Goal: Feedback & Contribution: Contribute content

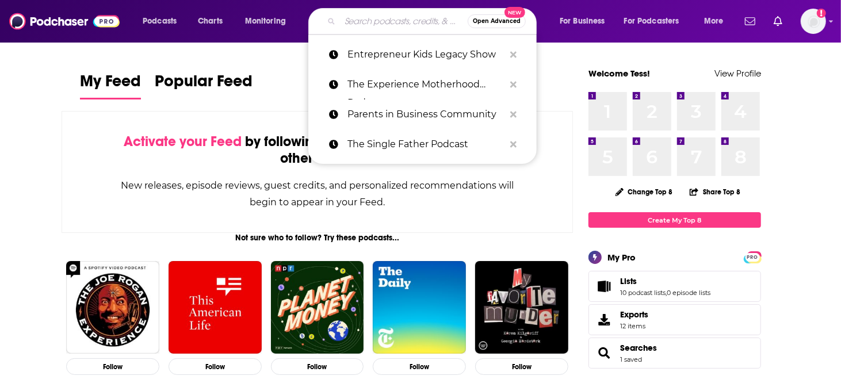
click at [418, 20] on input "Search podcasts, credits, & more..." at bounding box center [404, 21] width 128 height 18
paste input "Recovery Elevator"
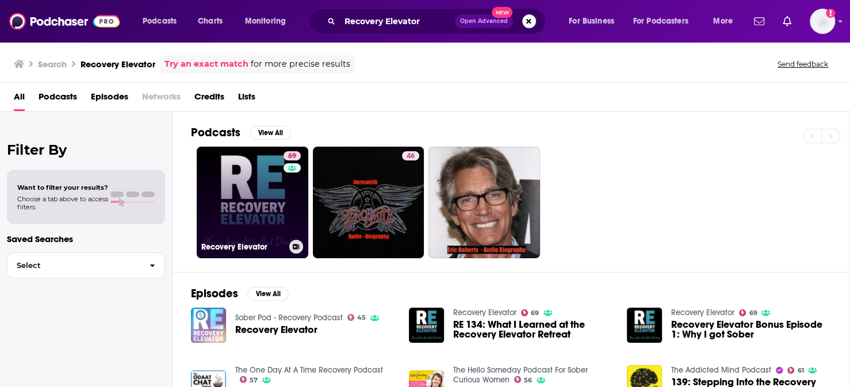
click at [222, 183] on link "69 Recovery Elevator" at bounding box center [253, 203] width 112 height 112
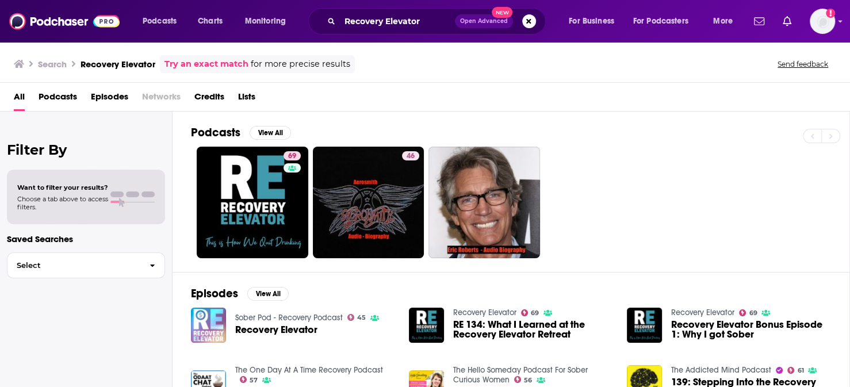
scroll to position [96, 0]
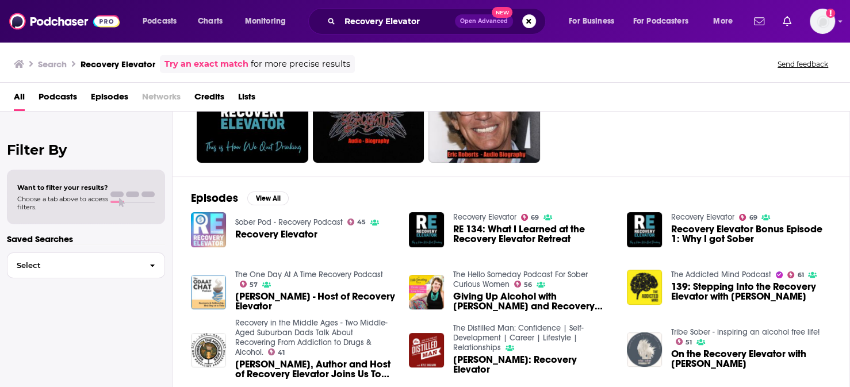
click at [191, 275] on img "Paul Churchill - Host of Recovery Elevator" at bounding box center [208, 292] width 35 height 35
click at [413, 275] on img "Giving Up Alcohol with Paul Churchill and Recovery Elevator" at bounding box center [426, 292] width 35 height 35
click at [633, 270] on img "139: Stepping Into the Recovery Elevator with Paul Churchill" at bounding box center [644, 287] width 35 height 35
click at [646, 333] on img "On the Recovery Elevator with Teresa Heath Wareing" at bounding box center [644, 350] width 35 height 35
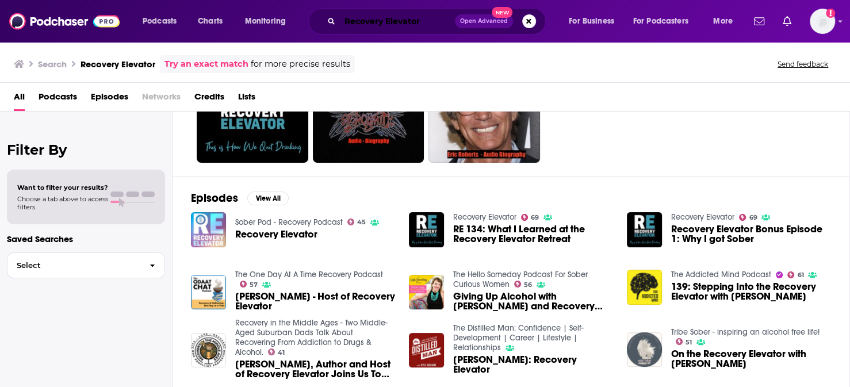
click at [427, 22] on input "Recovery Elevator" at bounding box center [397, 21] width 115 height 18
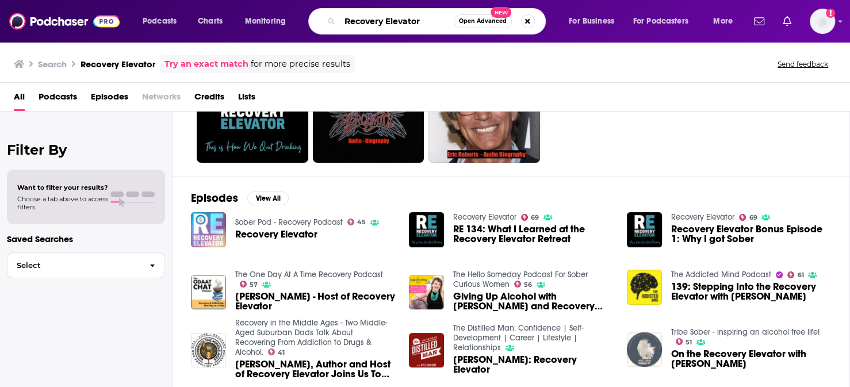
click at [427, 22] on input "Recovery Elevator" at bounding box center [397, 21] width 114 height 18
paste input "Brobriety: Sobriety, Mental Health, and Wellness"
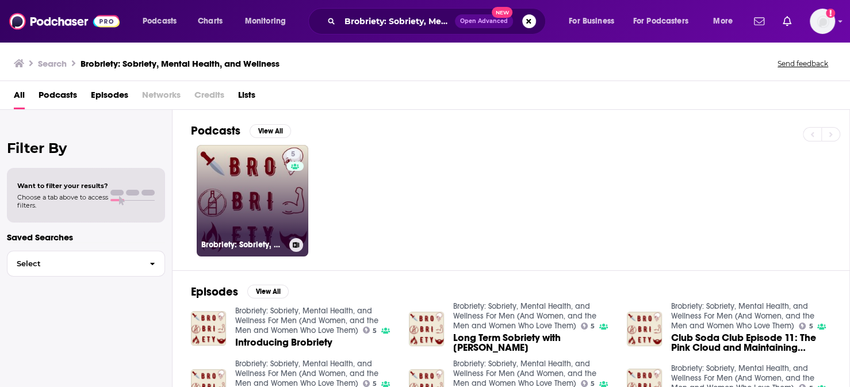
click at [228, 174] on link "5 Brobriety: Sobriety, Mental Health, and Wellness For Men (And Women, and the …" at bounding box center [253, 201] width 112 height 112
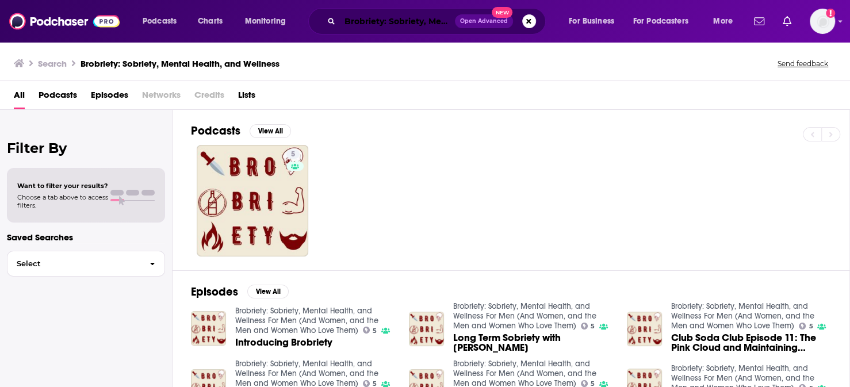
click at [408, 16] on input "Brobriety: Sobriety, Mental Health, and Wellness" at bounding box center [397, 21] width 115 height 18
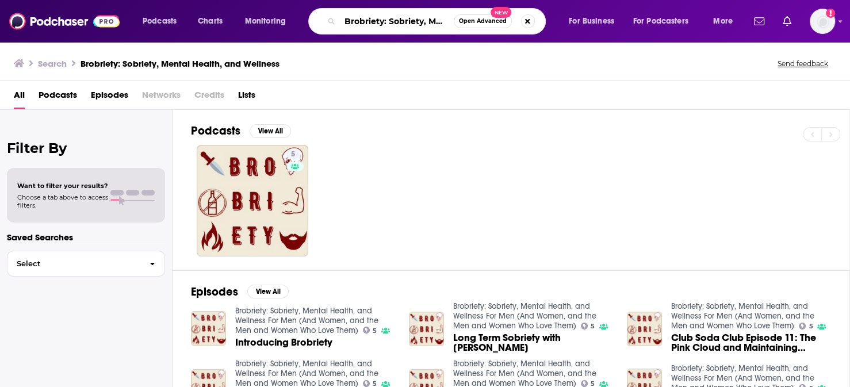
click at [408, 16] on input "Brobriety: Sobriety, Mental Health, and Wellness" at bounding box center [397, 21] width 114 height 18
paste input "The Sober Guy Podcast"
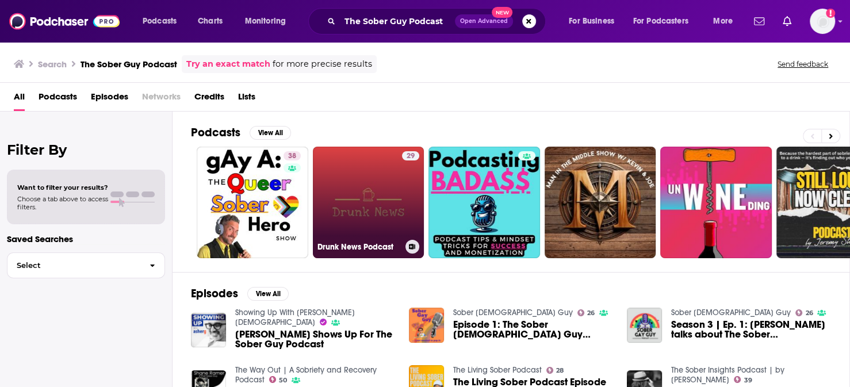
click at [338, 198] on link "29 Drunk News Podcast" at bounding box center [369, 203] width 112 height 112
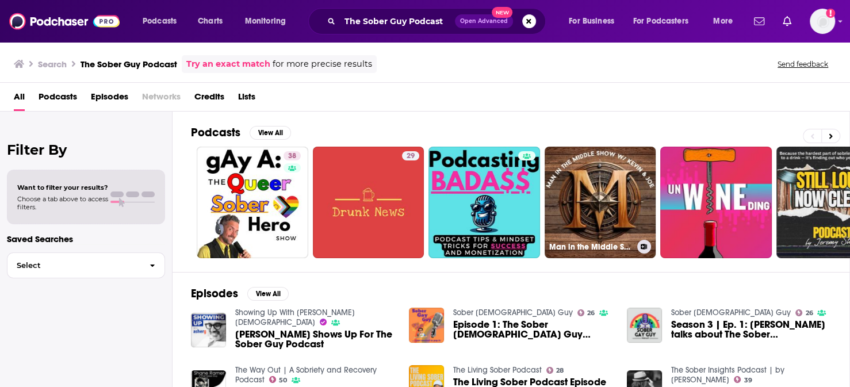
scroll to position [96, 0]
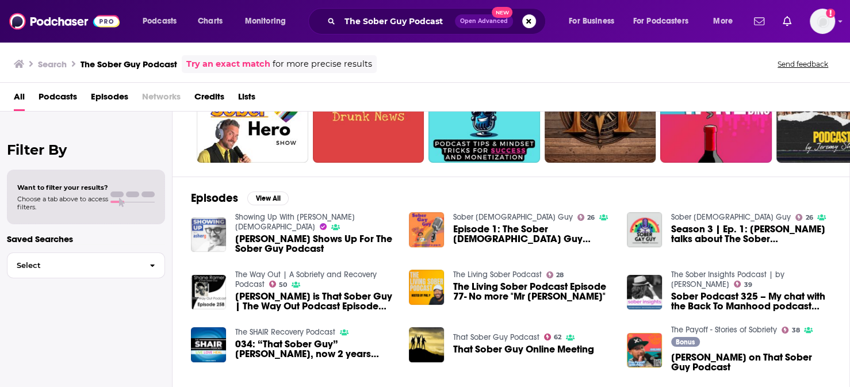
click at [191, 217] on img "Shane Ramer Shows Up For The Sober Guy Podcast" at bounding box center [208, 234] width 35 height 35
click at [191, 275] on img "Shane Ramer is That Sober Guy | The Way Out Podcast Episode 258" at bounding box center [208, 292] width 35 height 35
click at [409, 212] on img "Episode 1: The Sober Gay Guy Podcast is here!" at bounding box center [426, 229] width 35 height 35
click at [191, 327] on img "034: “That Sober Guy” Shane Ramer, now 2 years clean and the host of That Sober…" at bounding box center [208, 344] width 35 height 35
click at [416, 327] on img "That Sober Guy Online Meeting" at bounding box center [426, 344] width 35 height 35
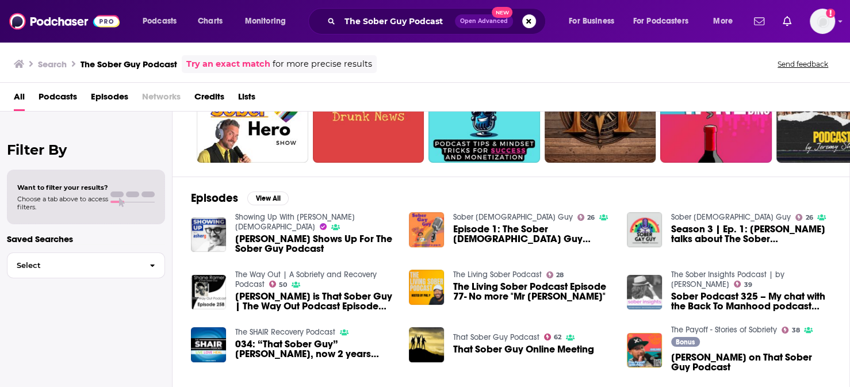
click at [646, 275] on img "Sober Podcast 325 – My chat with the Back To Manhood podcast guys" at bounding box center [644, 292] width 35 height 35
click at [639, 333] on img "Pete on That Sober Guy Podcast" at bounding box center [644, 350] width 35 height 35
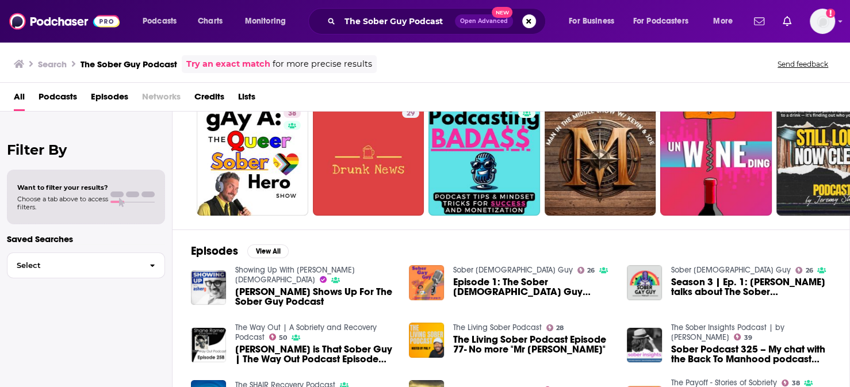
scroll to position [0, 0]
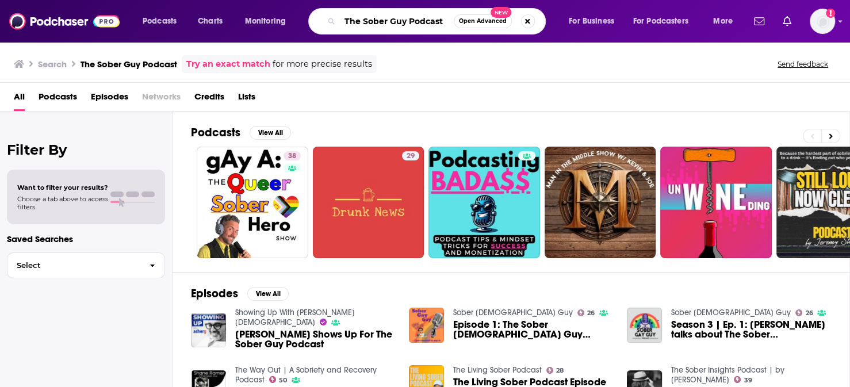
click at [429, 18] on input "The Sober Guy Podcast" at bounding box center [397, 21] width 114 height 18
paste input "HOME"
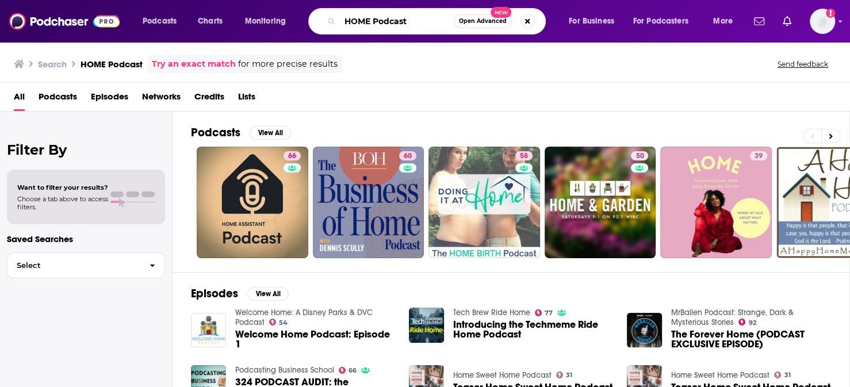
click at [377, 14] on input "HOME Podcast" at bounding box center [397, 21] width 114 height 18
paste input "Since Right Now, The SHAIR"
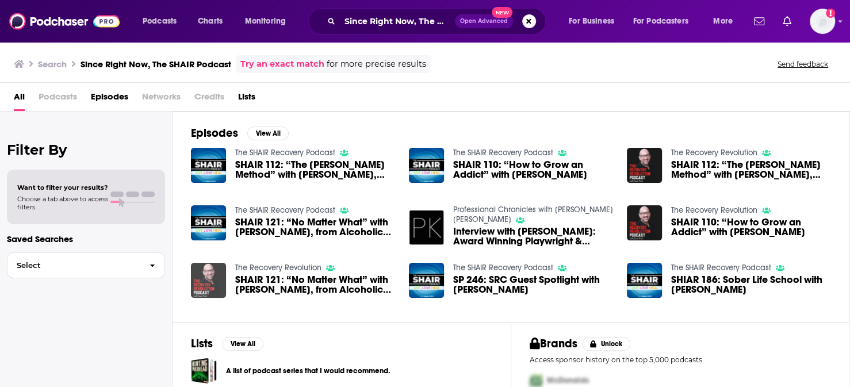
click at [191, 263] on img "SHAIR 121: “No Matter What” with Josh Horton, from Alcoholic Felon to Law Stude…" at bounding box center [208, 280] width 35 height 35
click at [412, 210] on img "Interview with Shairi Engle: Award Winning Playwright & Freelance writer" at bounding box center [426, 227] width 35 height 35
click at [443, 26] on input "Since Right Now, The SHAIR Podcast" at bounding box center [397, 21] width 115 height 18
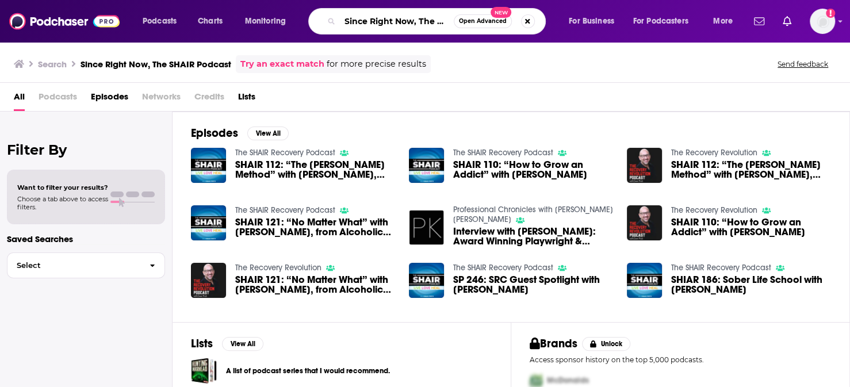
click at [443, 26] on input "Since Right Now, The SHAIR Podcast" at bounding box center [397, 21] width 114 height 18
paste input "AA Recovery Interviews with Howard L."
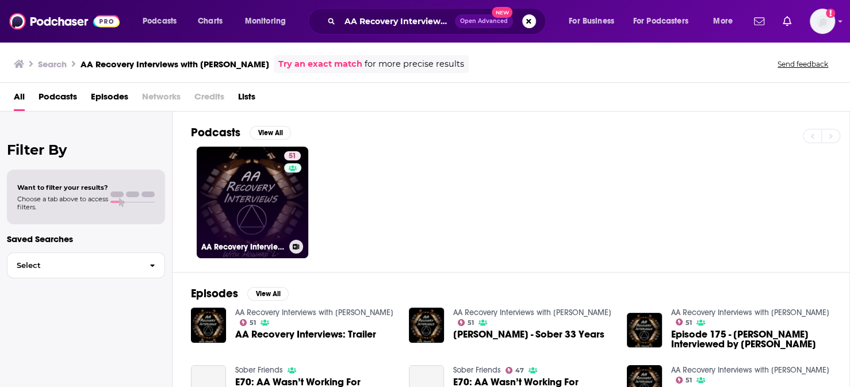
click at [284, 177] on div "51" at bounding box center [294, 195] width 20 height 89
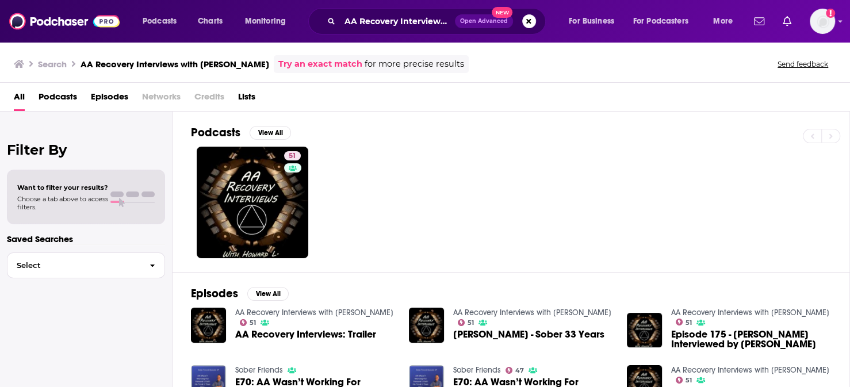
scroll to position [192, 0]
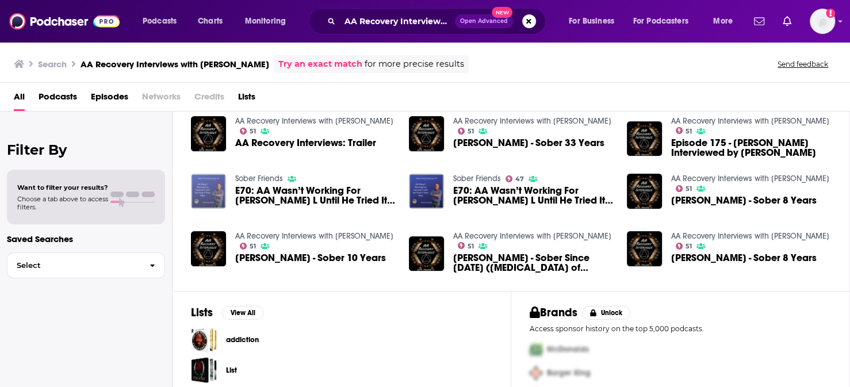
click at [191, 174] on img "E70: AA Wasn’t Working For Howard L Until He Tried It Their Way" at bounding box center [208, 191] width 35 height 35
click at [410, 174] on img "E70: AA Wasn’t Working For Howard L Until He Tried It Their Way" at bounding box center [426, 191] width 35 height 35
click at [414, 30] on div "AA Recovery Interviews with Howard L. Open Advanced New" at bounding box center [427, 21] width 238 height 26
click at [417, 27] on input "AA Recovery Interviews with Howard L." at bounding box center [397, 21] width 115 height 18
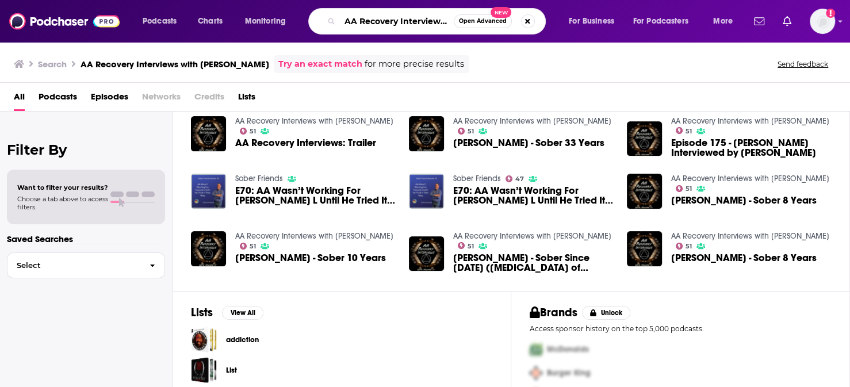
click at [419, 24] on input "AA Recovery Interviews with Howard L." at bounding box center [397, 21] width 114 height 18
paste input "Inside Addiction"
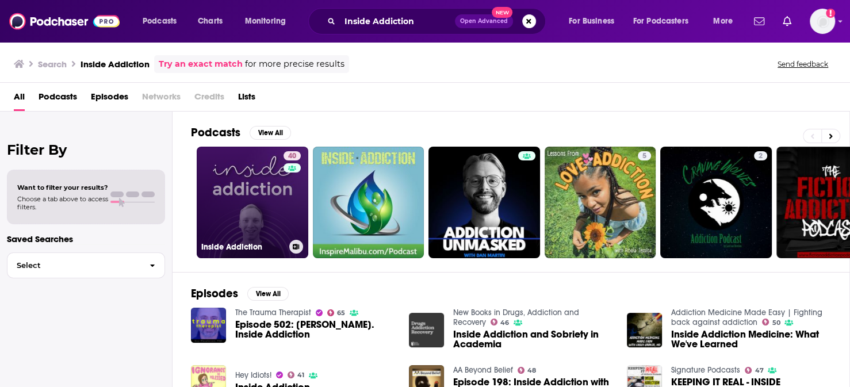
click at [226, 208] on link "40 Inside Addiction" at bounding box center [253, 203] width 112 height 112
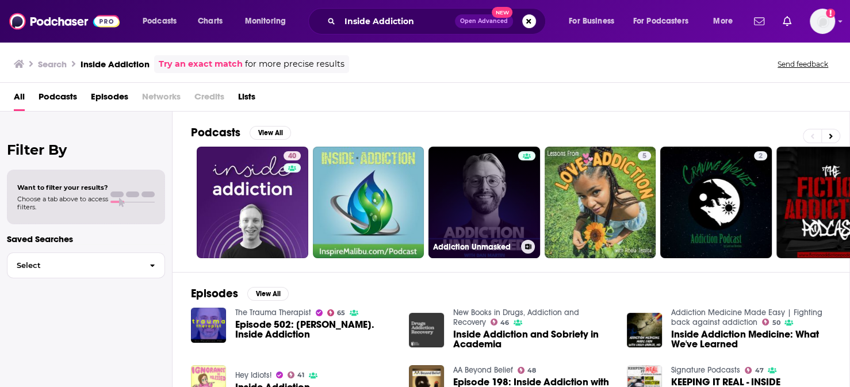
click at [458, 172] on link "Addiction Unmasked" at bounding box center [485, 203] width 112 height 112
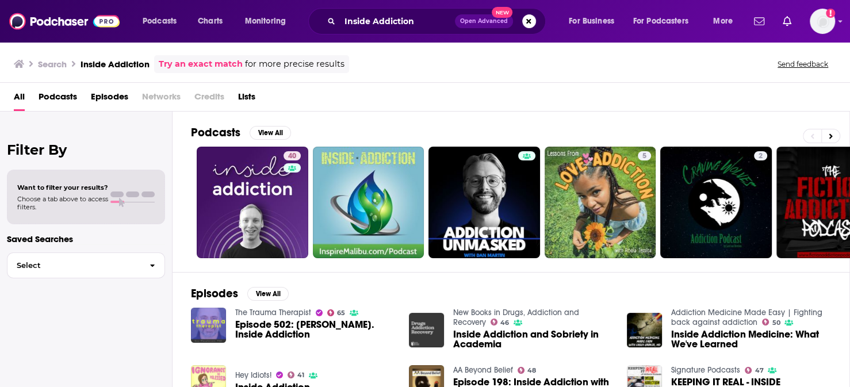
click at [191, 308] on img "Episode 502: Luke Worsfold. Inside Addiction" at bounding box center [208, 325] width 35 height 35
click at [409, 313] on img "Inside Addiction and Sobriety in Academia" at bounding box center [426, 330] width 35 height 35
click at [637, 313] on img "Inside Addiction Medicine: What We've Learned" at bounding box center [644, 330] width 35 height 35
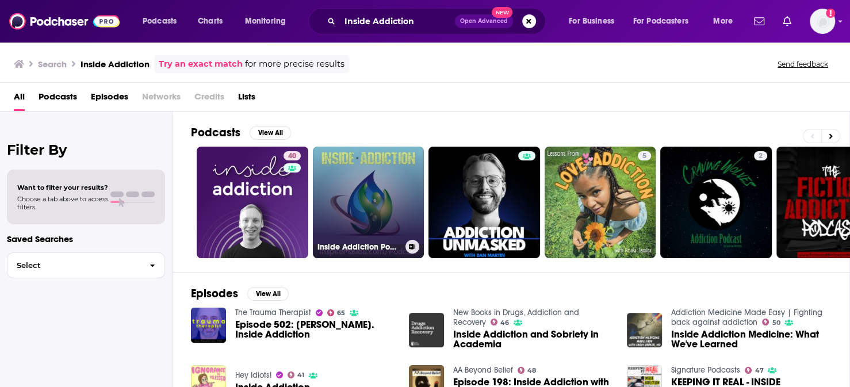
scroll to position [96, 0]
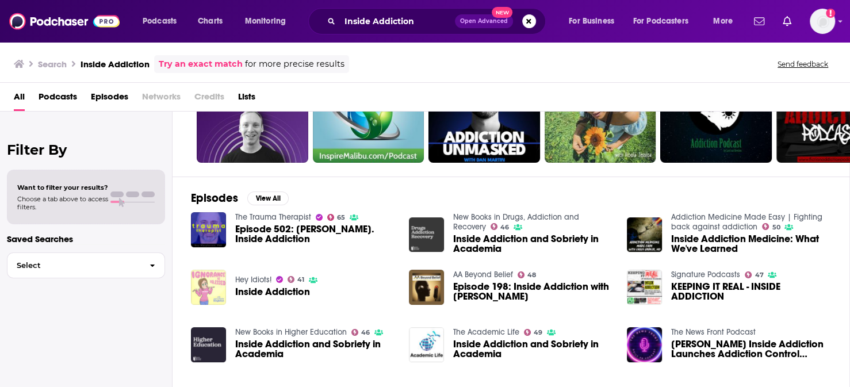
click at [191, 270] on img "Inside Addiction" at bounding box center [208, 287] width 35 height 35
click at [411, 270] on img "Episode 198: Inside Addiction with Luke Worsfold" at bounding box center [426, 287] width 35 height 35
click at [627, 327] on img "Lisa Inside Addiction Launches Addiction Control Programme for Long-term Sobrie…" at bounding box center [644, 344] width 35 height 35
click at [409, 327] on img "Inside Addiction and Sobriety in Academia" at bounding box center [426, 344] width 35 height 35
click at [191, 327] on img "Inside Addiction and Sobriety in Academia" at bounding box center [208, 344] width 35 height 35
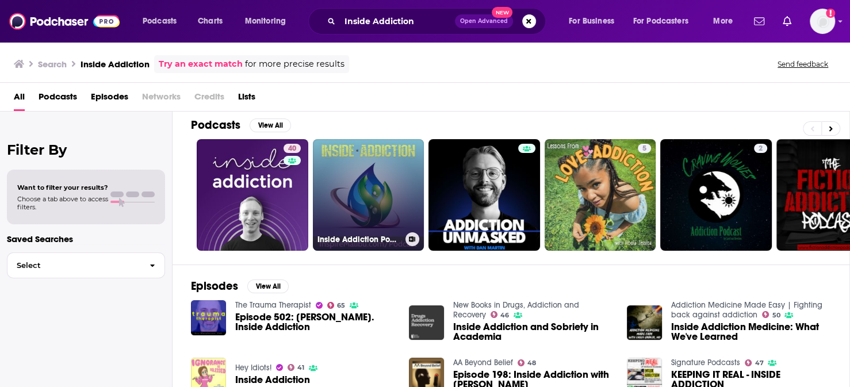
scroll to position [0, 0]
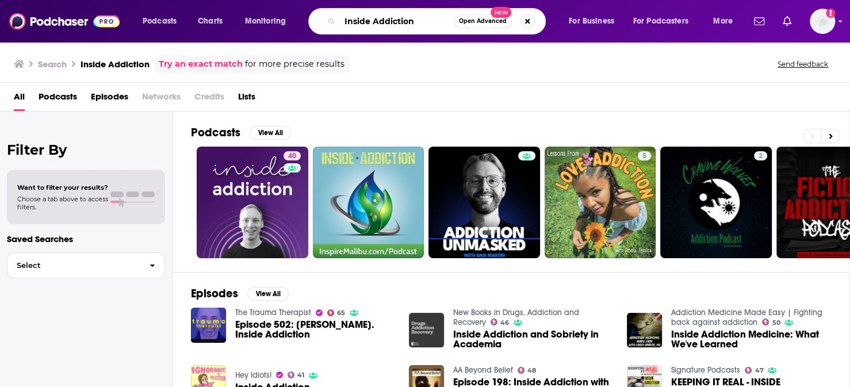
click at [408, 24] on input "Inside Addiction" at bounding box center [397, 21] width 114 height 18
click at [407, 24] on input "Inside Addiction" at bounding box center [397, 21] width 114 height 18
paste input "Stop and Search"
click at [406, 24] on input "Inside AddictionStop and Search" at bounding box center [397, 21] width 114 height 18
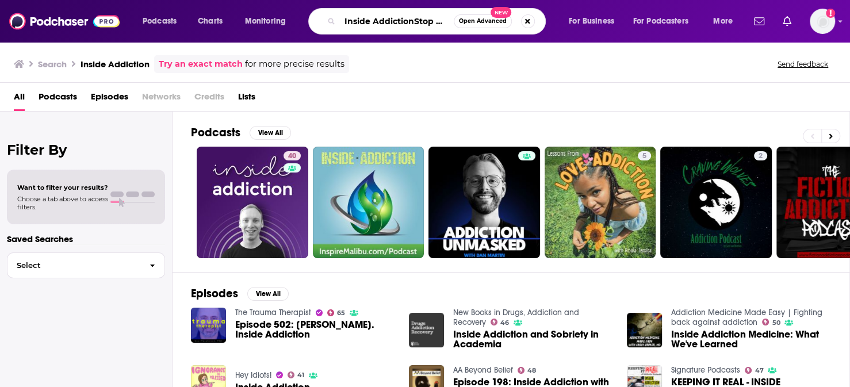
click at [406, 24] on input "Inside AddictionStop and Search" at bounding box center [397, 21] width 114 height 18
paste input "Search podcasts, credits, & more..."
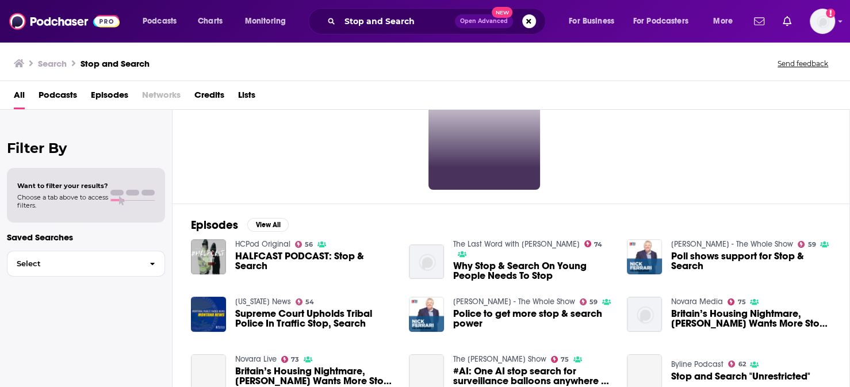
scroll to position [192, 0]
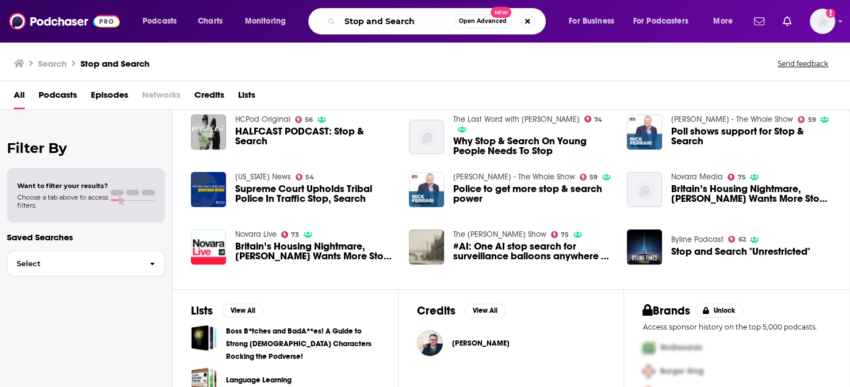
click at [398, 22] on input "Stop and Search" at bounding box center [397, 21] width 114 height 18
paste input "The Louis Theroux Podcast"
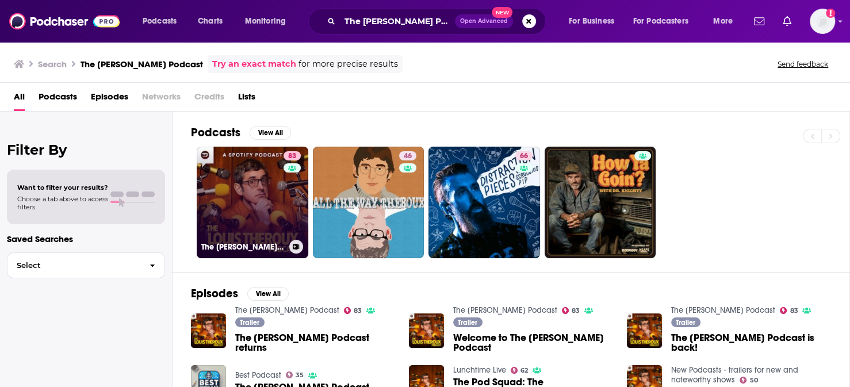
click at [214, 188] on link "83 The Louis Theroux Podcast" at bounding box center [253, 203] width 112 height 112
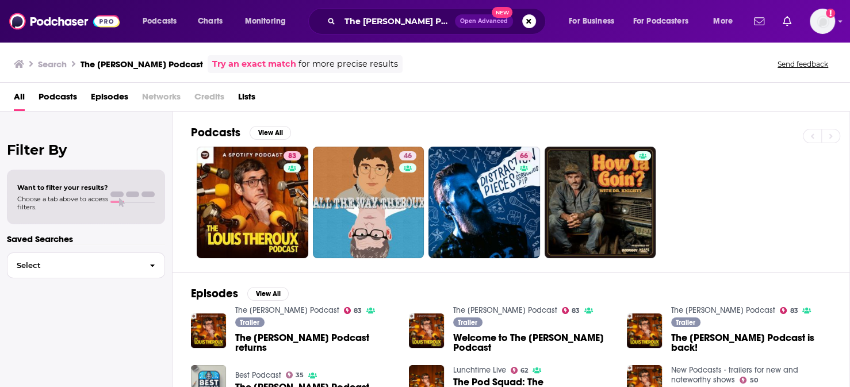
scroll to position [96, 0]
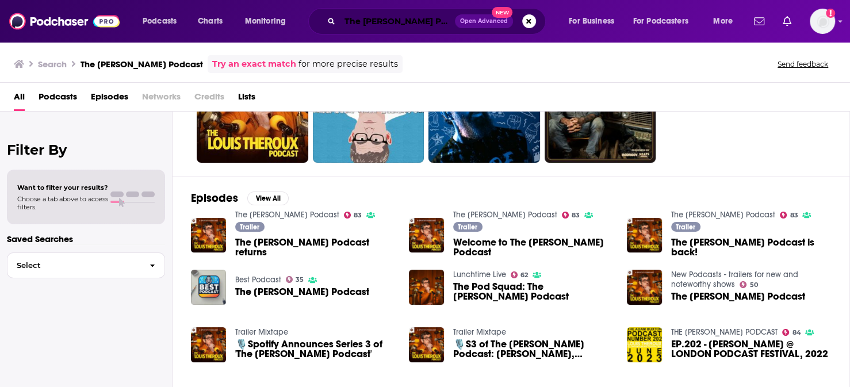
click at [410, 19] on input "The Louis Theroux Podcast" at bounding box center [397, 21] width 115 height 18
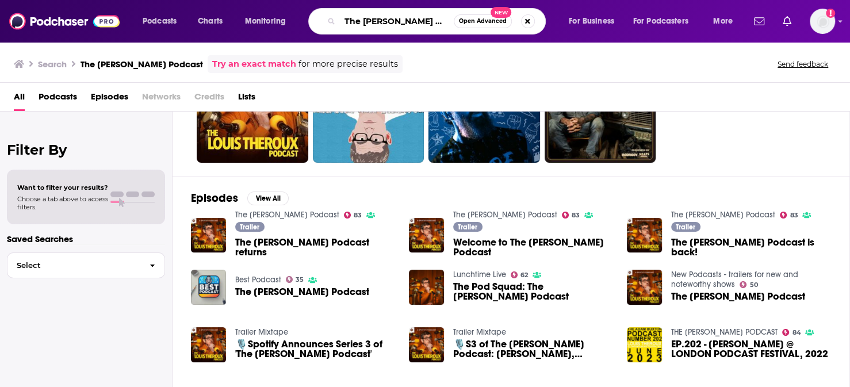
click at [410, 19] on input "The Louis Theroux Podcast" at bounding box center [397, 21] width 114 height 18
paste input "One Day At A Time Recovery"
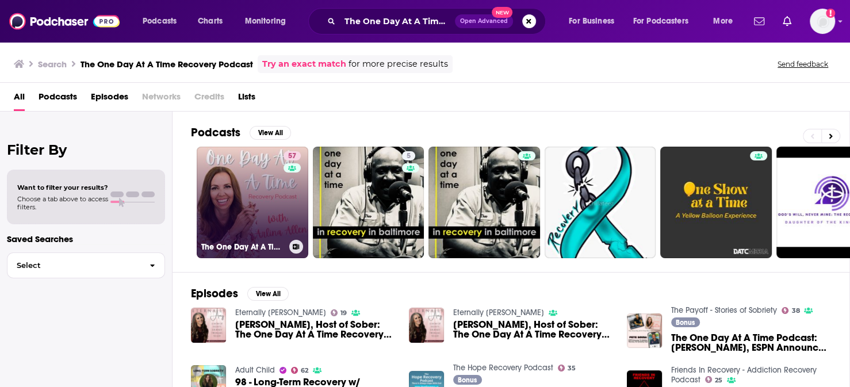
click at [236, 195] on link "57 The One Day At A Time Recovery Podcast" at bounding box center [253, 203] width 112 height 112
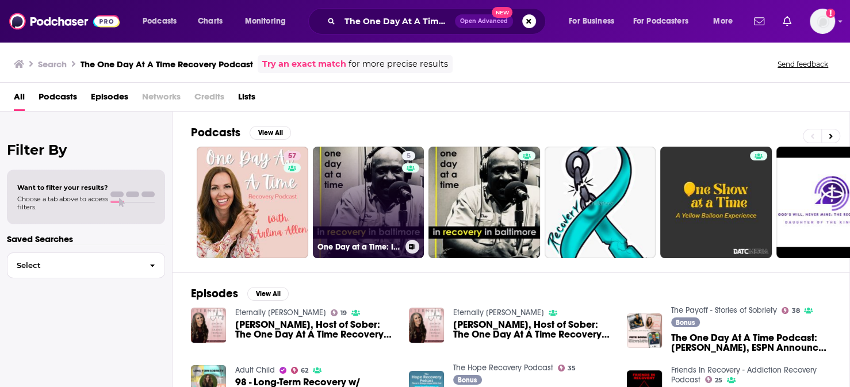
click at [334, 158] on link "5 One Day at a Time: In Recovery in Baltimore" at bounding box center [369, 203] width 112 height 112
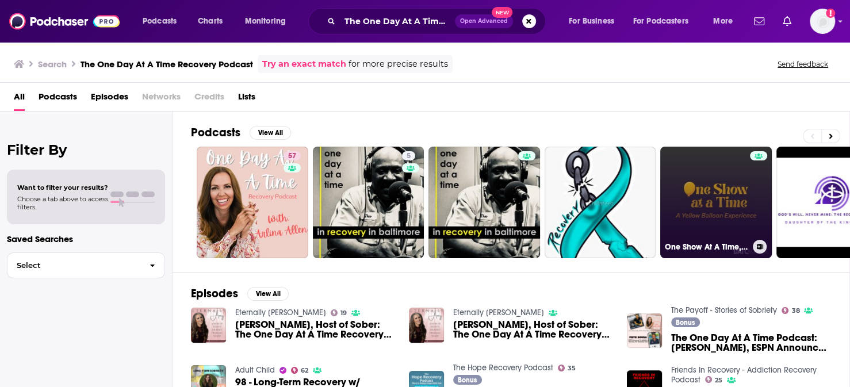
click at [708, 175] on link "One Show At A Time, A Yellow Balloon Experience" at bounding box center [717, 203] width 112 height 112
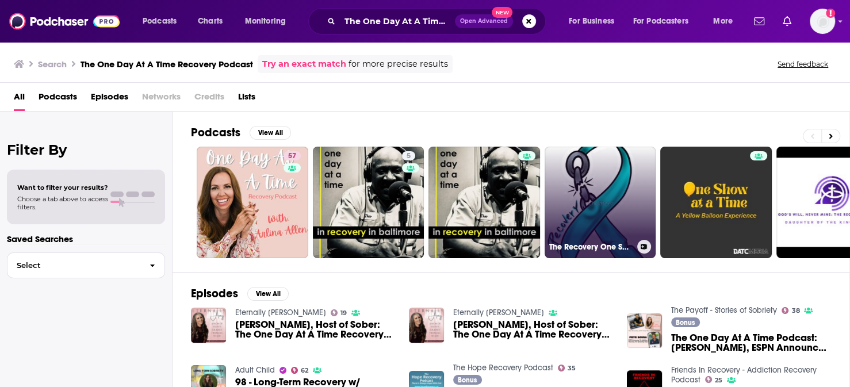
click at [588, 196] on link "The Recovery One Sock Bandits" at bounding box center [601, 203] width 112 height 112
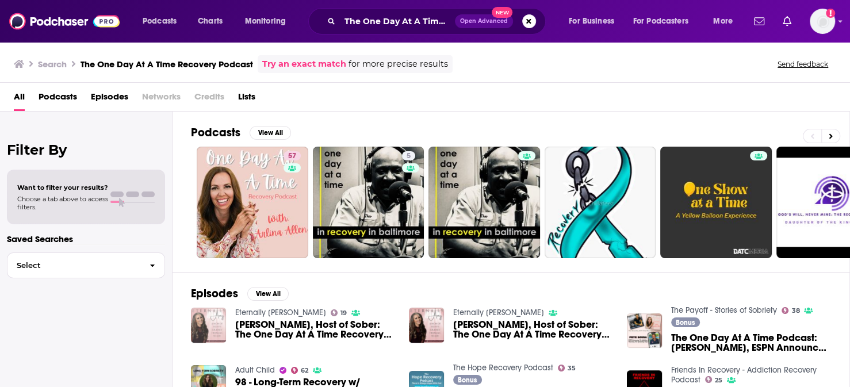
click at [193, 308] on img "Arlina Allen, Host of Sober: The One Day At A Time Recovery Podcast" at bounding box center [208, 325] width 35 height 35
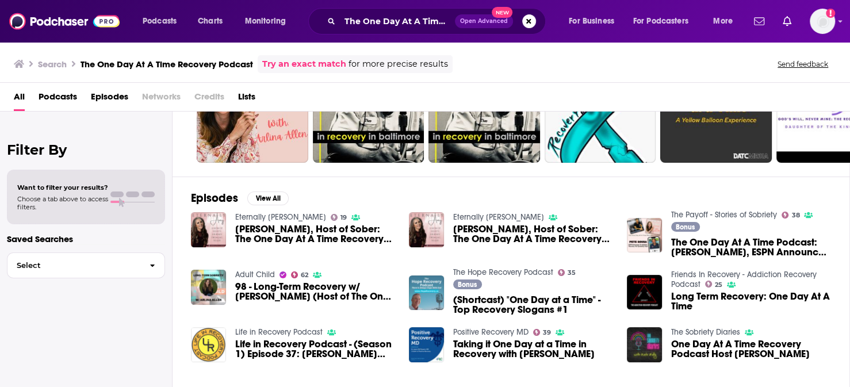
click at [191, 327] on img "Life in Recovery Podcast - (Season 1) Episode 37: Arlina Allen (One Day At A Ti…" at bounding box center [208, 344] width 35 height 35
click at [415, 276] on img at bounding box center [426, 293] width 35 height 35
click at [414, 327] on img "Taking it One Day at a Time in Recovery with Dr. Mike Leath" at bounding box center [426, 344] width 35 height 35
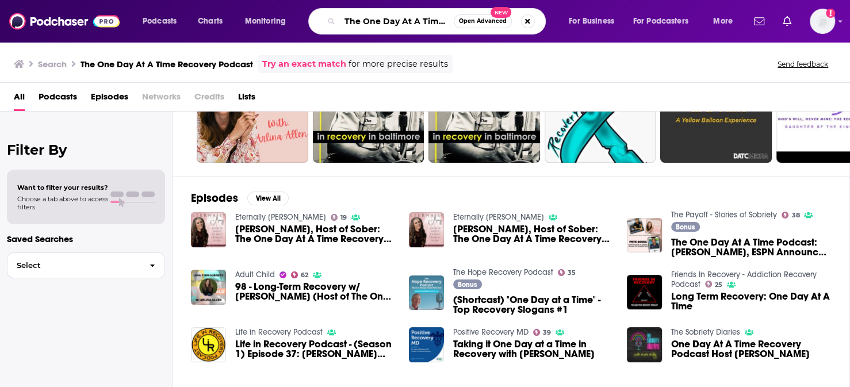
click at [368, 27] on input "The One Day At A Time Recovery Podcast" at bounding box center [397, 21] width 114 height 18
click at [368, 26] on input "The One Day At A Time Recovery Podcast" at bounding box center [397, 21] width 114 height 18
paste input "Sober Shares – Alcoholics Anonymous Addiction Recovery Interviews"
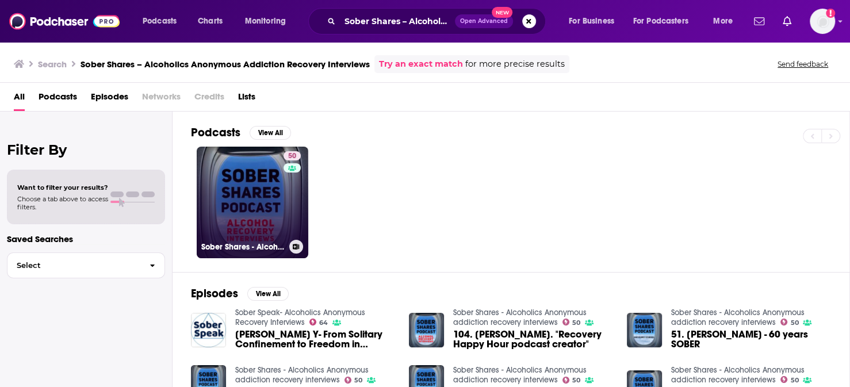
click at [205, 173] on link "50 Sober Shares - Alcoholics Anonymous addiction recovery interviews" at bounding box center [253, 203] width 112 height 112
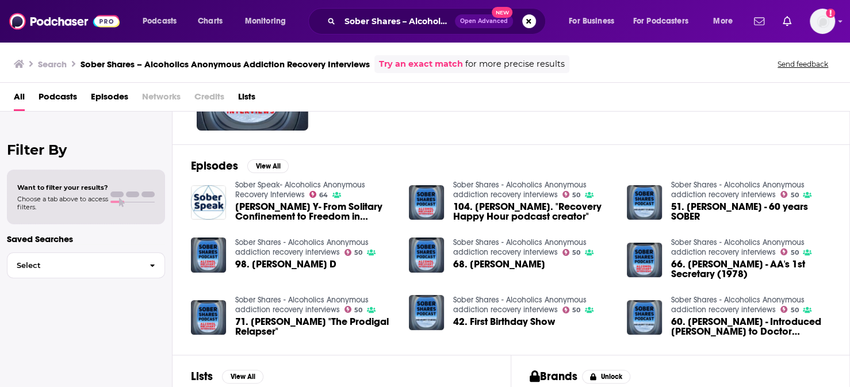
scroll to position [190, 0]
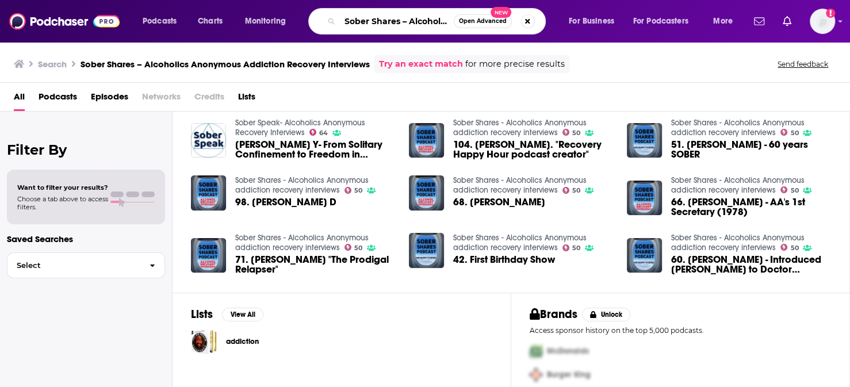
click at [395, 16] on input "Sober Shares – Alcoholics Anonymous Addiction Recovery Interviews" at bounding box center [397, 21] width 114 height 18
paste input "The Alcohol ‘Problem’ Podcast"
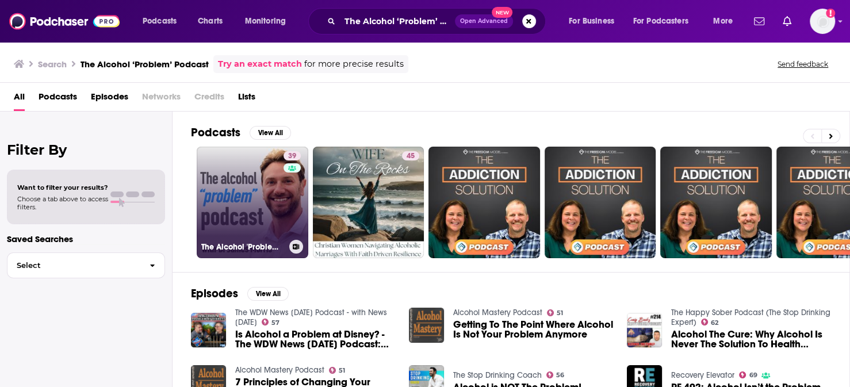
click at [207, 182] on link "39 The Alcohol 'Problem' Podcast" at bounding box center [253, 203] width 112 height 112
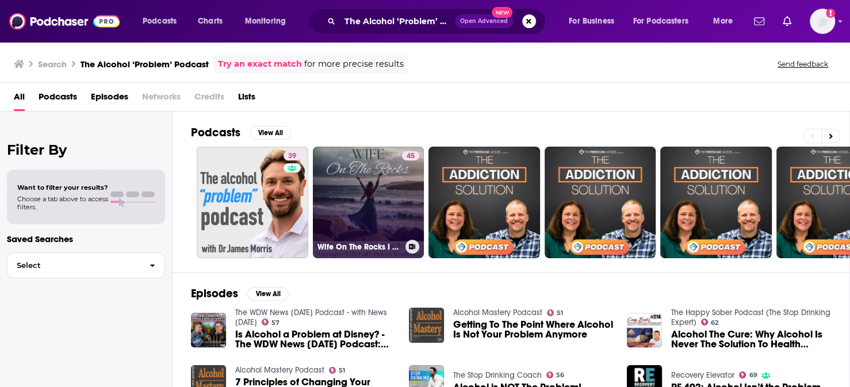
click at [351, 185] on link "45 Wife On The Rocks I Gaslighting, Addiction, Codependency, Al Anon, Alcoholis…" at bounding box center [369, 203] width 112 height 112
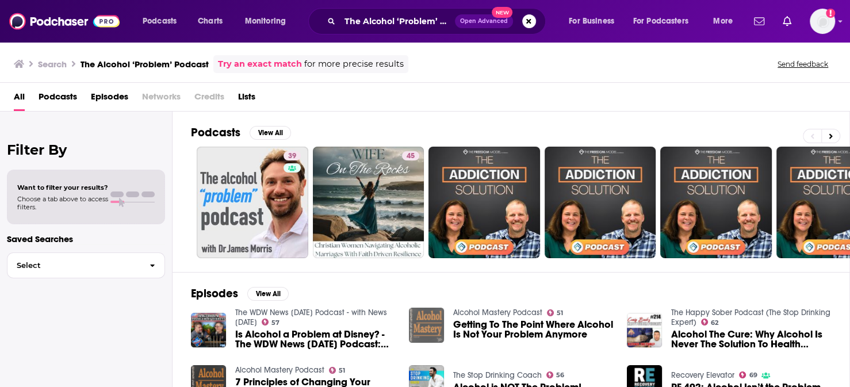
click at [419, 308] on img "Getting To The Point Where Alcohol Is Not Your Problem Anymore" at bounding box center [426, 325] width 35 height 35
click at [418, 365] on img "Alcohol is NOT The Problem!" at bounding box center [426, 382] width 35 height 35
click at [191, 313] on img "Is Alcohol a Problem at Disney? - The WDW News Today Podcast: Episode 39" at bounding box center [208, 330] width 35 height 35
click at [425, 24] on input "The Alcohol ‘Problem’ Podcast" at bounding box center [397, 21] width 115 height 18
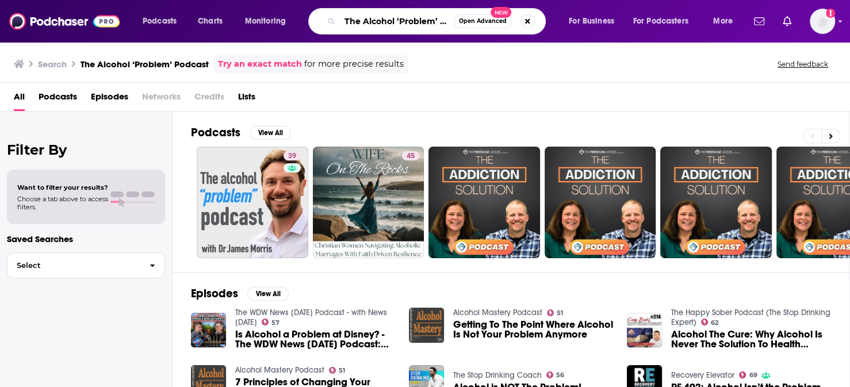
click at [425, 24] on input "The Alcohol ‘Problem’ Podcast" at bounding box center [397, 21] width 114 height 18
paste input "Love Sober"
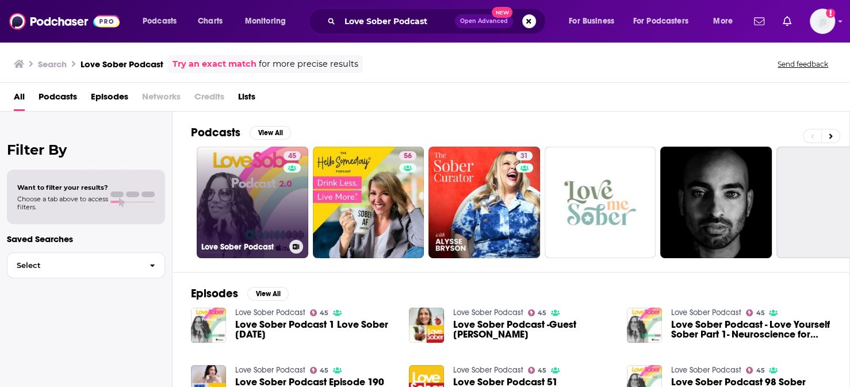
click at [247, 163] on link "45 Love Sober Podcast" at bounding box center [253, 203] width 112 height 112
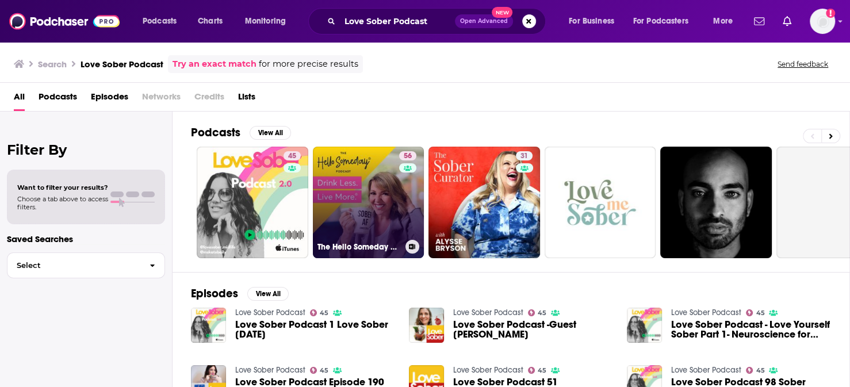
click at [330, 189] on link "56 The Hello Someday Podcast For Sober Curious Women" at bounding box center [369, 203] width 112 height 112
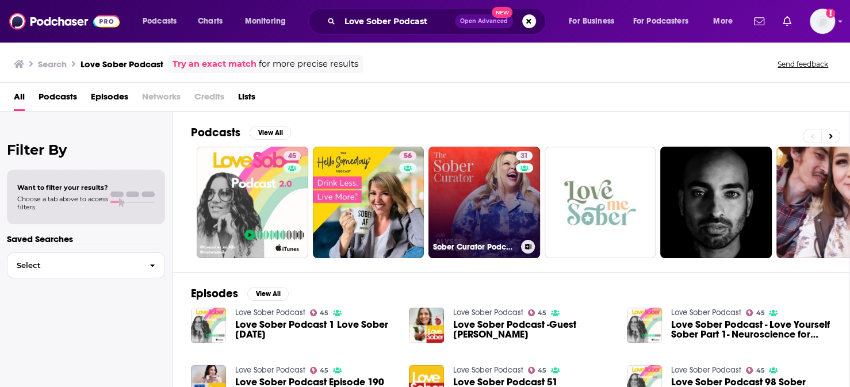
click at [468, 189] on link "31 Sober Curator Podcast" at bounding box center [485, 203] width 112 height 112
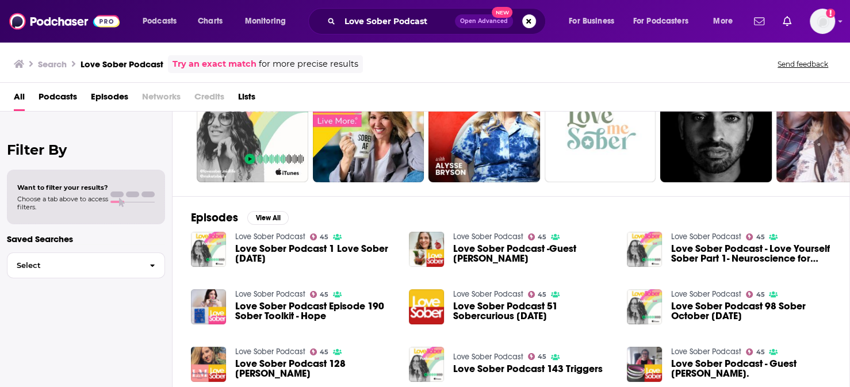
scroll to position [96, 0]
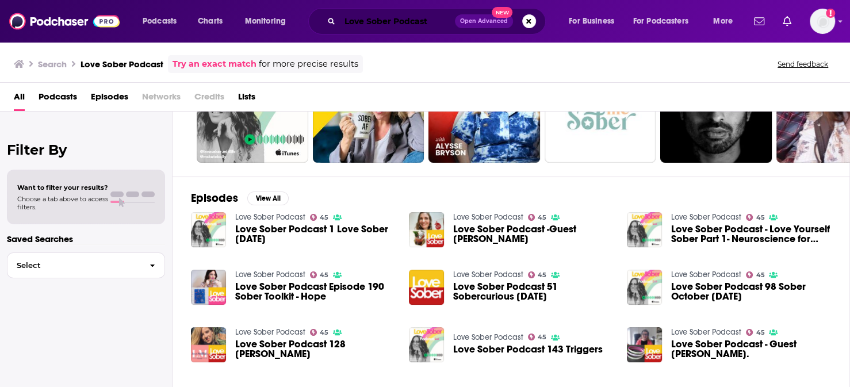
click at [408, 17] on input "Love Sober Podcast" at bounding box center [397, 21] width 115 height 18
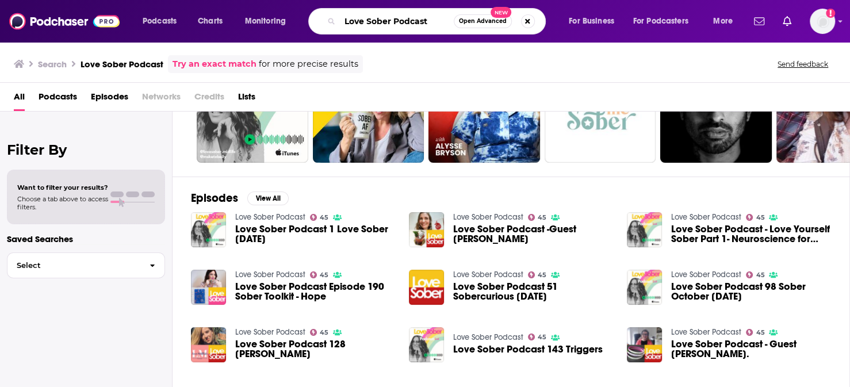
click at [408, 17] on input "Love Sober Podcast" at bounding box center [397, 21] width 114 height 18
paste input "Dopey (Podcast)"
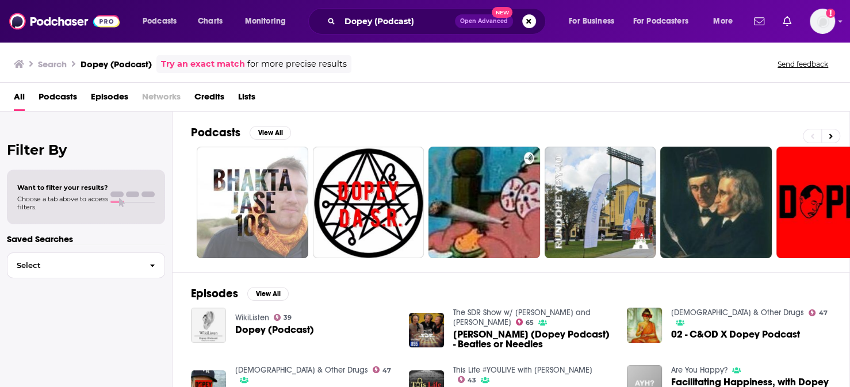
click at [405, 13] on div "Dopey (Podcast) Open Advanced New" at bounding box center [427, 21] width 238 height 26
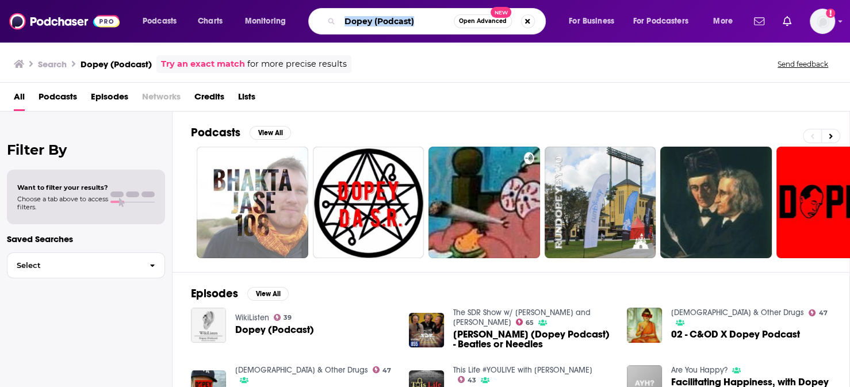
click at [402, 16] on input "Dopey (Podcast)" at bounding box center [397, 21] width 114 height 18
paste input "Our Primary Purpose: GSO Podcast"
type input "Our Primary Purpose: GSO Podcast"
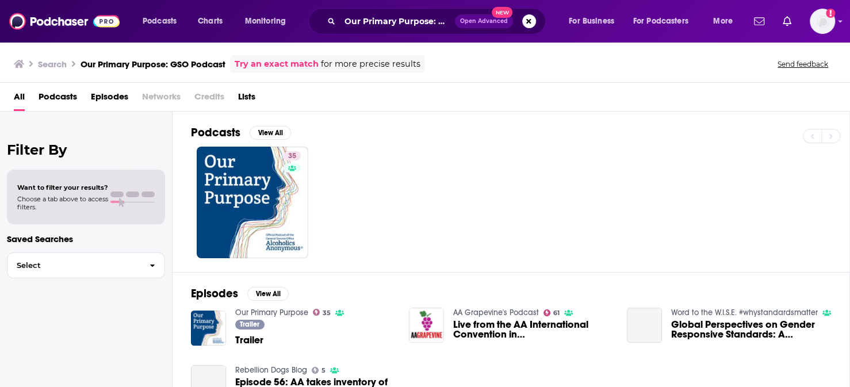
click at [339, 191] on div "35" at bounding box center [520, 203] width 659 height 112
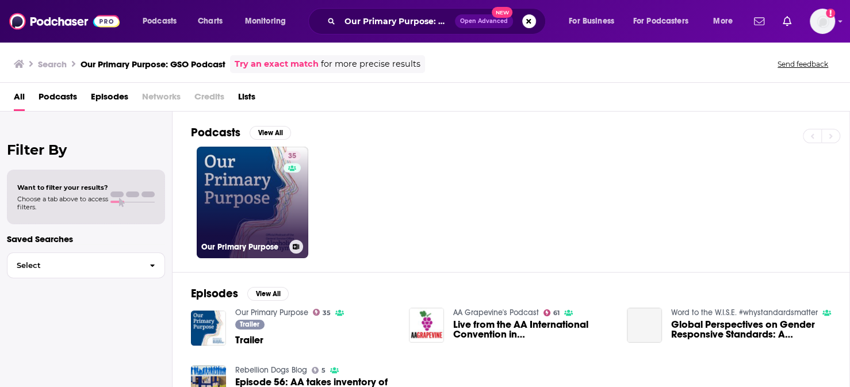
click at [228, 196] on link "35 Our Primary Purpose" at bounding box center [253, 203] width 112 height 112
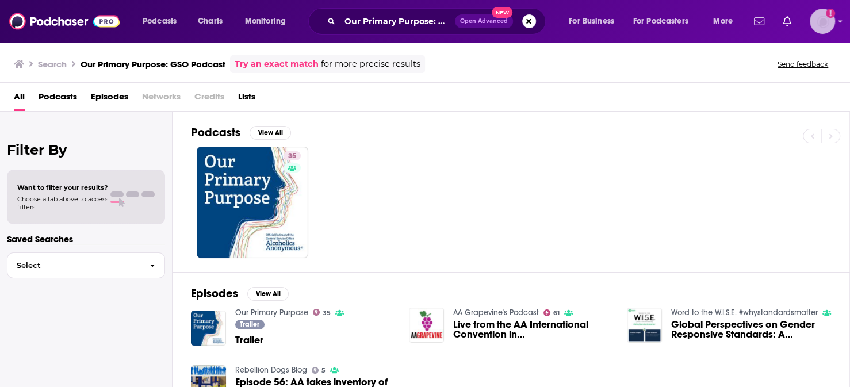
click at [830, 20] on img "Logged in as TESSWOODSPR" at bounding box center [822, 21] width 25 height 25
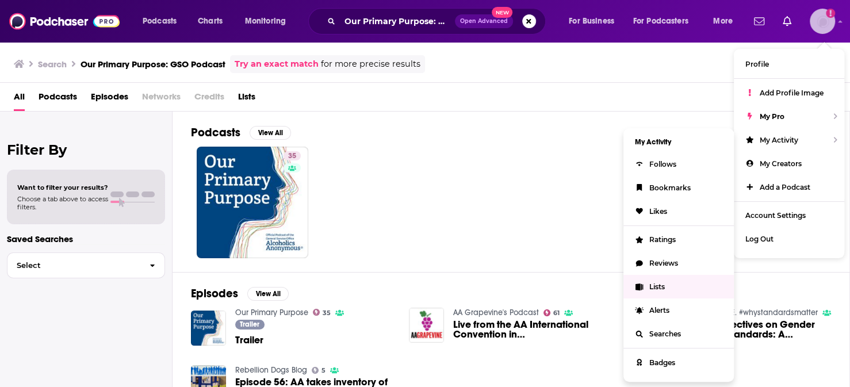
click at [679, 275] on link "Lists" at bounding box center [679, 287] width 110 height 24
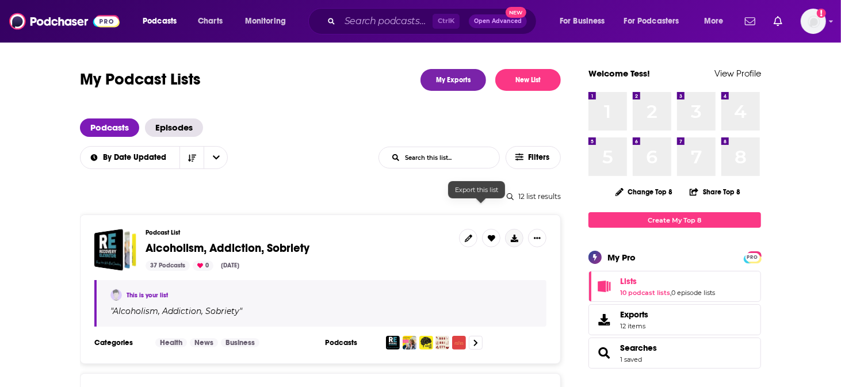
click at [511, 235] on icon at bounding box center [514, 238] width 7 height 7
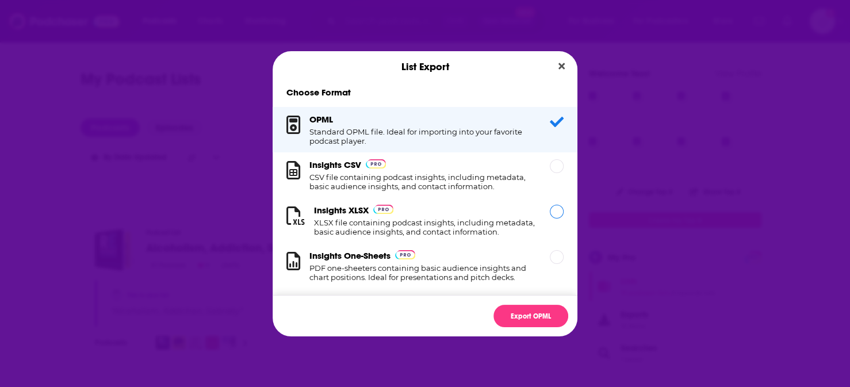
click at [372, 236] on h1 "XLSX file containing podcast insights, including metadata, basic audience insig…" at bounding box center [425, 227] width 222 height 18
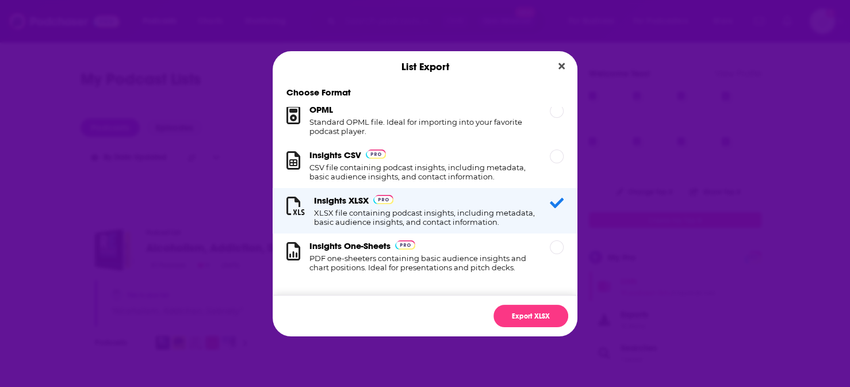
scroll to position [47, 0]
click at [521, 305] on button "Export XLSX" at bounding box center [531, 316] width 75 height 22
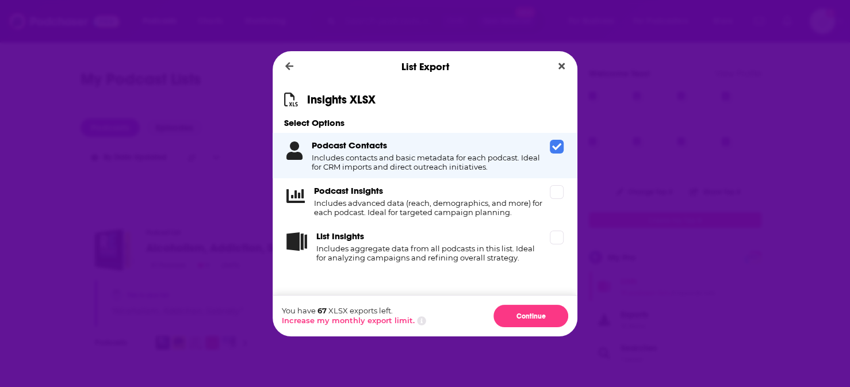
scroll to position [0, 0]
click at [504, 305] on button "Continue" at bounding box center [531, 316] width 75 height 22
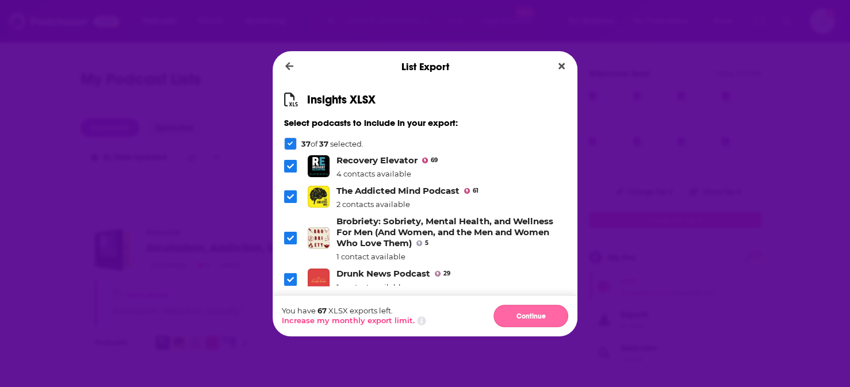
click at [512, 306] on button "Continue" at bounding box center [531, 316] width 75 height 22
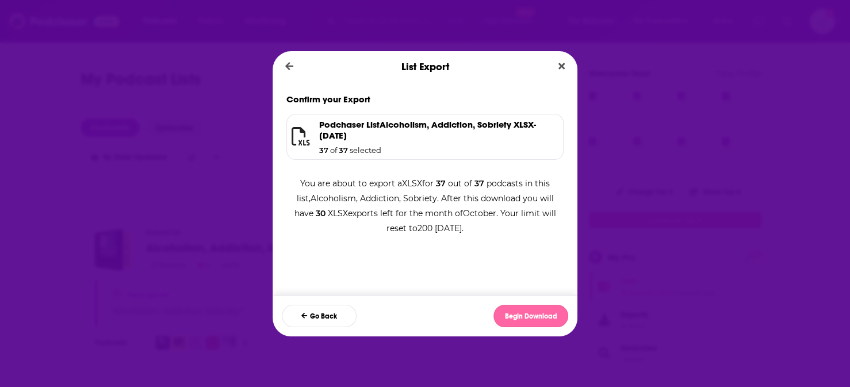
click at [508, 305] on button "Begin Download" at bounding box center [531, 316] width 75 height 22
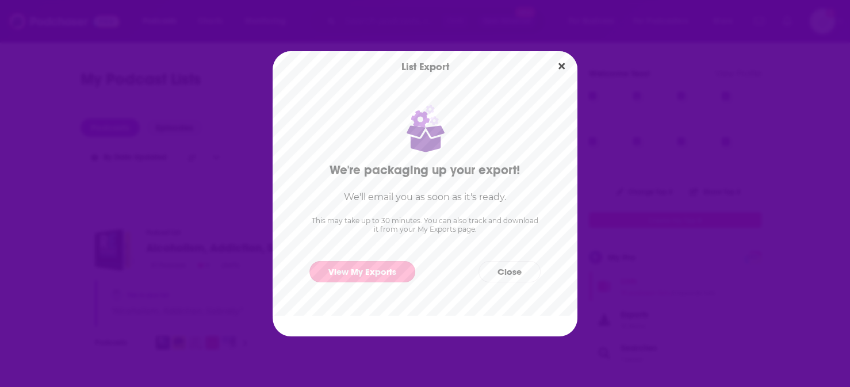
click at [379, 276] on link "View My Exports" at bounding box center [363, 271] width 106 height 21
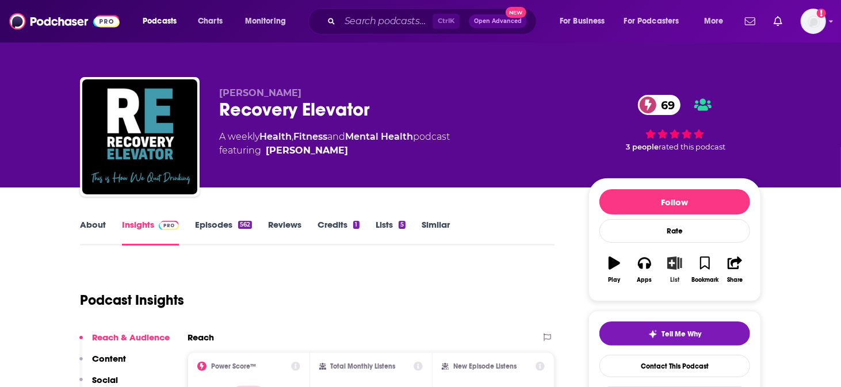
click at [667, 257] on icon "button" at bounding box center [674, 263] width 14 height 13
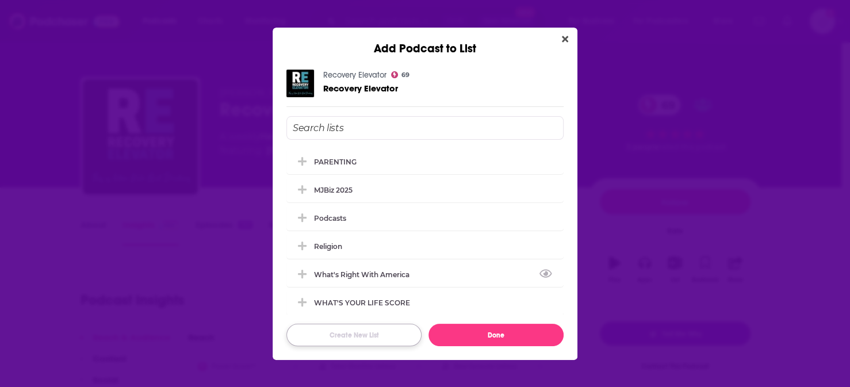
click at [371, 324] on button "Create New List" at bounding box center [354, 335] width 135 height 22
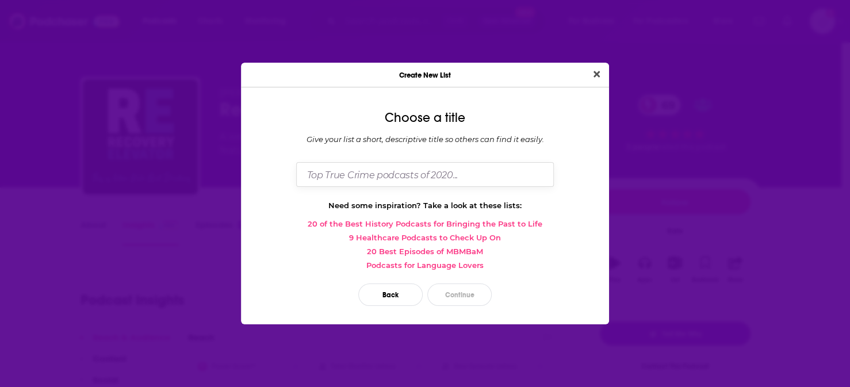
click at [402, 170] on input "Dialog" at bounding box center [425, 174] width 258 height 25
click at [402, 179] on input "Dialog" at bounding box center [425, 174] width 258 height 25
paste input "Alcoholism, Addiction, Sobriety"
type input "Alcoholism, Addiction, Sobriety"
click at [475, 284] on button "Continue" at bounding box center [459, 295] width 64 height 22
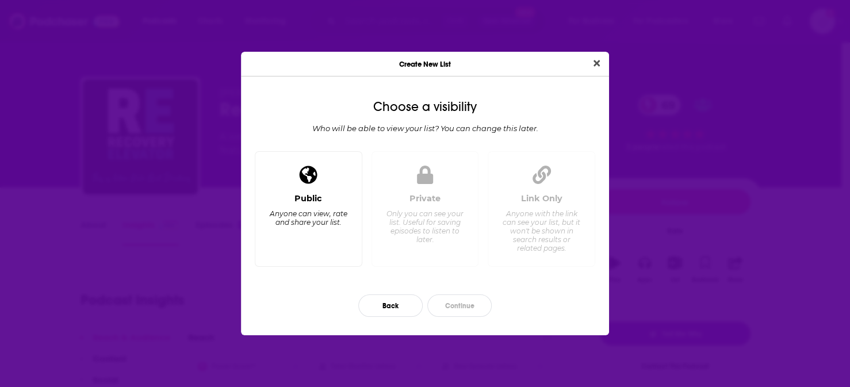
click at [331, 197] on div "Public Anyone can view, rate and share your list." at bounding box center [309, 225] width 88 height 64
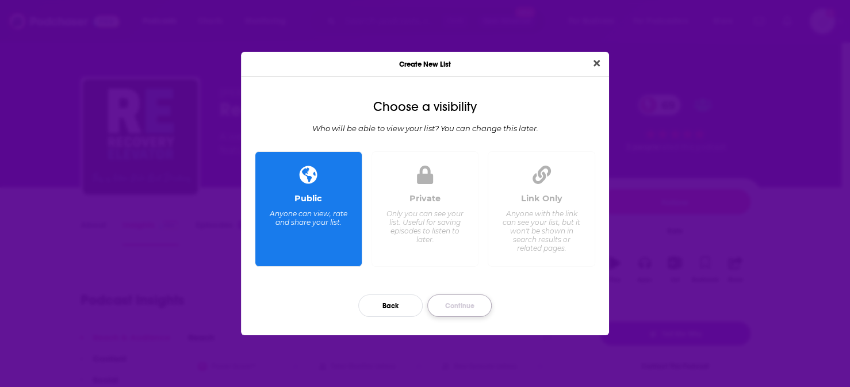
click at [452, 306] on button "Continue" at bounding box center [459, 306] width 64 height 22
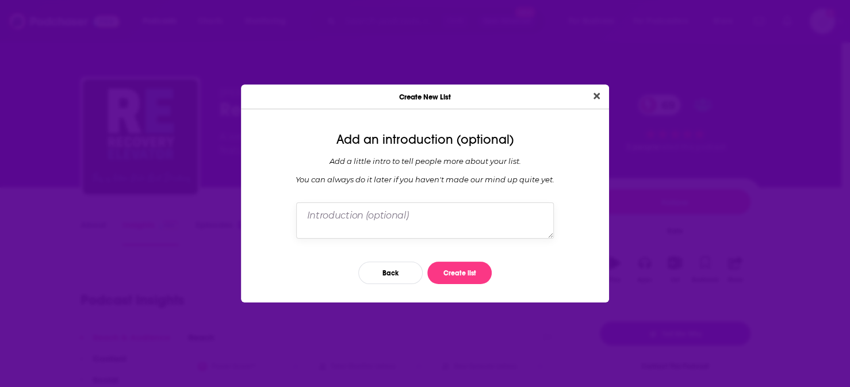
click at [426, 211] on textarea "Dialog" at bounding box center [425, 221] width 258 height 36
paste textarea "Alcoholism, Addiction, Sobriety"
type textarea "Alcoholism, Addiction, Sobriety"
click at [469, 268] on button "Create list" at bounding box center [459, 273] width 64 height 22
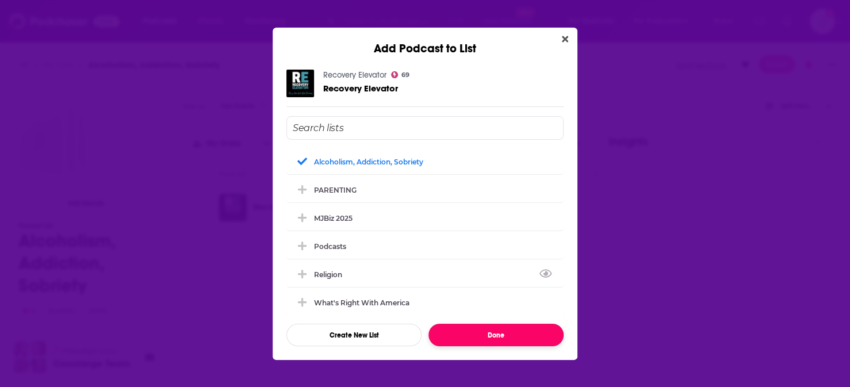
click at [472, 325] on button "Done" at bounding box center [496, 335] width 135 height 22
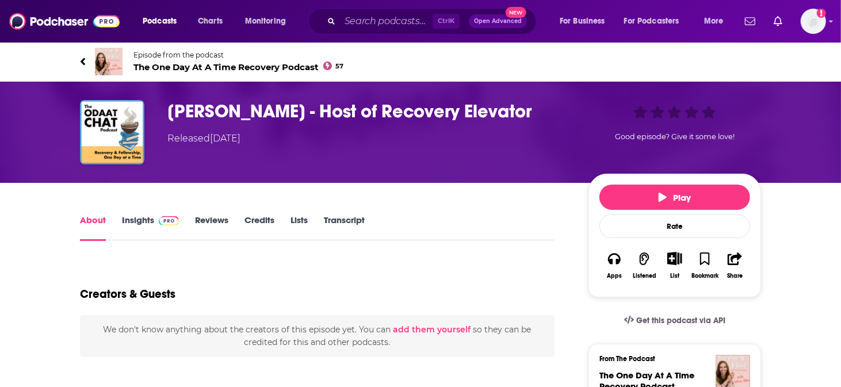
click at [123, 56] on img at bounding box center [109, 62] width 28 height 28
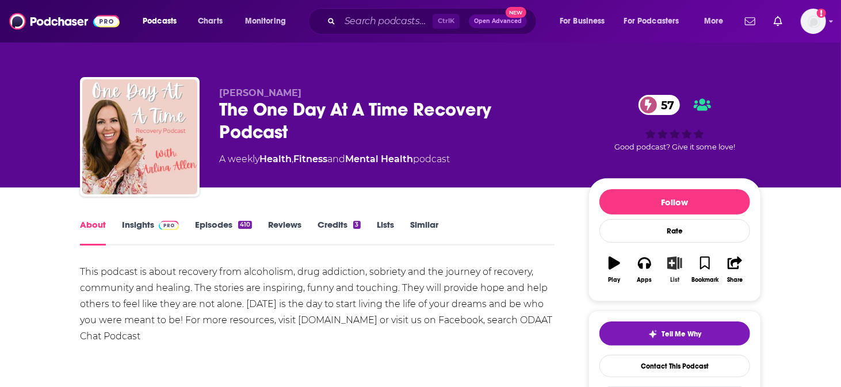
click at [660, 250] on button "List" at bounding box center [675, 269] width 30 height 41
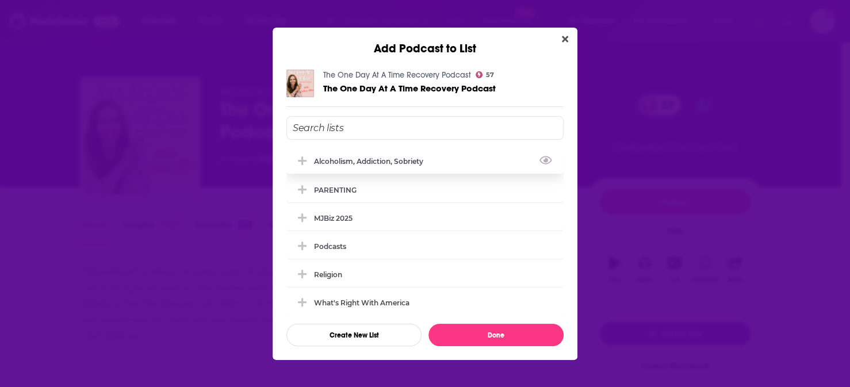
click at [377, 162] on div "Alcoholism, Addiction, Sobriety" at bounding box center [372, 161] width 116 height 9
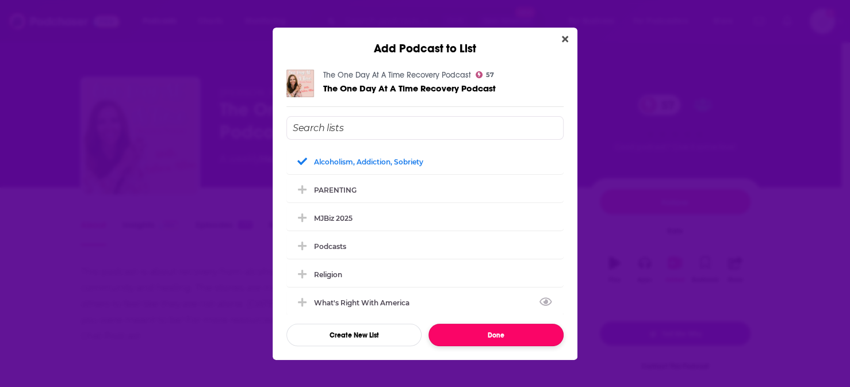
click at [471, 324] on button "Done" at bounding box center [496, 335] width 135 height 22
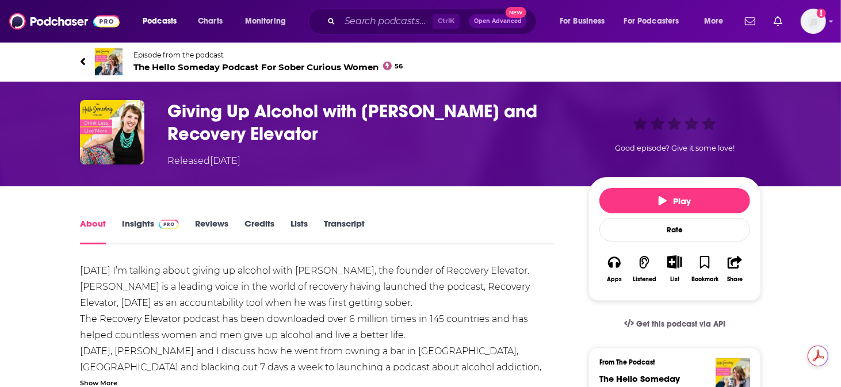
click at [123, 56] on img at bounding box center [109, 62] width 28 height 28
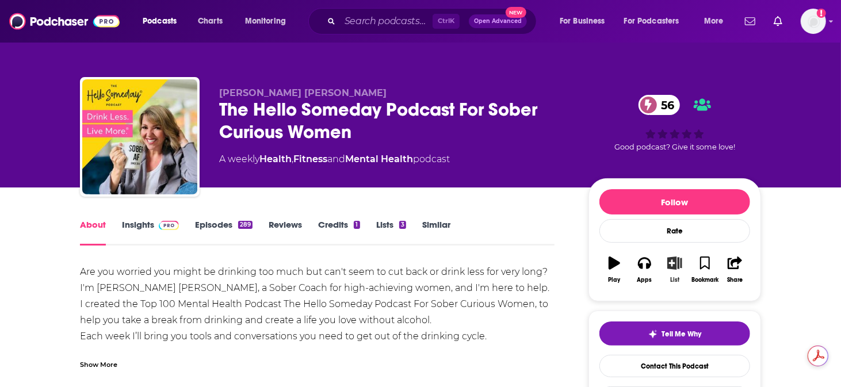
click at [668, 257] on icon "button" at bounding box center [675, 263] width 14 height 13
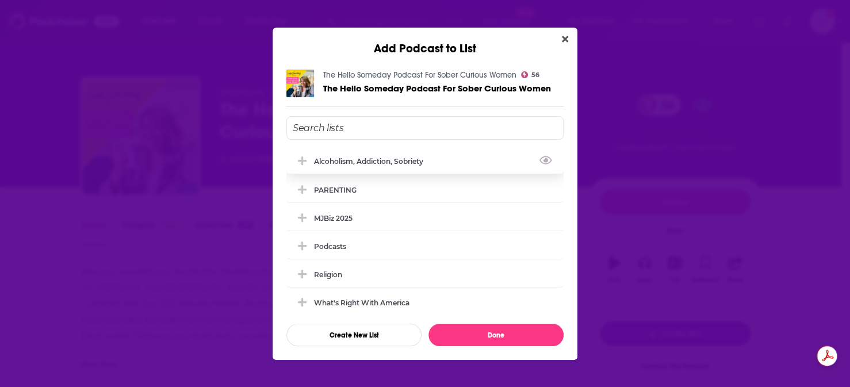
click at [343, 166] on div "Alcoholism, Addiction, Sobriety" at bounding box center [372, 161] width 116 height 9
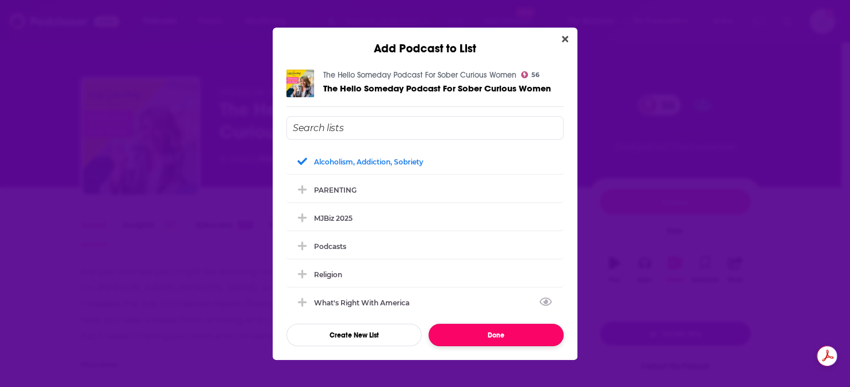
click at [520, 324] on button "Done" at bounding box center [496, 335] width 135 height 22
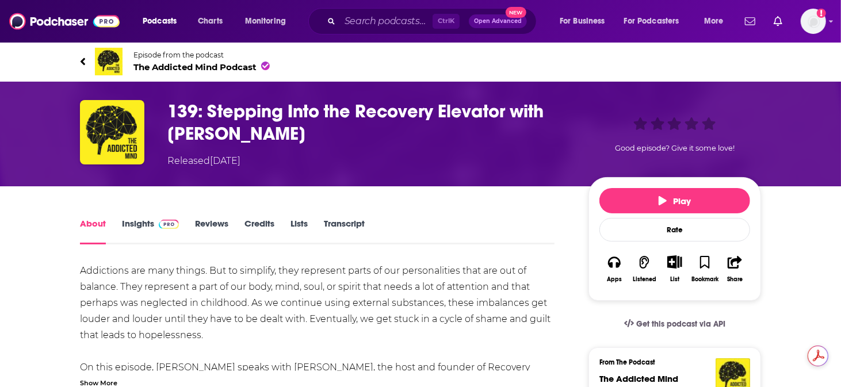
click at [123, 57] on img at bounding box center [109, 62] width 28 height 28
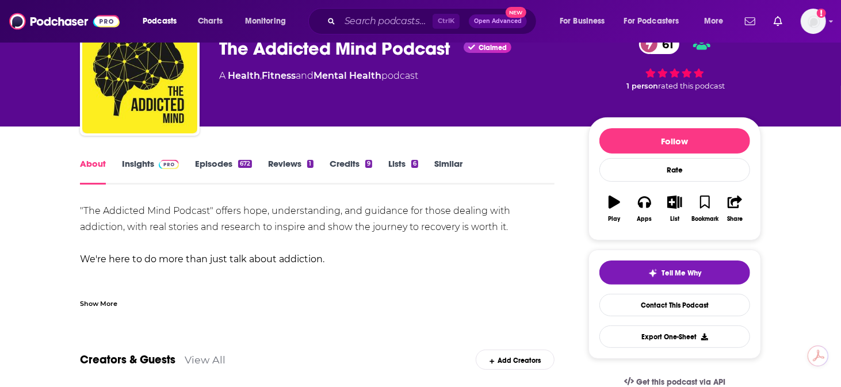
scroll to position [96, 0]
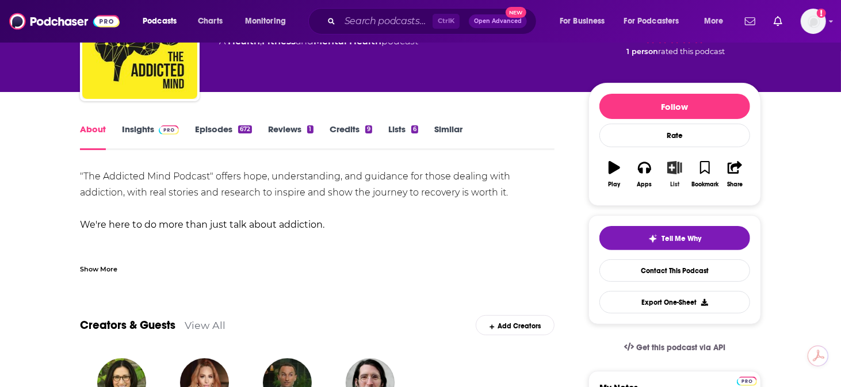
click at [667, 161] on icon "button" at bounding box center [674, 167] width 14 height 13
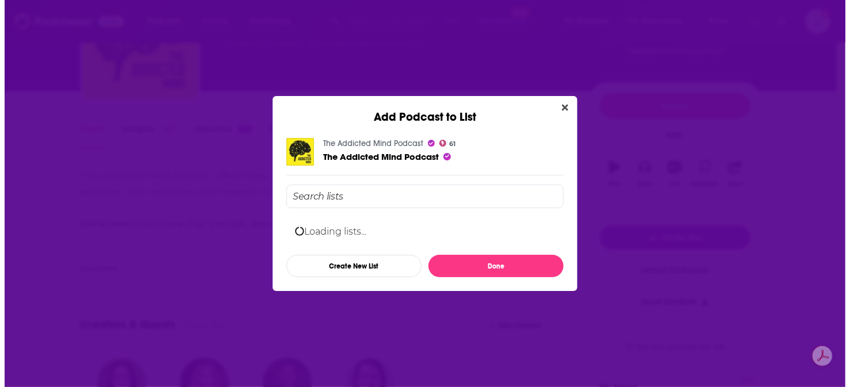
scroll to position [0, 0]
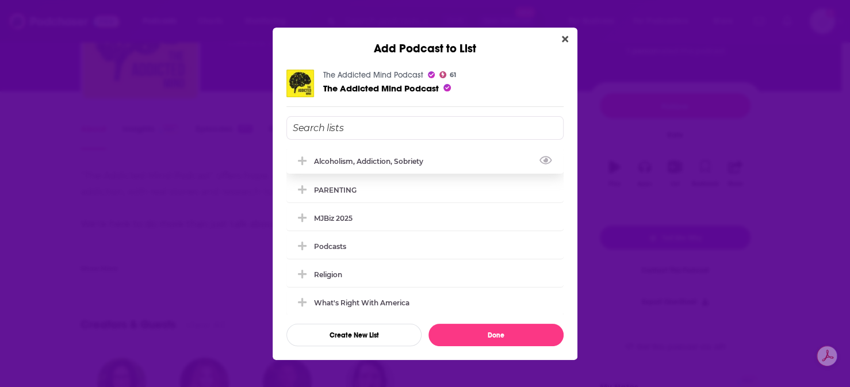
click at [396, 164] on div "Alcoholism, Addiction, Sobriety" at bounding box center [372, 161] width 116 height 9
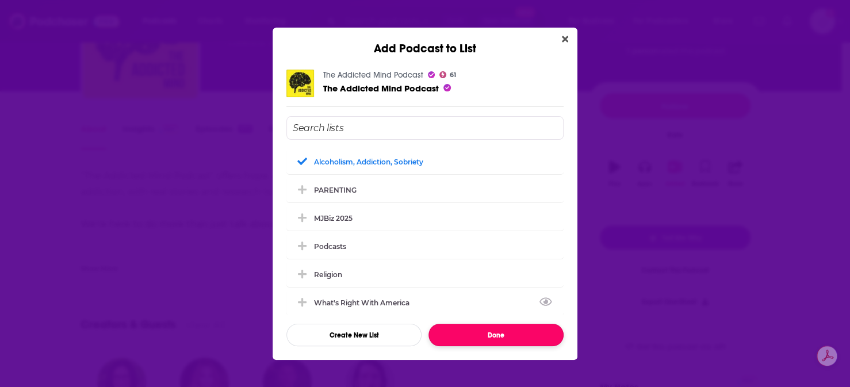
click at [491, 324] on button "Done" at bounding box center [496, 335] width 135 height 22
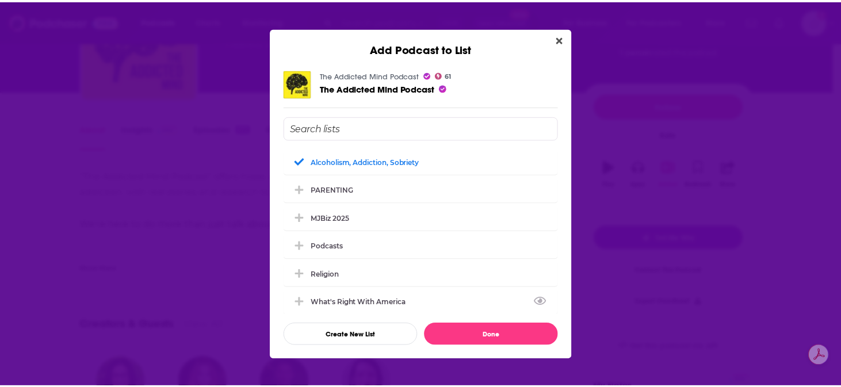
scroll to position [96, 0]
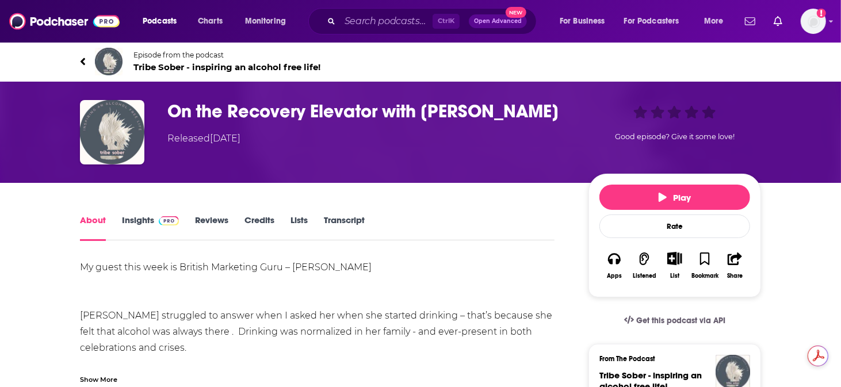
click at [123, 48] on img at bounding box center [109, 62] width 28 height 28
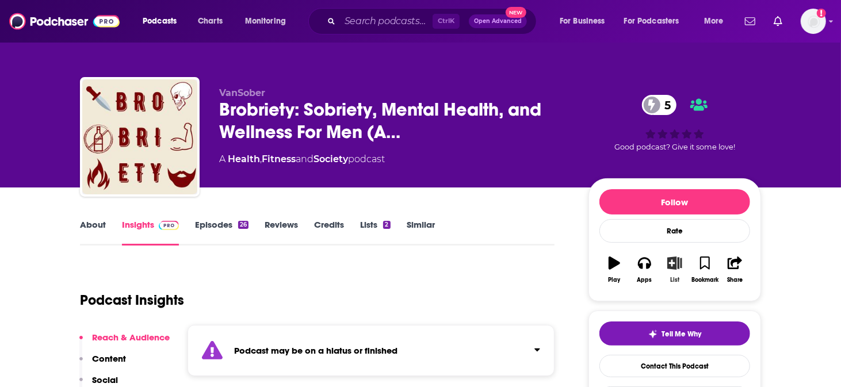
click at [660, 252] on button "List" at bounding box center [675, 269] width 30 height 41
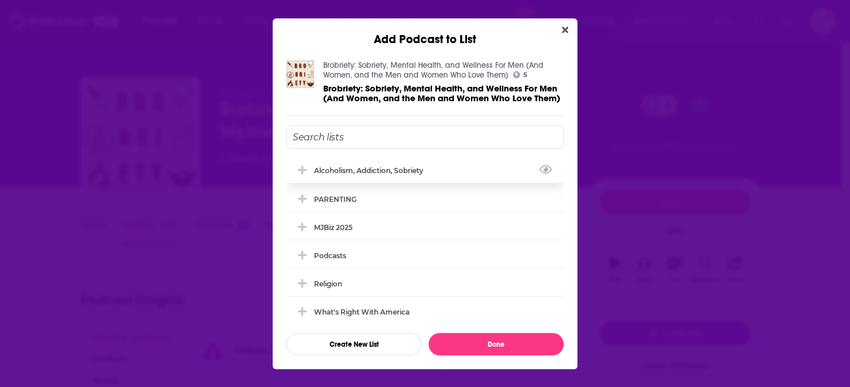
click at [389, 175] on div "Alcoholism, Addiction, Sobriety" at bounding box center [372, 170] width 116 height 9
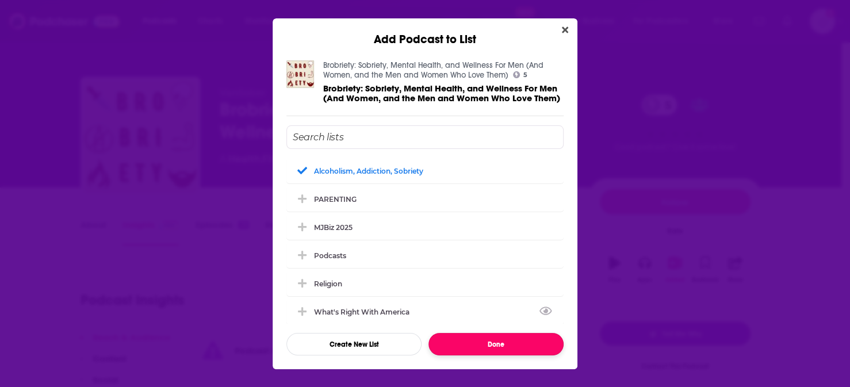
click at [498, 335] on button "Done" at bounding box center [496, 344] width 135 height 22
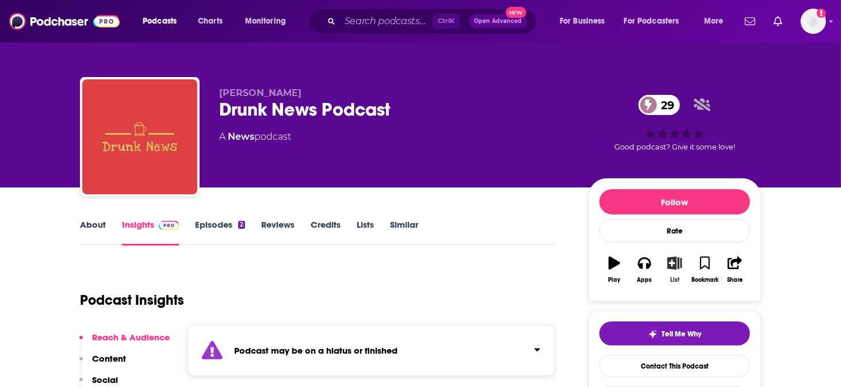
click at [668, 257] on icon "button" at bounding box center [675, 263] width 14 height 13
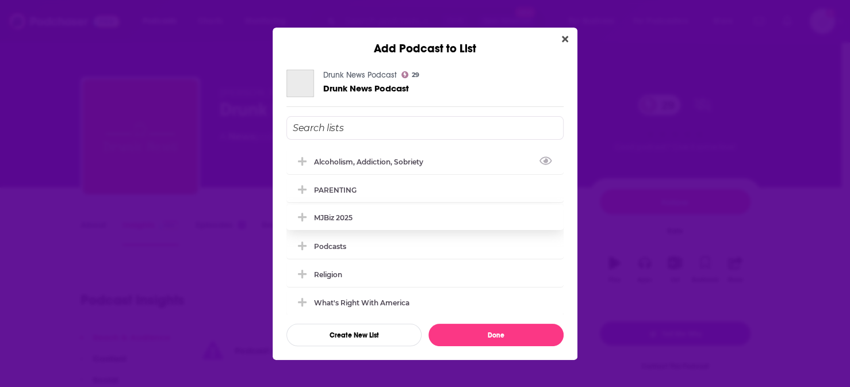
drag, startPoint x: 356, startPoint y: 173, endPoint x: 416, endPoint y: 217, distance: 74.1
click at [357, 173] on div "Alcoholism, Addiction, Sobriety" at bounding box center [425, 161] width 277 height 25
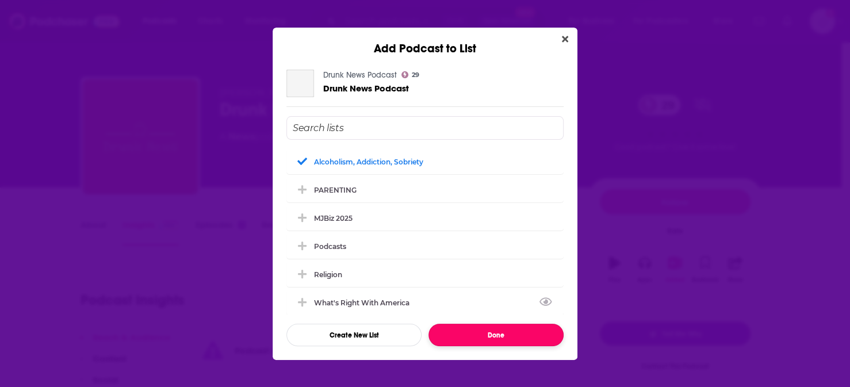
click at [490, 324] on button "Done" at bounding box center [496, 335] width 135 height 22
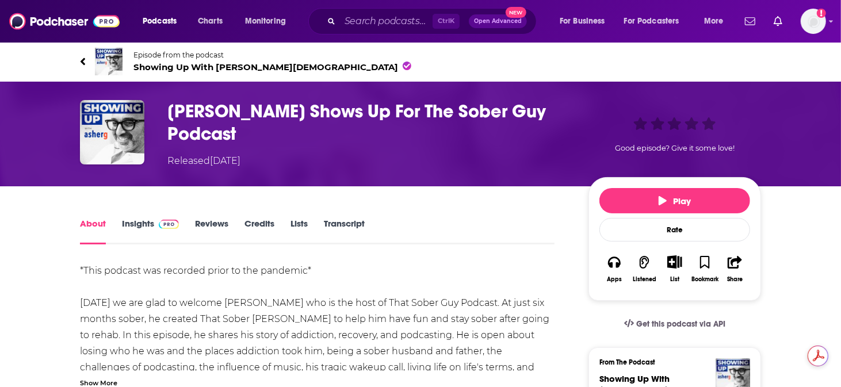
click at [123, 59] on img at bounding box center [109, 62] width 28 height 28
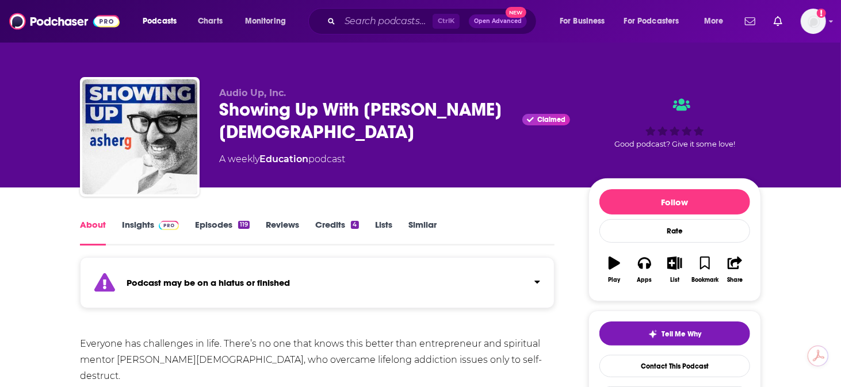
click at [179, 219] on span at bounding box center [166, 224] width 25 height 11
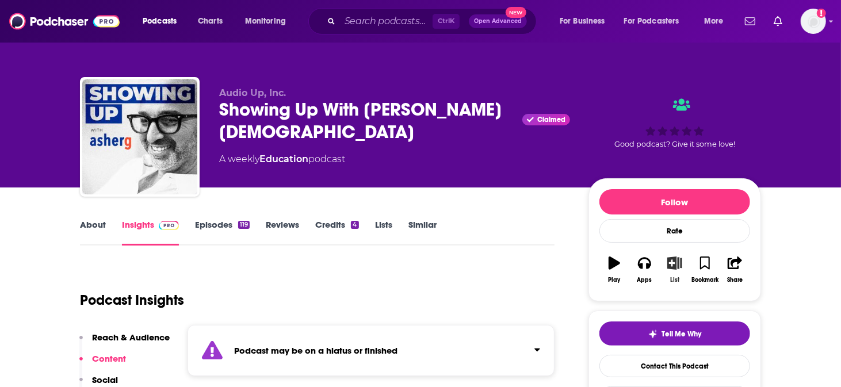
click at [660, 252] on button "List" at bounding box center [675, 269] width 30 height 41
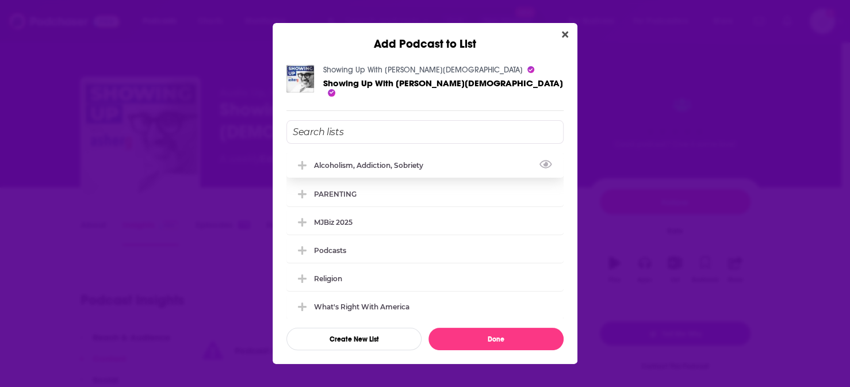
click at [373, 168] on div "Alcoholism, Addiction, Sobriety" at bounding box center [372, 165] width 116 height 9
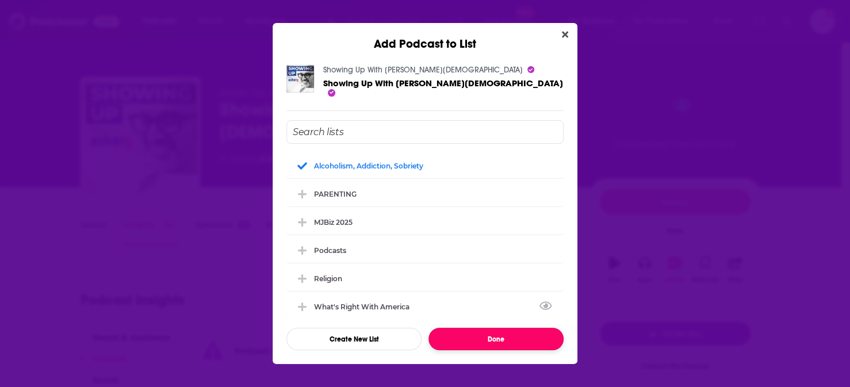
click at [485, 328] on button "Done" at bounding box center [496, 339] width 135 height 22
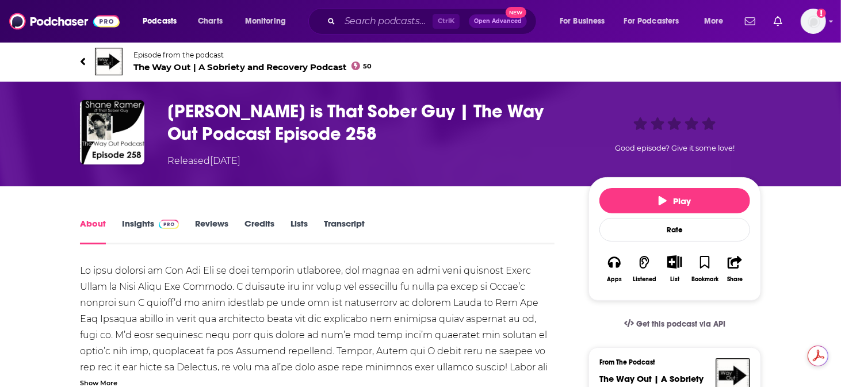
click at [123, 54] on img at bounding box center [109, 62] width 28 height 28
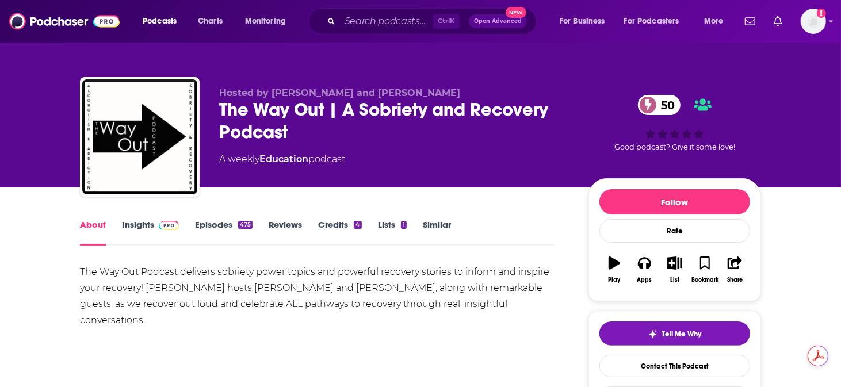
click at [177, 219] on link "Insights" at bounding box center [150, 232] width 57 height 26
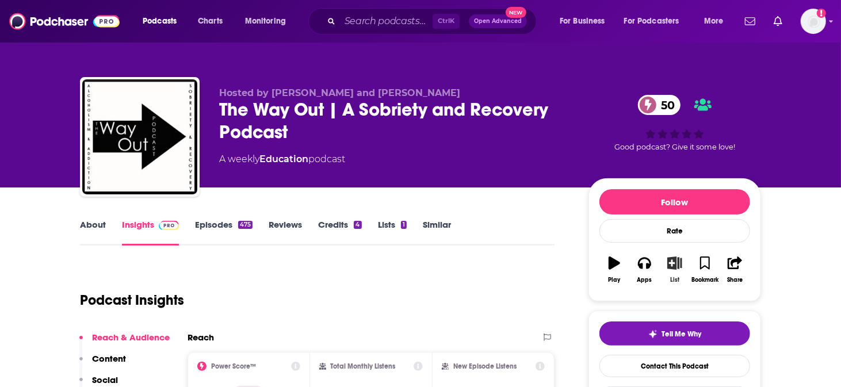
click at [660, 251] on button "List" at bounding box center [675, 269] width 30 height 41
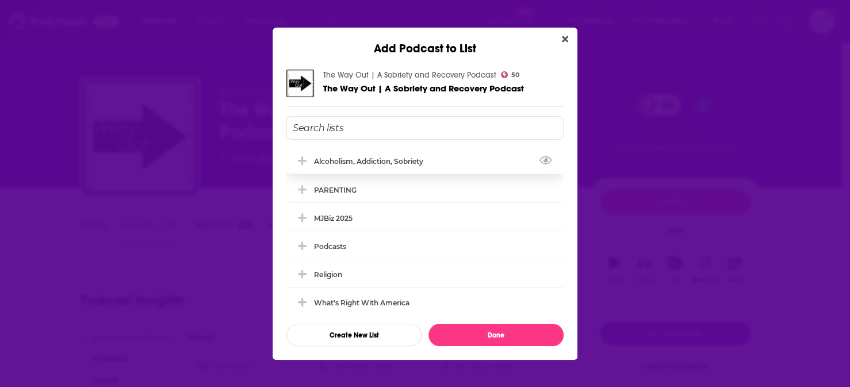
click at [391, 164] on div "Alcoholism, Addiction, Sobriety" at bounding box center [372, 161] width 116 height 9
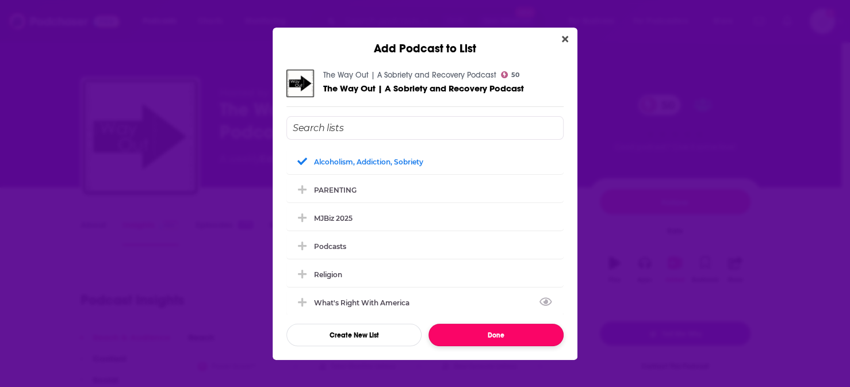
click at [484, 324] on button "Done" at bounding box center [496, 335] width 135 height 22
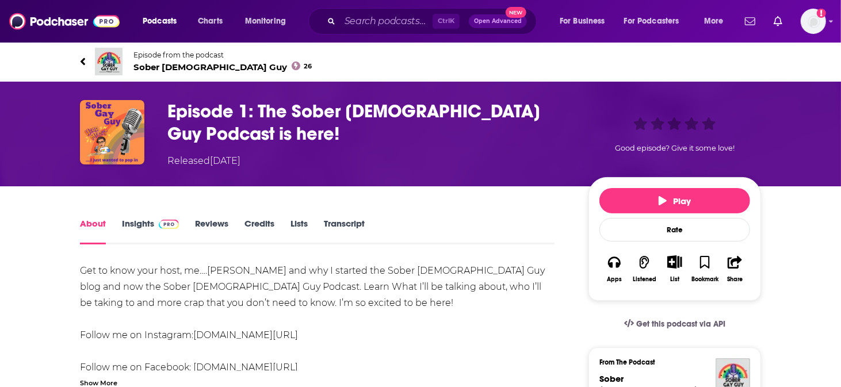
click at [123, 49] on img at bounding box center [109, 62] width 28 height 28
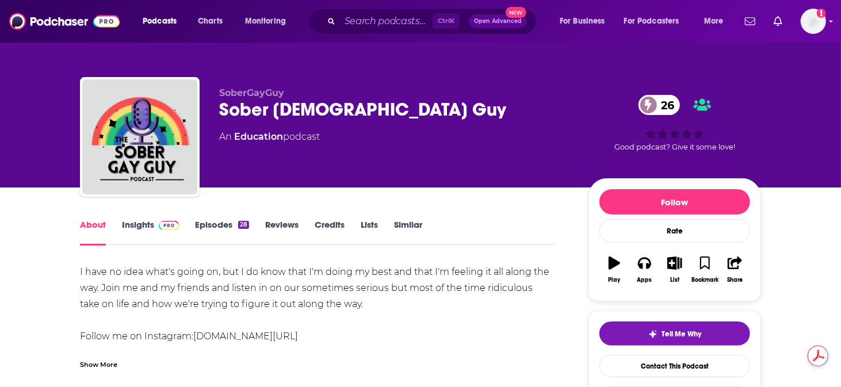
click at [175, 219] on link "Insights" at bounding box center [150, 232] width 57 height 26
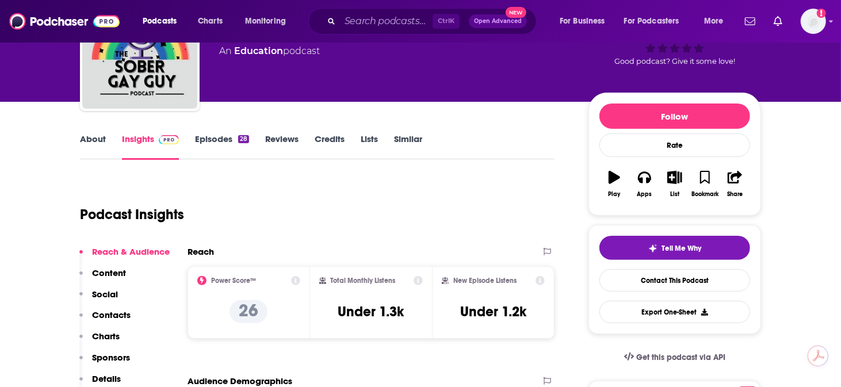
scroll to position [96, 0]
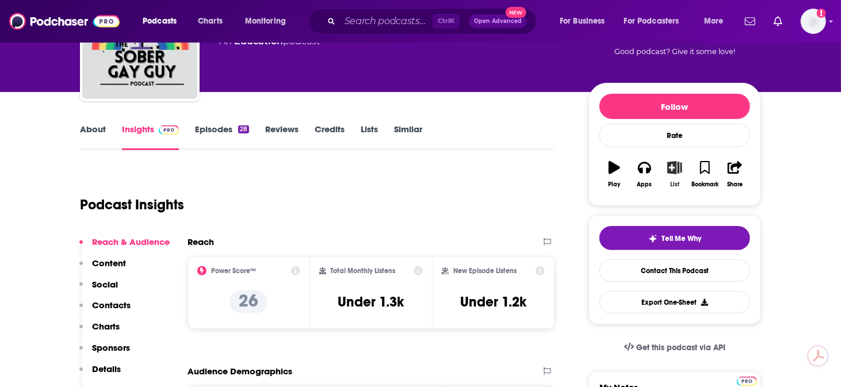
click at [667, 161] on icon "button" at bounding box center [674, 167] width 14 height 13
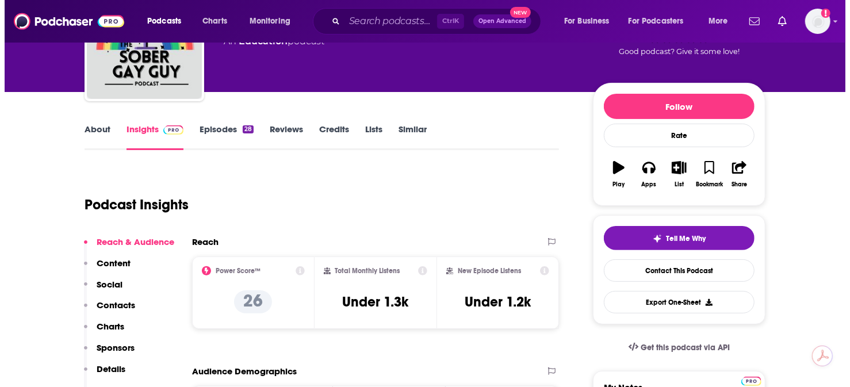
scroll to position [0, 0]
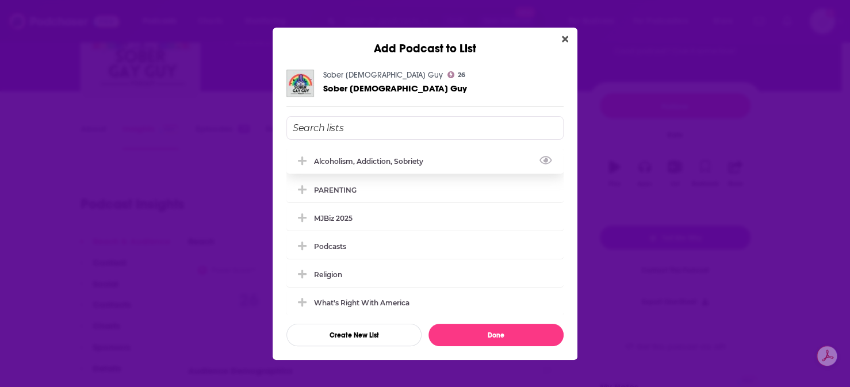
click at [373, 166] on div "Alcoholism, Addiction, Sobriety" at bounding box center [372, 161] width 116 height 9
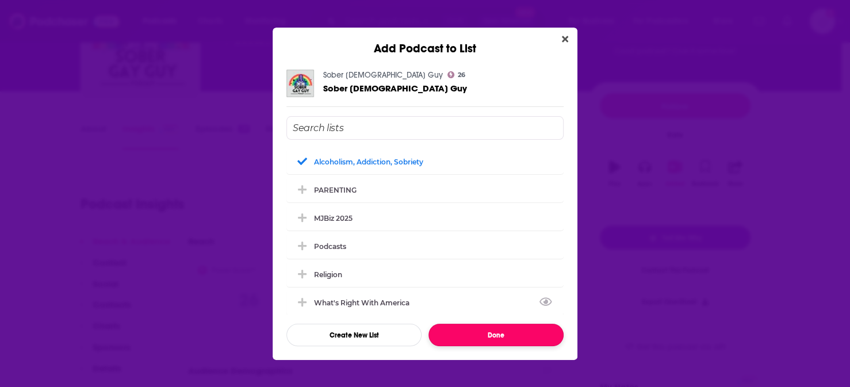
click at [488, 324] on button "Done" at bounding box center [496, 335] width 135 height 22
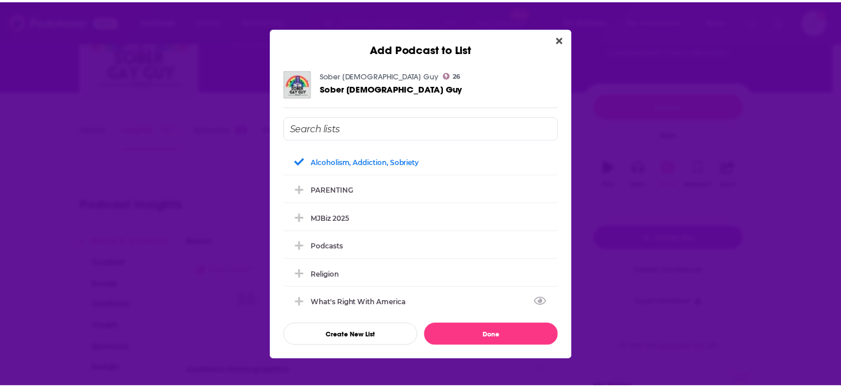
scroll to position [96, 0]
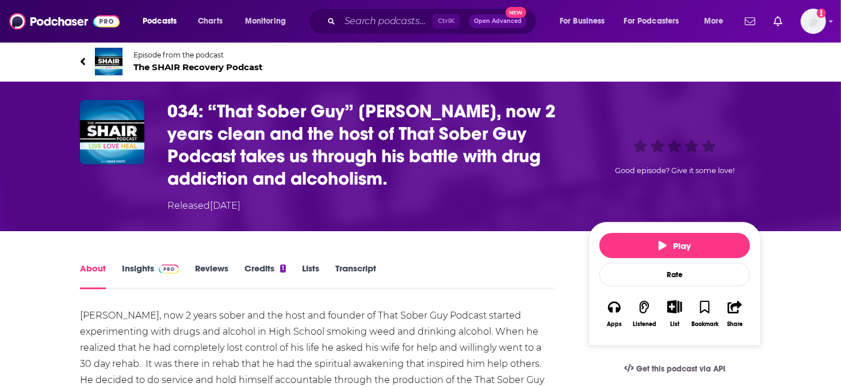
click at [123, 56] on img at bounding box center [109, 62] width 28 height 28
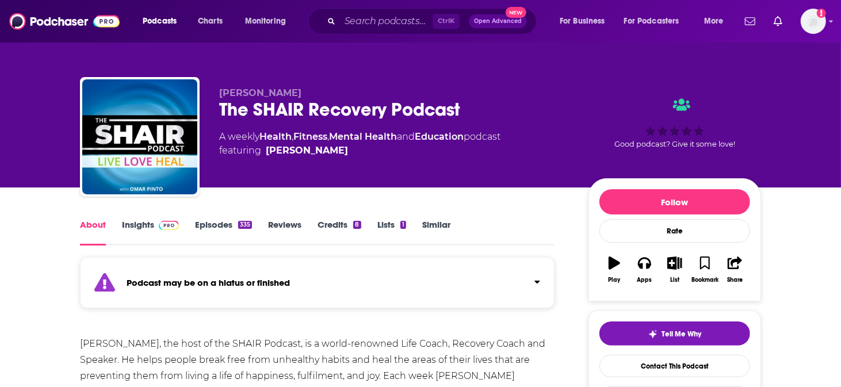
click at [179, 221] on img at bounding box center [169, 225] width 20 height 9
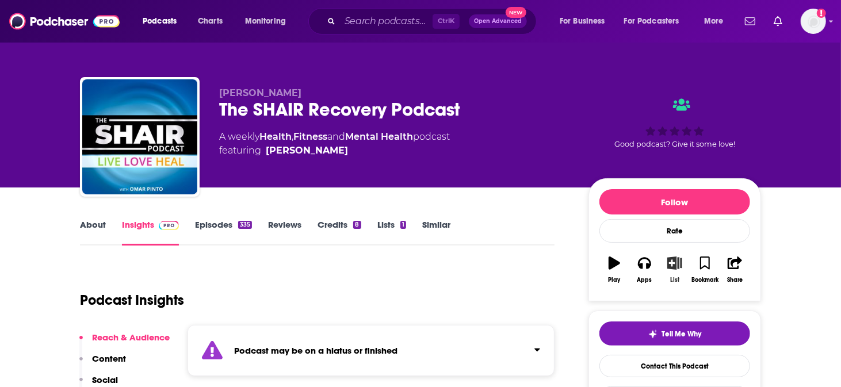
click at [668, 257] on icon "button" at bounding box center [675, 263] width 14 height 13
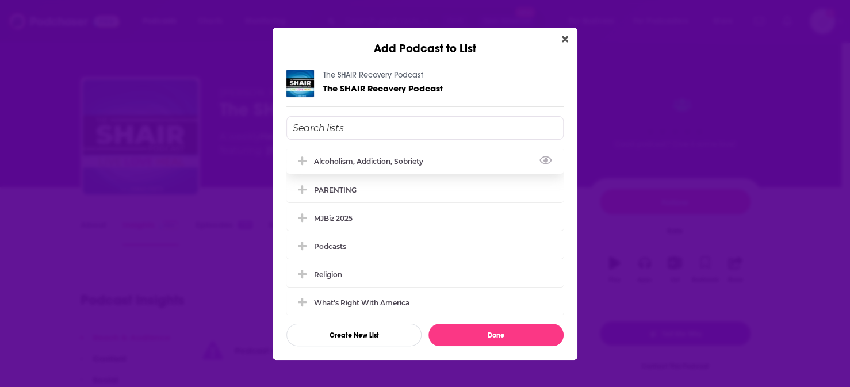
click at [402, 165] on div "Alcoholism, Addiction, Sobriety" at bounding box center [372, 161] width 116 height 9
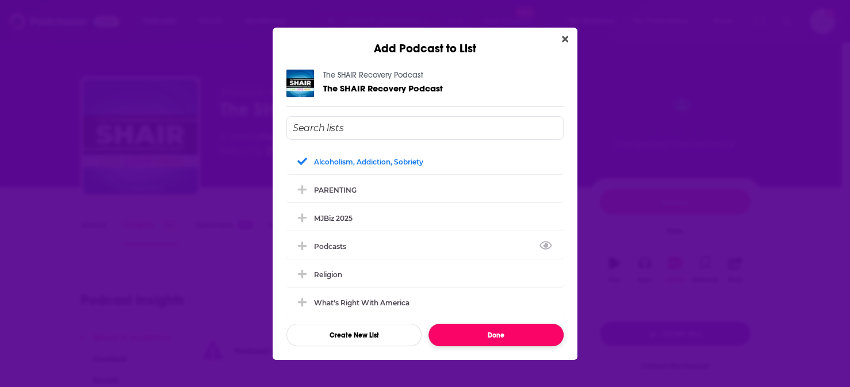
click at [495, 324] on button "Done" at bounding box center [496, 335] width 135 height 22
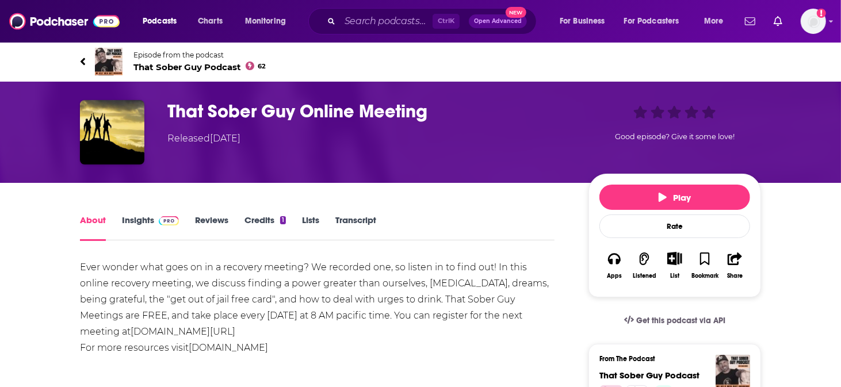
click at [123, 56] on img at bounding box center [109, 62] width 28 height 28
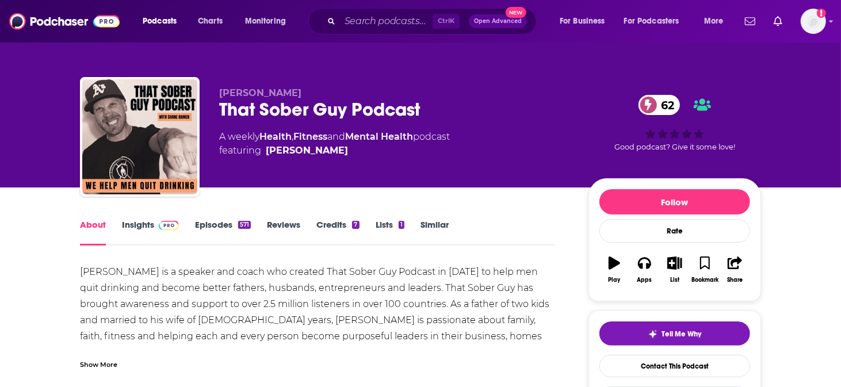
click at [179, 219] on span at bounding box center [169, 224] width 20 height 11
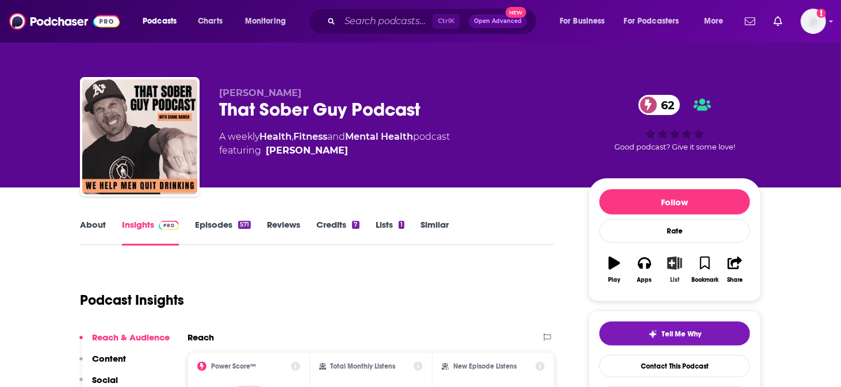
click at [668, 257] on icon "button" at bounding box center [675, 263] width 14 height 13
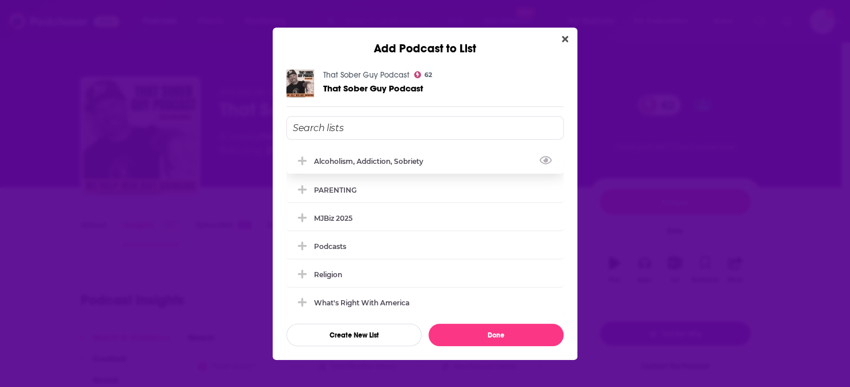
click at [373, 155] on div "Alcoholism, Addiction, Sobriety" at bounding box center [425, 160] width 277 height 25
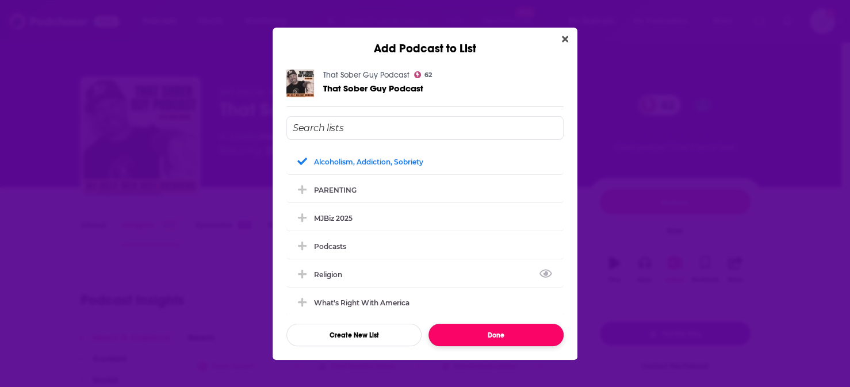
click at [472, 324] on button "Done" at bounding box center [496, 335] width 135 height 22
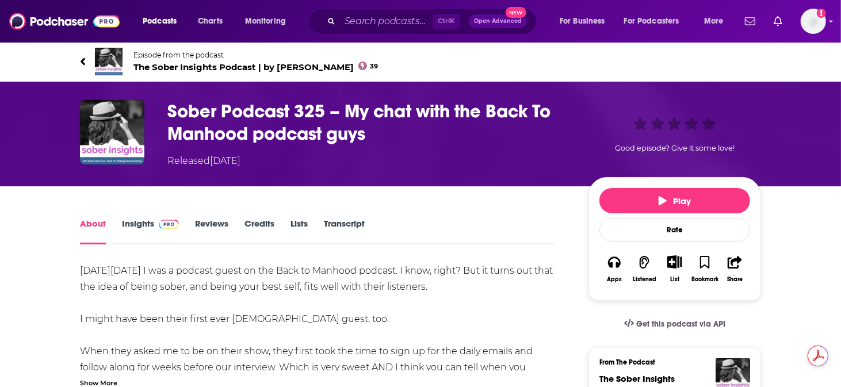
click at [123, 53] on img at bounding box center [109, 62] width 28 height 28
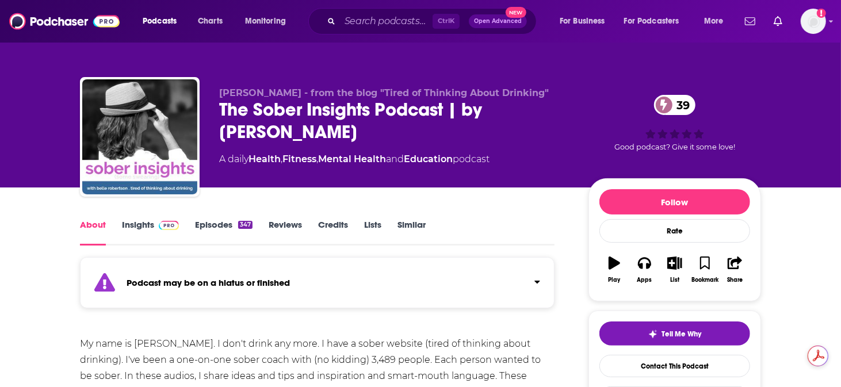
click at [179, 219] on span at bounding box center [166, 224] width 25 height 11
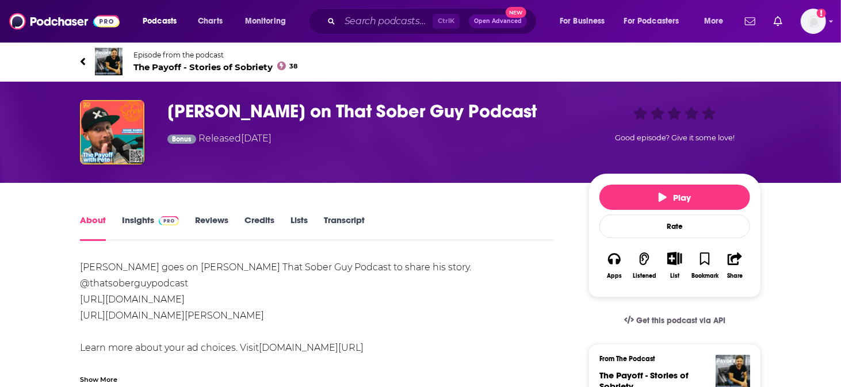
click at [123, 54] on img at bounding box center [109, 62] width 28 height 28
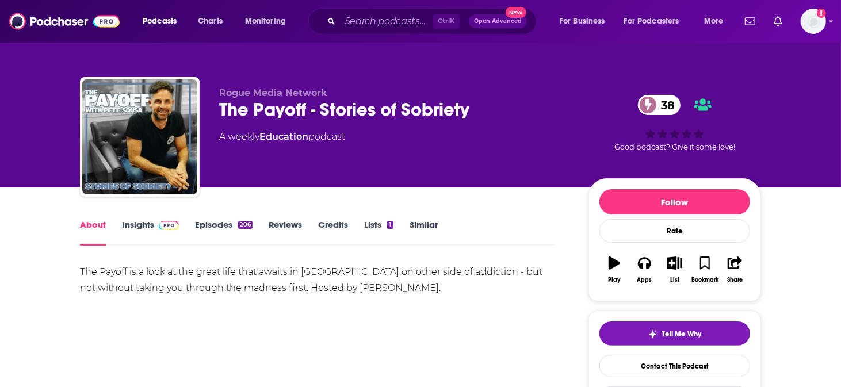
click at [176, 219] on link "Insights" at bounding box center [150, 232] width 57 height 26
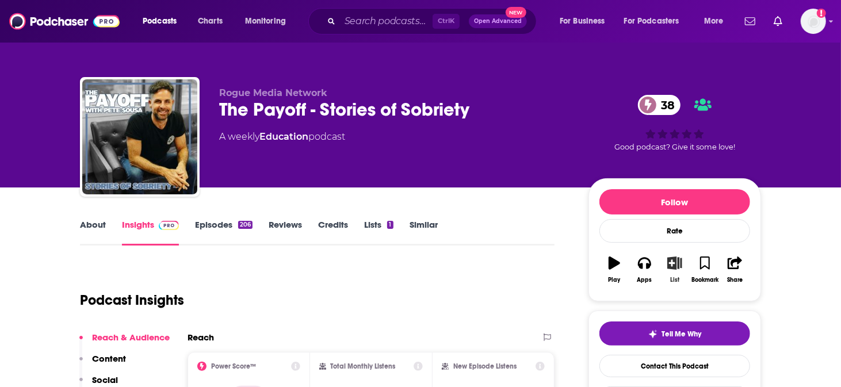
click at [667, 257] on icon "button" at bounding box center [674, 263] width 14 height 13
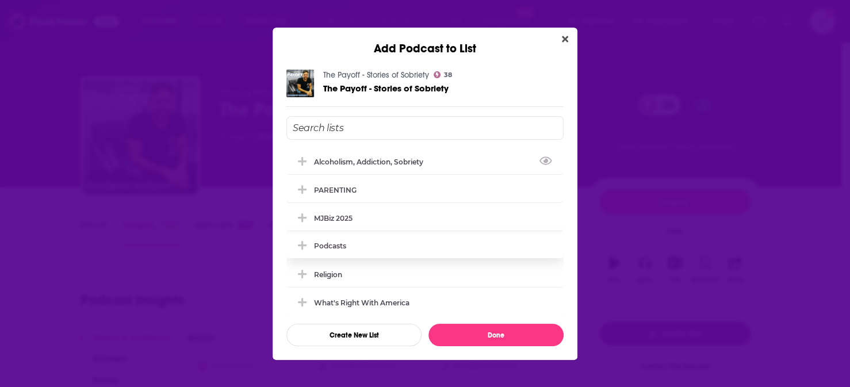
drag, startPoint x: 369, startPoint y: 166, endPoint x: 441, endPoint y: 227, distance: 93.9
click at [370, 166] on div "Alcoholism, Addiction, Sobriety" at bounding box center [372, 162] width 116 height 9
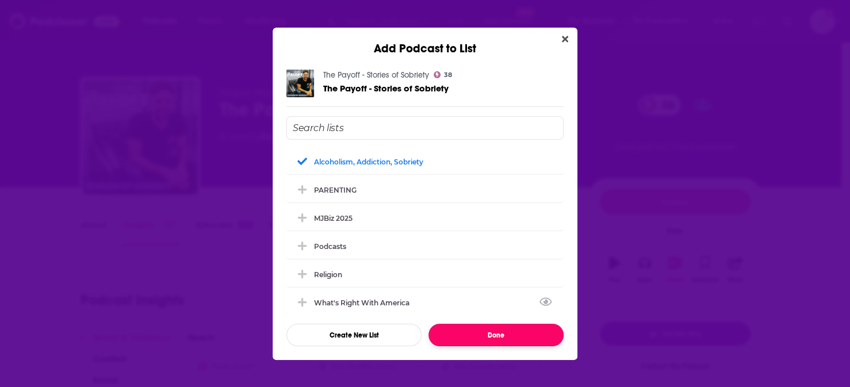
drag, startPoint x: 497, startPoint y: 327, endPoint x: 463, endPoint y: 262, distance: 72.8
click at [497, 325] on button "Done" at bounding box center [496, 335] width 135 height 22
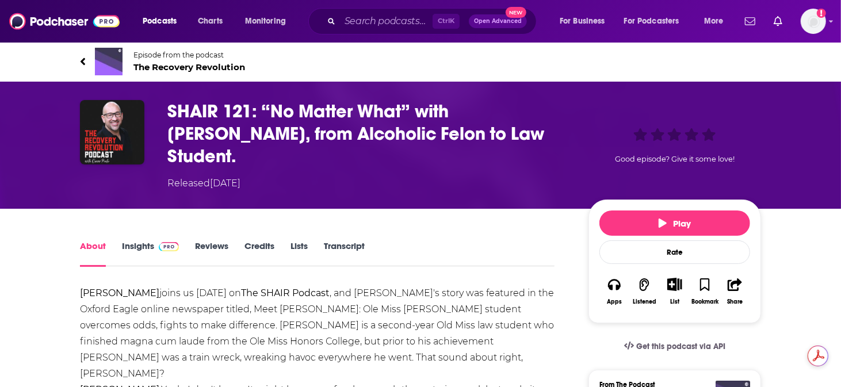
click at [123, 59] on img at bounding box center [109, 62] width 28 height 28
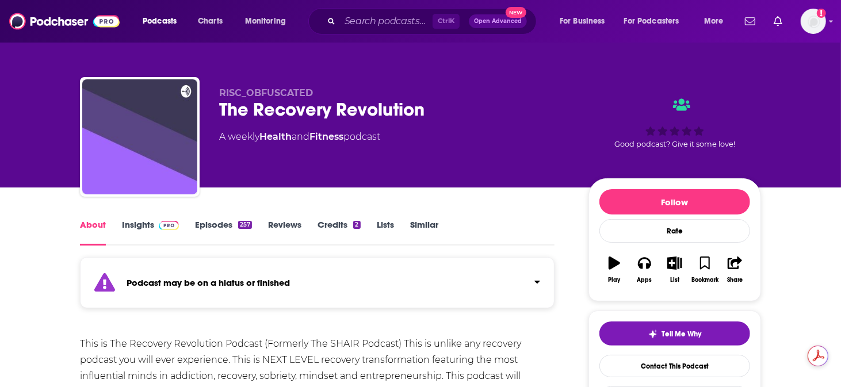
click at [178, 219] on link "Insights" at bounding box center [150, 232] width 57 height 26
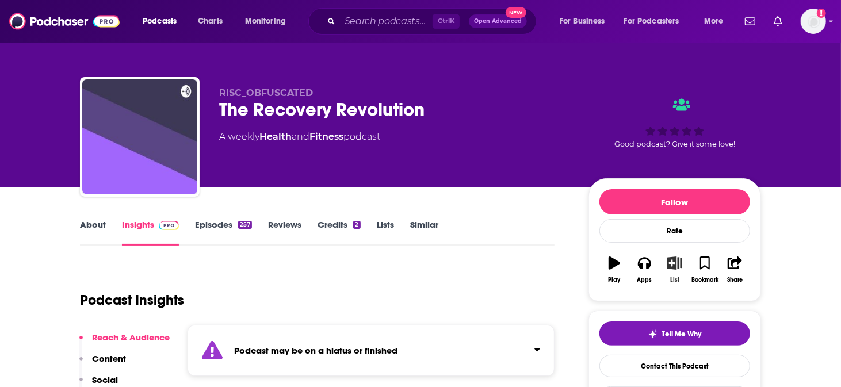
click at [660, 251] on button "List" at bounding box center [675, 269] width 30 height 41
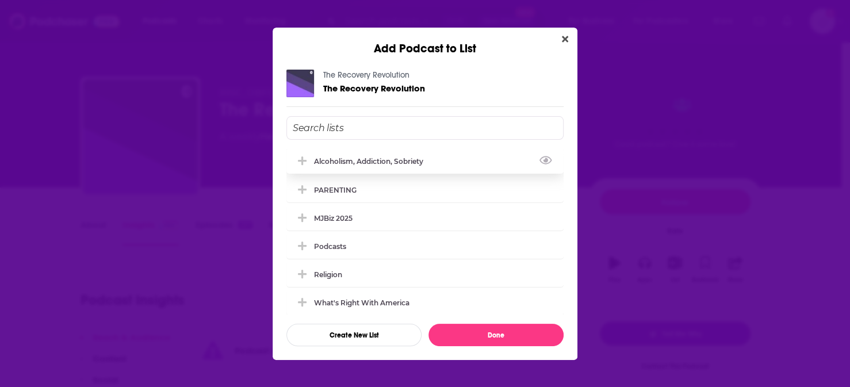
click at [373, 166] on div "Alcoholism, Addiction, Sobriety" at bounding box center [372, 161] width 116 height 9
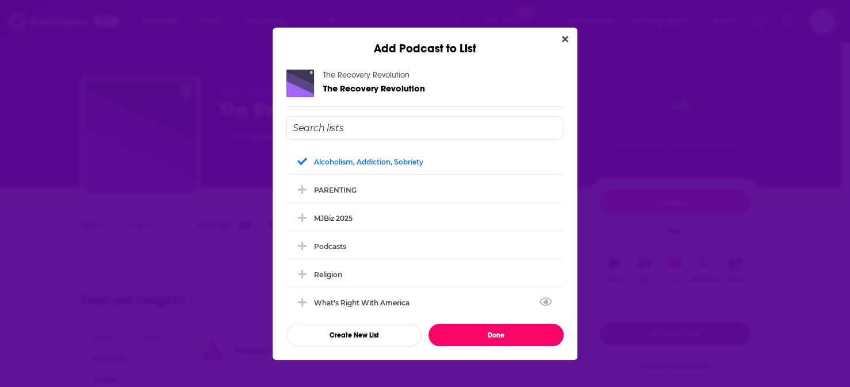
drag, startPoint x: 498, startPoint y: 325, endPoint x: 488, endPoint y: 283, distance: 43.3
click at [498, 324] on button "Done" at bounding box center [496, 335] width 135 height 22
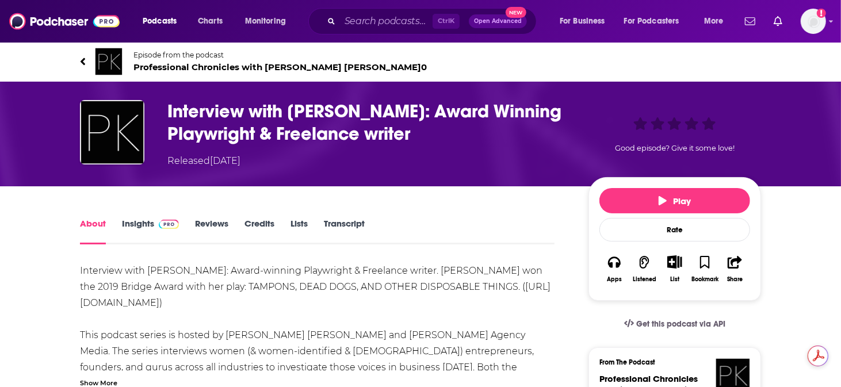
click at [123, 48] on img at bounding box center [109, 62] width 28 height 28
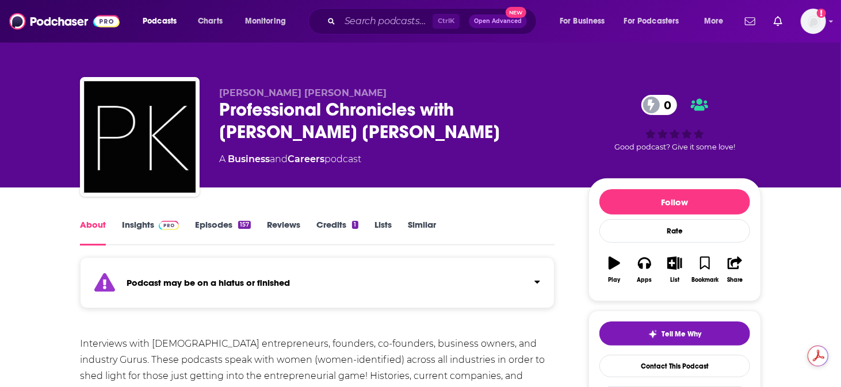
click at [178, 219] on link "Insights" at bounding box center [150, 232] width 57 height 26
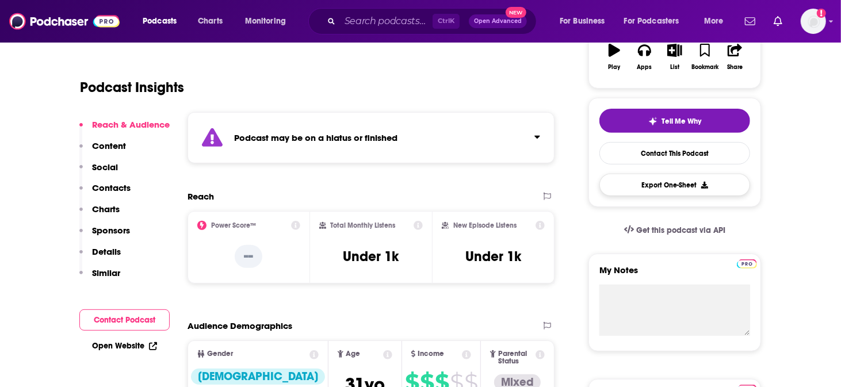
scroll to position [192, 0]
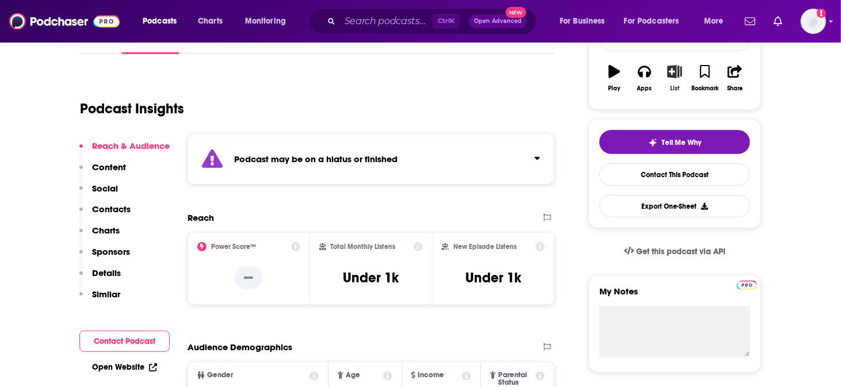
click at [667, 65] on icon "button" at bounding box center [674, 71] width 14 height 13
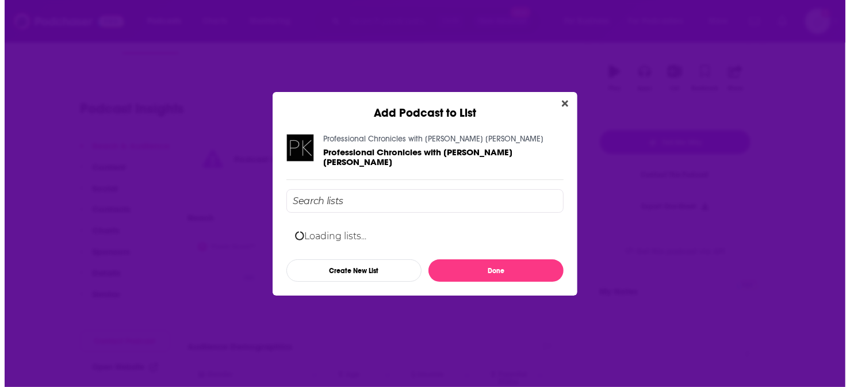
scroll to position [0, 0]
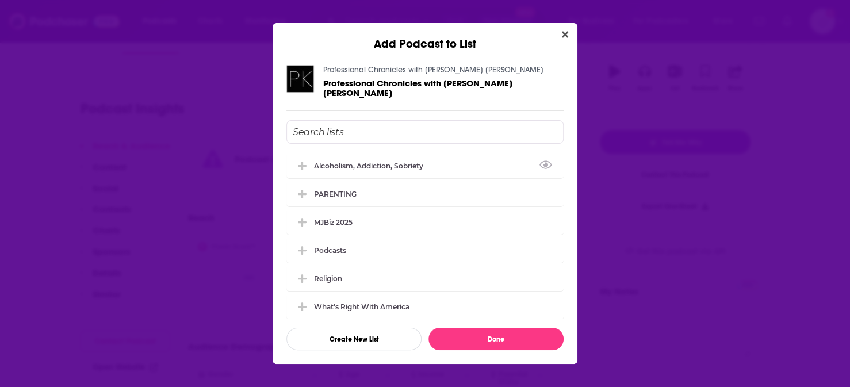
drag, startPoint x: 385, startPoint y: 167, endPoint x: 445, endPoint y: 170, distance: 59.9
click at [389, 163] on div "Alcoholism, Addiction, Sobriety" at bounding box center [372, 166] width 116 height 9
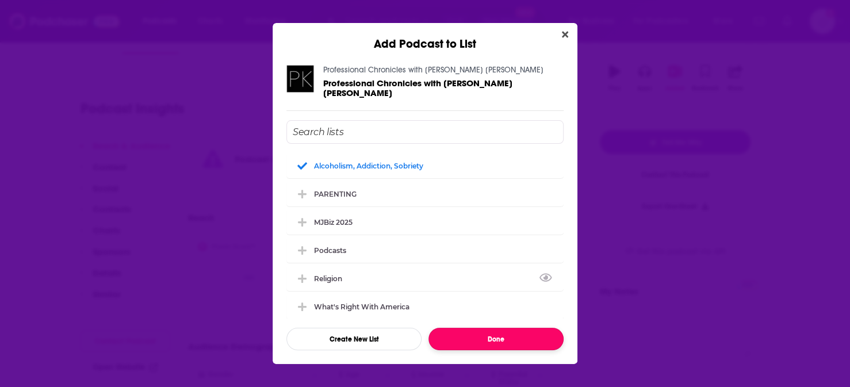
click at [526, 328] on button "Done" at bounding box center [496, 339] width 135 height 22
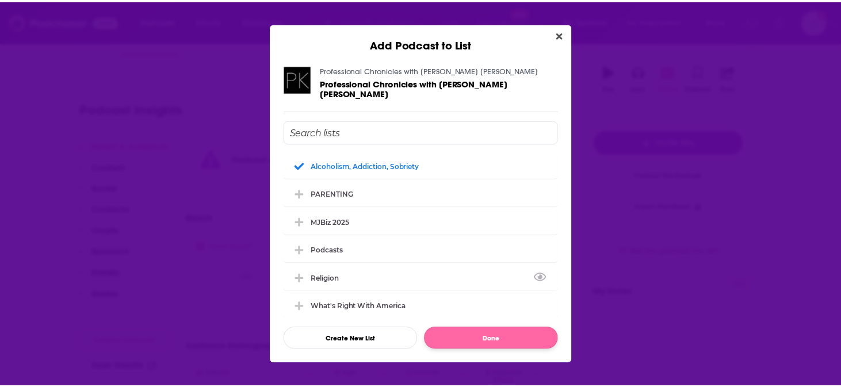
scroll to position [192, 0]
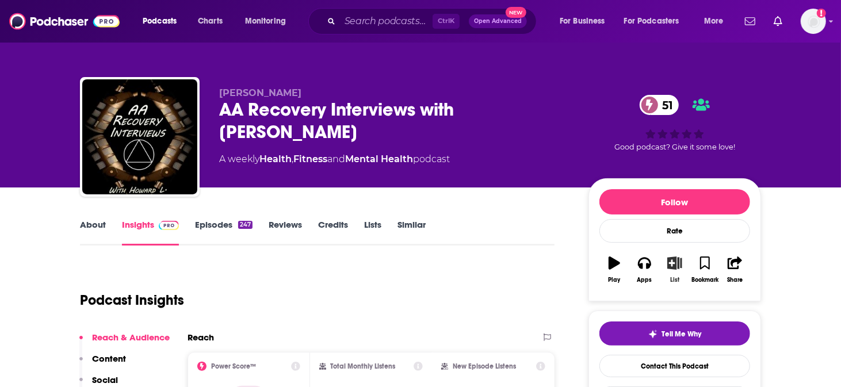
click at [660, 253] on button "List" at bounding box center [675, 269] width 30 height 41
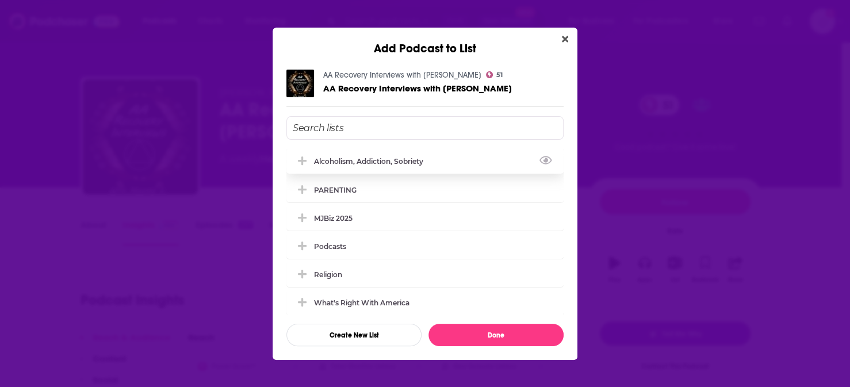
click at [424, 166] on div "Alcoholism, Addiction, Sobriety" at bounding box center [372, 161] width 116 height 9
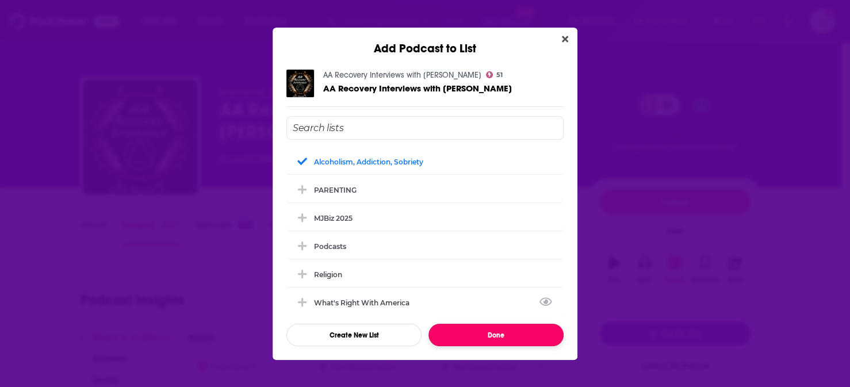
click at [521, 324] on button "Done" at bounding box center [496, 335] width 135 height 22
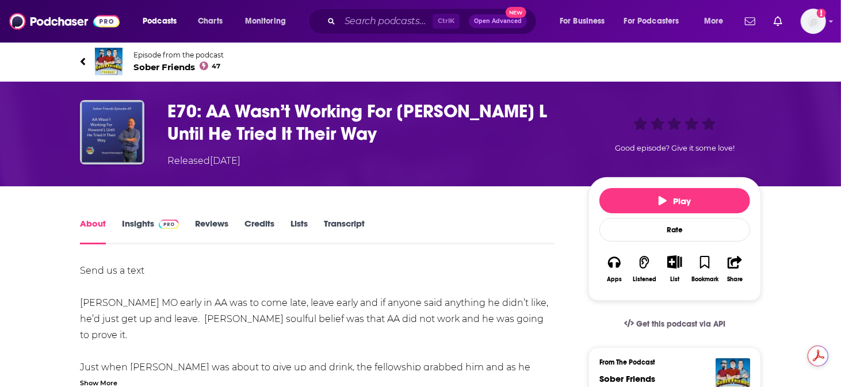
click at [123, 48] on img at bounding box center [109, 62] width 28 height 28
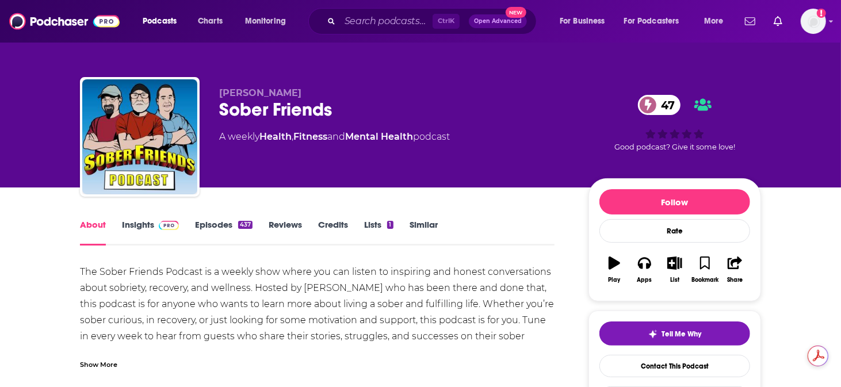
click at [165, 219] on link "Insights" at bounding box center [150, 232] width 57 height 26
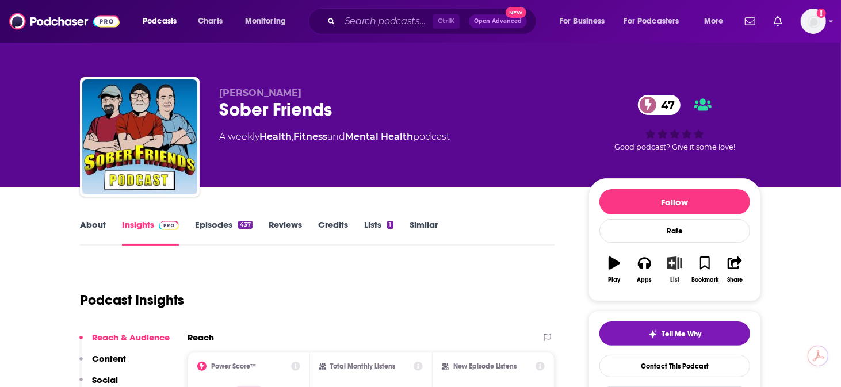
click at [668, 257] on icon "button" at bounding box center [675, 263] width 14 height 13
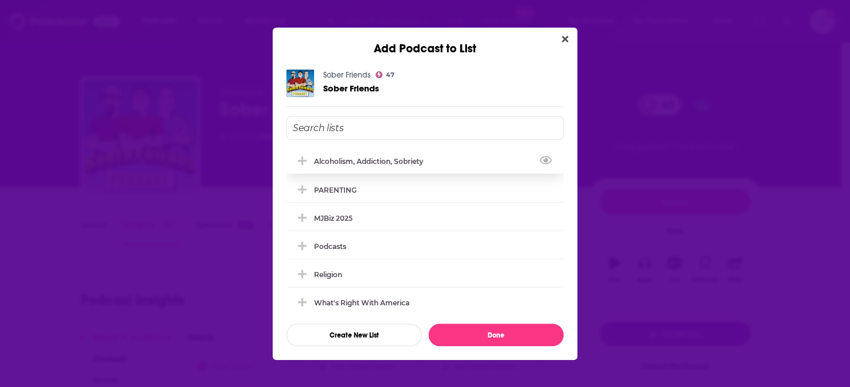
click at [377, 162] on div "Alcoholism, Addiction, Sobriety" at bounding box center [425, 160] width 277 height 25
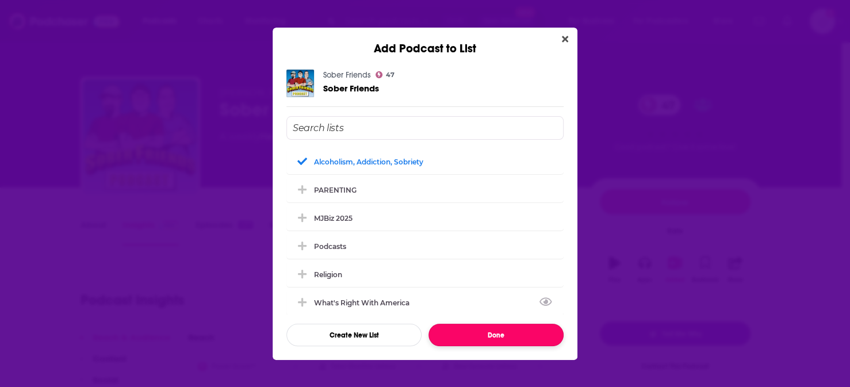
click at [495, 324] on button "Done" at bounding box center [496, 335] width 135 height 22
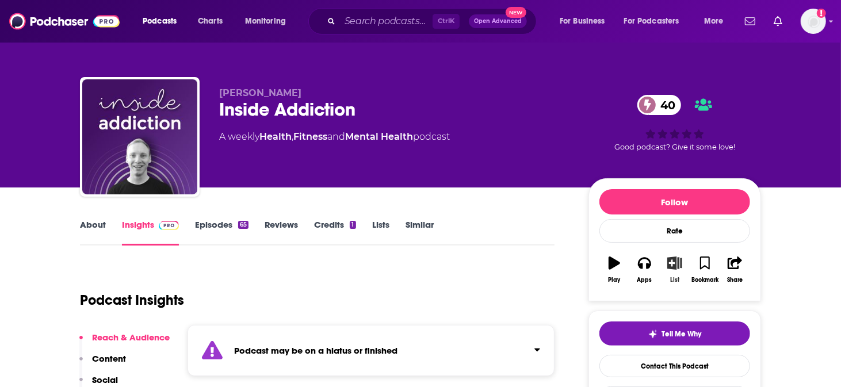
click at [668, 257] on icon "button" at bounding box center [675, 263] width 14 height 13
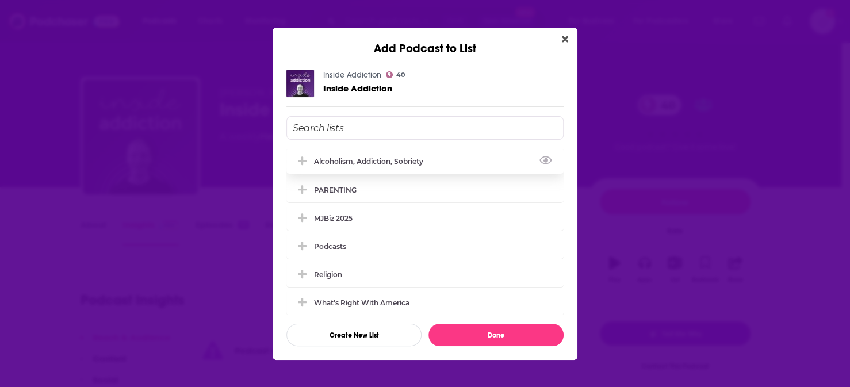
click at [391, 166] on div "Alcoholism, Addiction, Sobriety" at bounding box center [372, 161] width 116 height 9
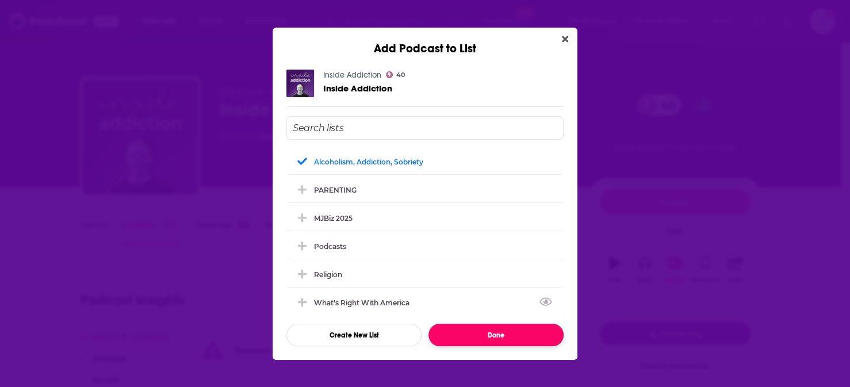
click at [469, 324] on button "Done" at bounding box center [496, 335] width 135 height 22
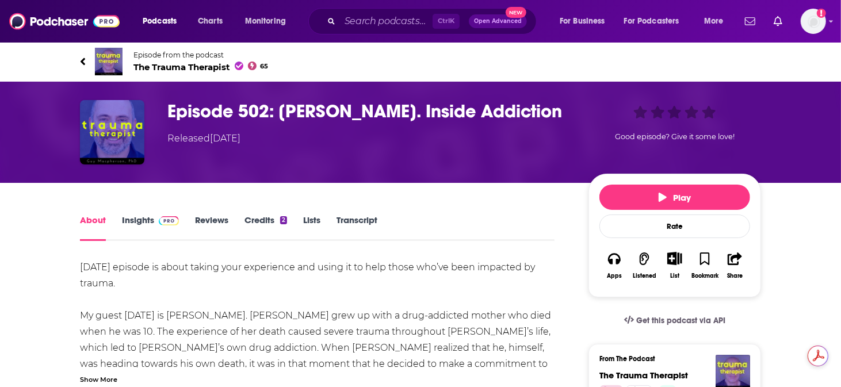
click at [123, 53] on img at bounding box center [109, 62] width 28 height 28
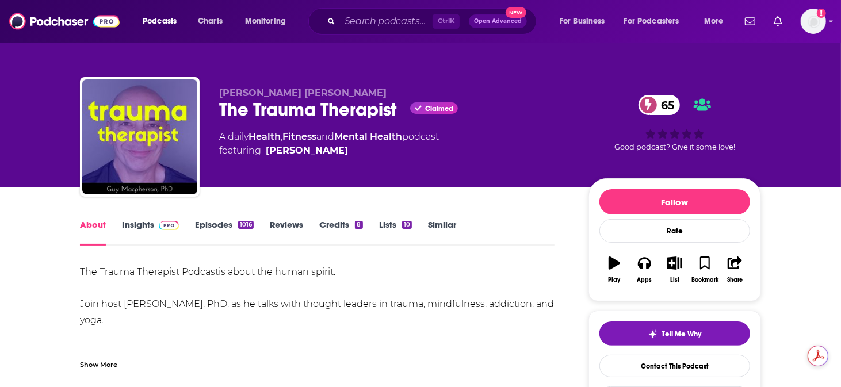
click at [175, 219] on link "Insights" at bounding box center [150, 232] width 57 height 26
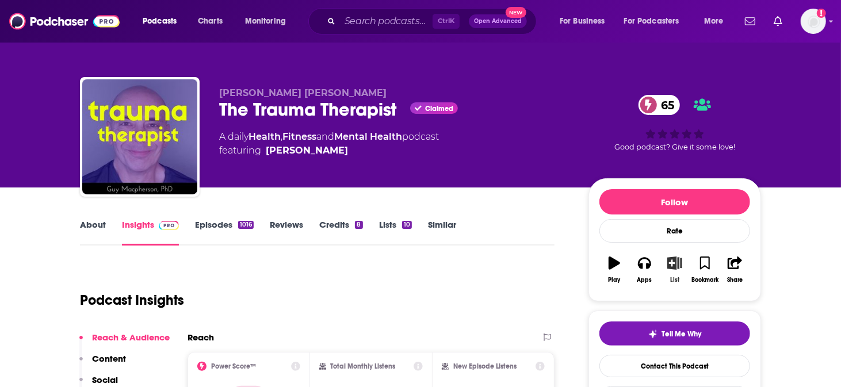
click at [660, 249] on button "List" at bounding box center [675, 269] width 30 height 41
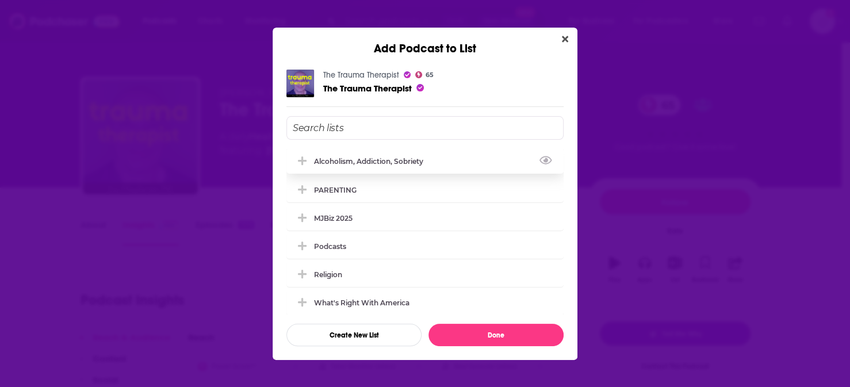
drag, startPoint x: 375, startPoint y: 162, endPoint x: 452, endPoint y: 268, distance: 130.5
click at [376, 162] on div "Alcoholism, Addiction, Sobriety" at bounding box center [372, 161] width 116 height 9
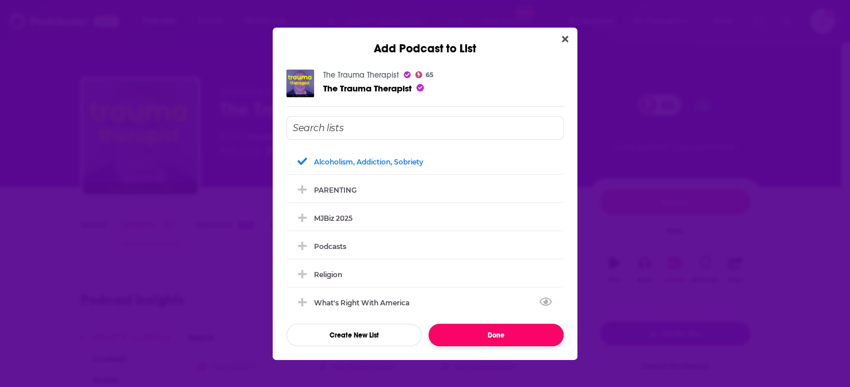
click at [469, 324] on button "Done" at bounding box center [496, 335] width 135 height 22
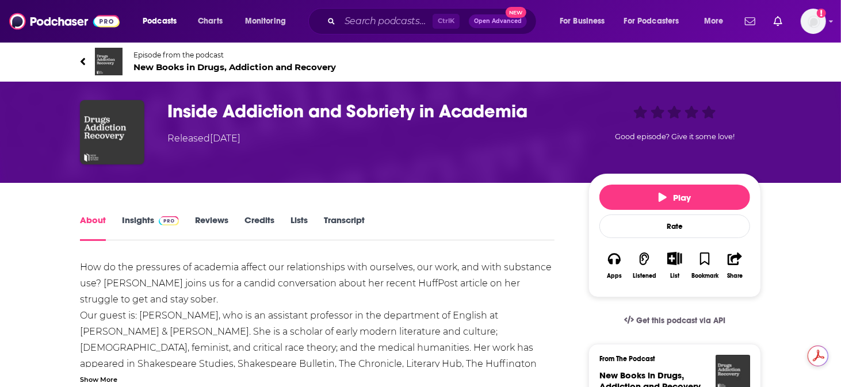
click at [123, 48] on img at bounding box center [109, 62] width 28 height 28
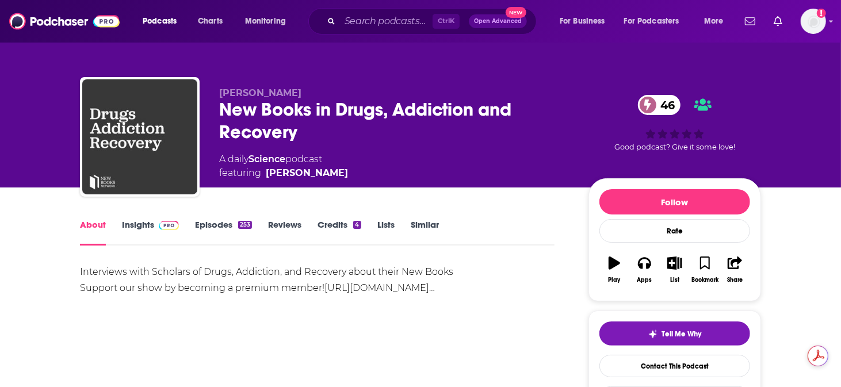
click at [176, 219] on link "Insights" at bounding box center [150, 232] width 57 height 26
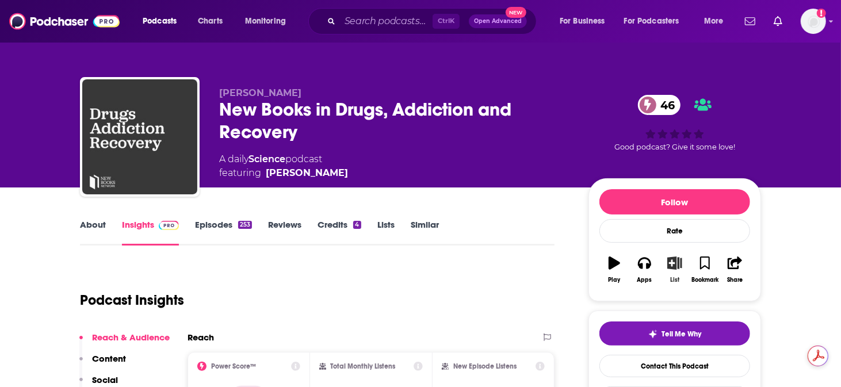
click at [668, 257] on icon "button" at bounding box center [675, 263] width 14 height 13
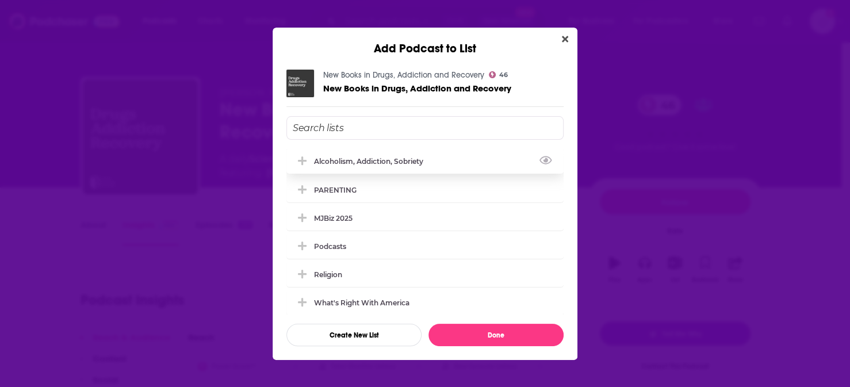
click at [356, 174] on div "Alcoholism, Addiction, Sobriety" at bounding box center [425, 160] width 277 height 25
click at [475, 299] on div "What's Right With America" at bounding box center [425, 301] width 277 height 25
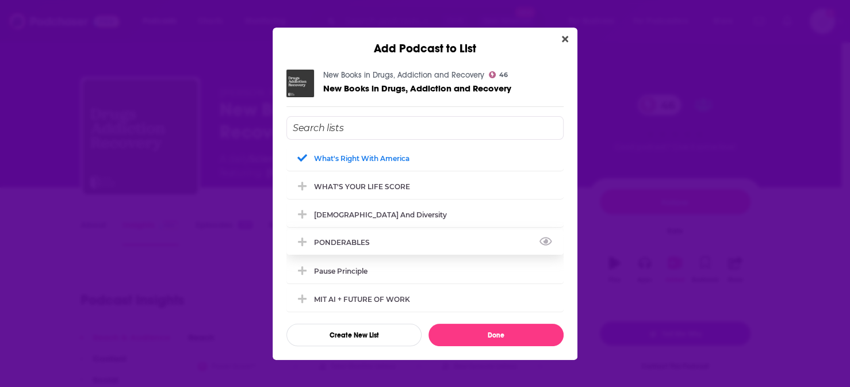
scroll to position [68, 0]
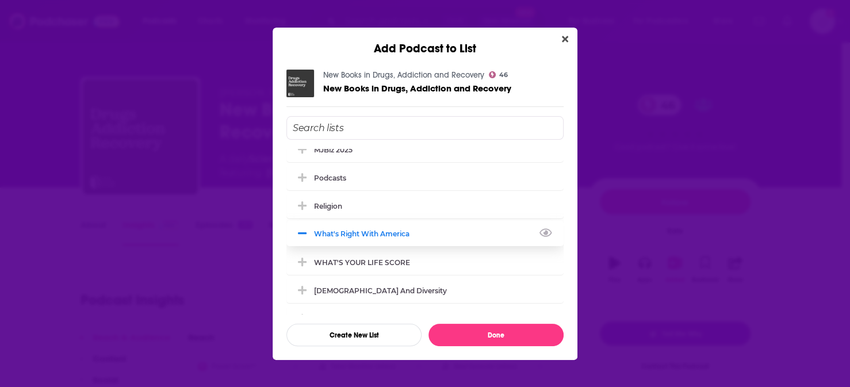
click at [313, 234] on button "Add Podcast To List" at bounding box center [303, 234] width 21 height 12
click at [307, 236] on icon "Add Podcast To List" at bounding box center [302, 233] width 9 height 10
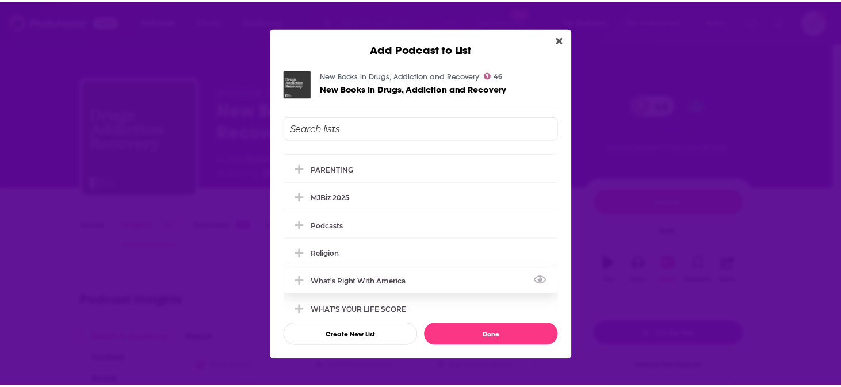
scroll to position [0, 0]
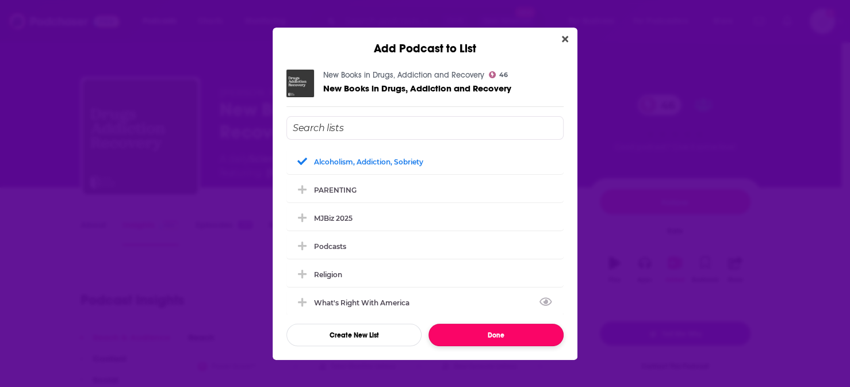
click at [505, 324] on button "Done" at bounding box center [496, 335] width 135 height 22
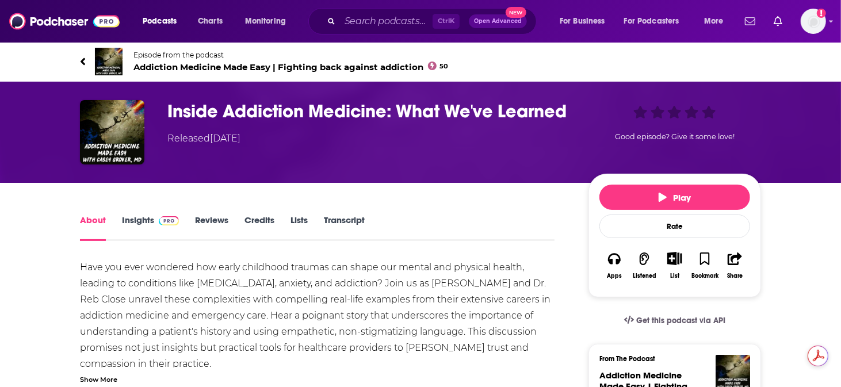
click at [165, 55] on link "Episode from the podcast Addiction Medicine Made Easy | Fighting back against a…" at bounding box center [420, 62] width 681 height 28
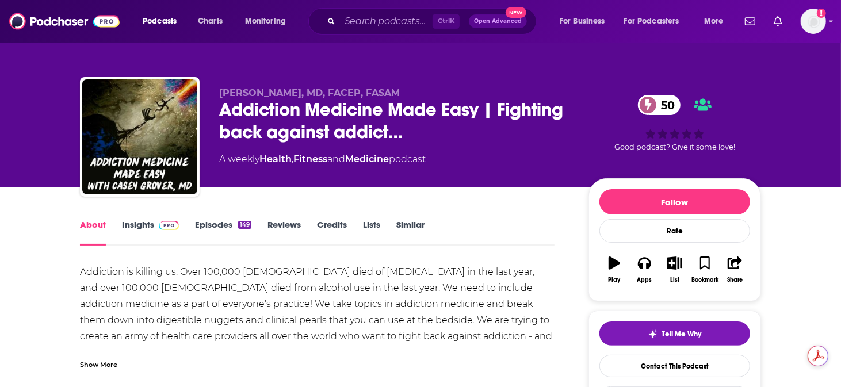
click at [167, 219] on link "Insights" at bounding box center [150, 232] width 57 height 26
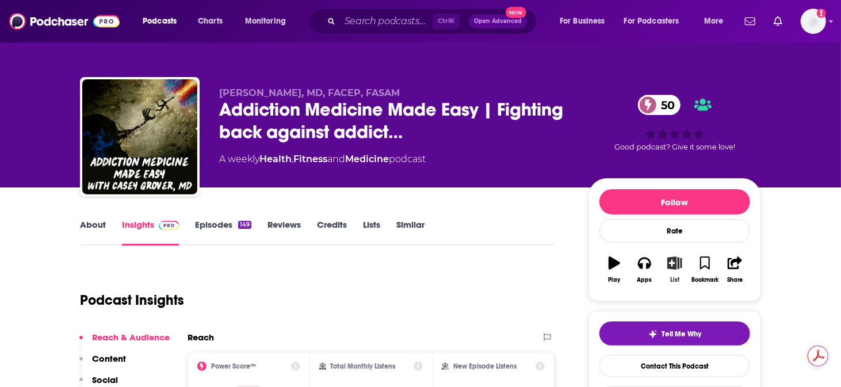
click at [668, 257] on icon "button" at bounding box center [675, 263] width 14 height 13
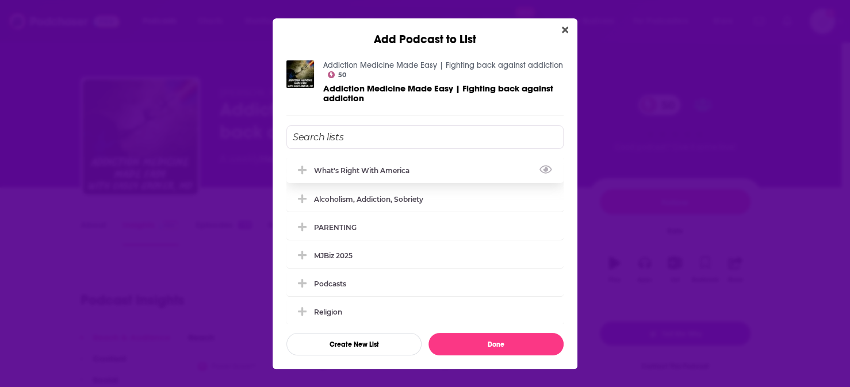
click at [386, 174] on div "What's Right With America" at bounding box center [365, 170] width 102 height 9
click at [403, 203] on div "Alcoholism, Addiction, Sobriety" at bounding box center [372, 198] width 116 height 9
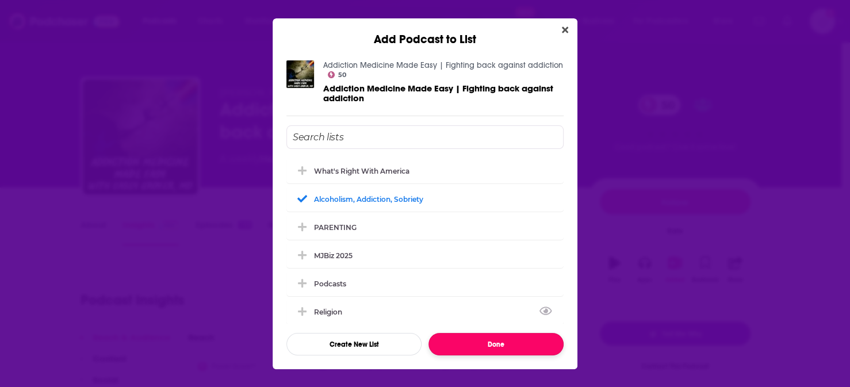
click at [529, 333] on button "Done" at bounding box center [496, 344] width 135 height 22
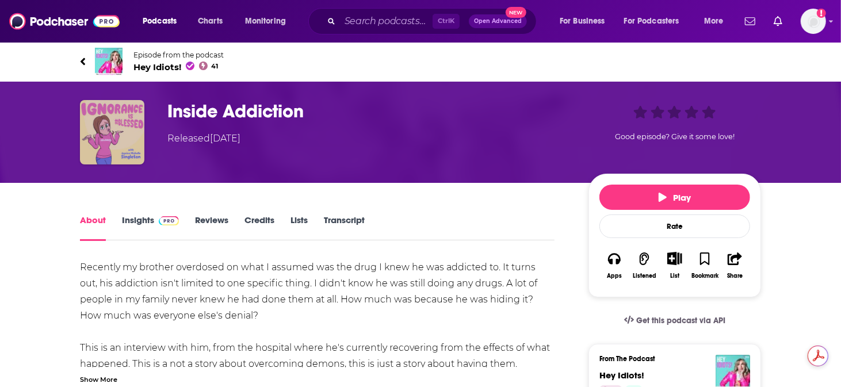
click at [144, 110] on img "Inside Addiction" at bounding box center [112, 132] width 64 height 64
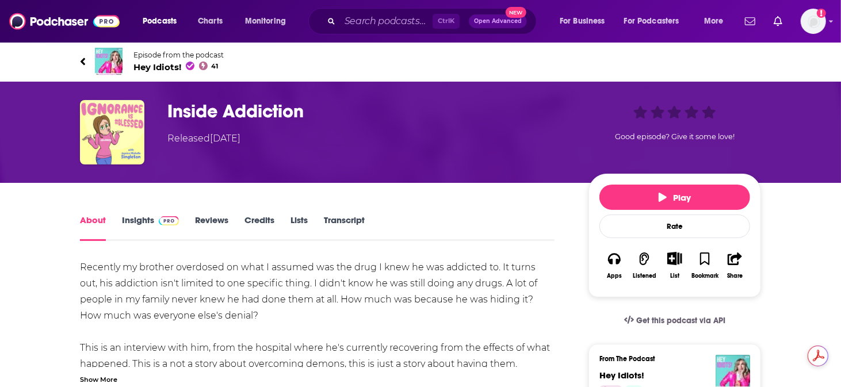
click at [176, 215] on link "Insights" at bounding box center [150, 228] width 57 height 26
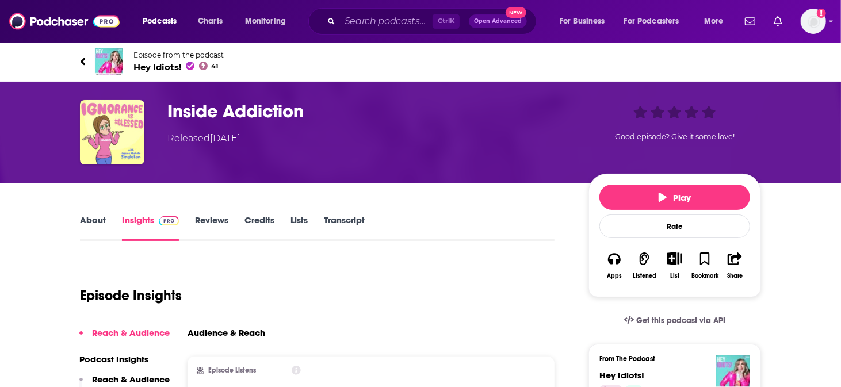
click at [667, 252] on icon "Show More Button" at bounding box center [674, 258] width 14 height 13
click at [608, 281] on button "Add Podcast" at bounding box center [616, 276] width 59 height 21
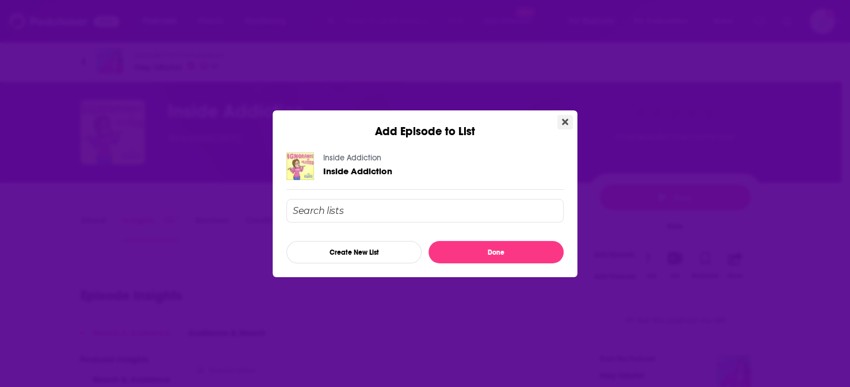
click at [562, 125] on icon "Close" at bounding box center [565, 122] width 6 height 6
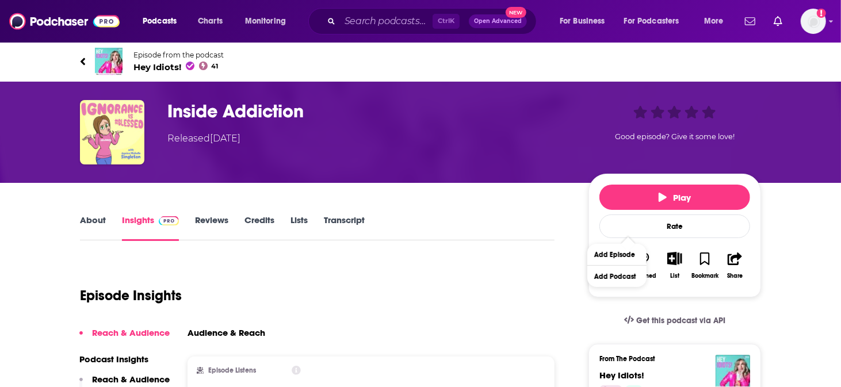
click at [123, 54] on img at bounding box center [109, 62] width 28 height 28
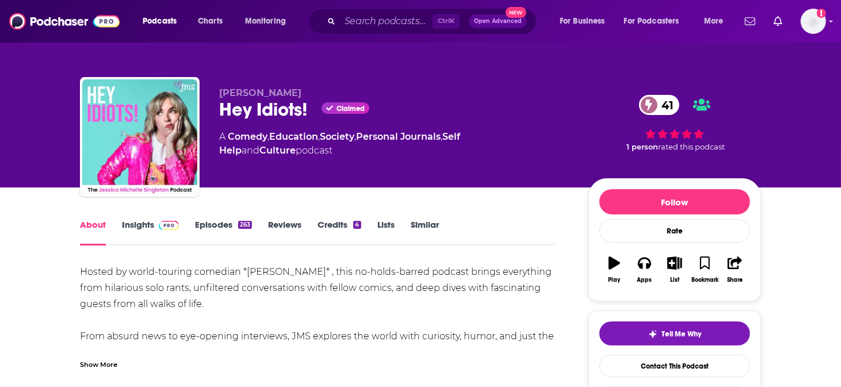
click at [171, 219] on link "Insights" at bounding box center [150, 232] width 57 height 26
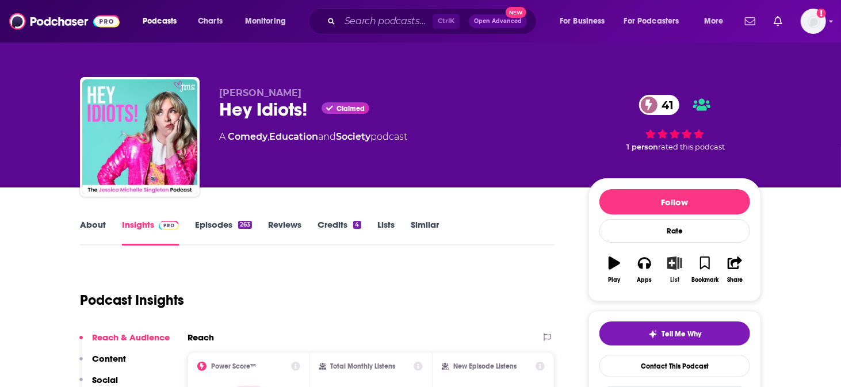
click at [668, 257] on icon "button" at bounding box center [675, 263] width 14 height 13
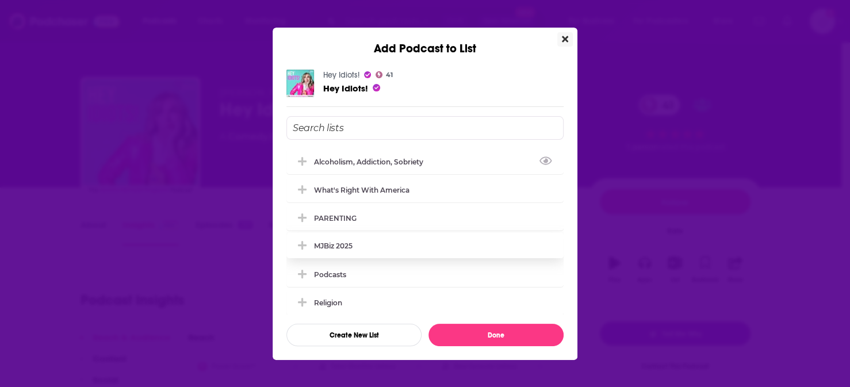
drag, startPoint x: 400, startPoint y: 166, endPoint x: 467, endPoint y: 234, distance: 94.8
click at [403, 165] on div "Alcoholism, Addiction, Sobriety" at bounding box center [372, 162] width 116 height 9
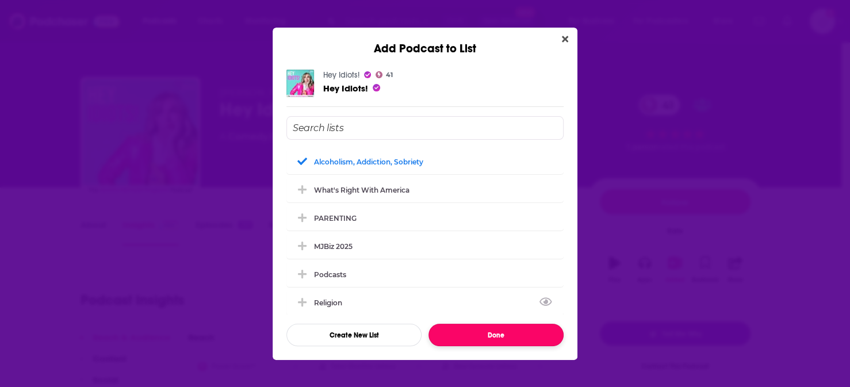
click at [506, 324] on button "Done" at bounding box center [496, 335] width 135 height 22
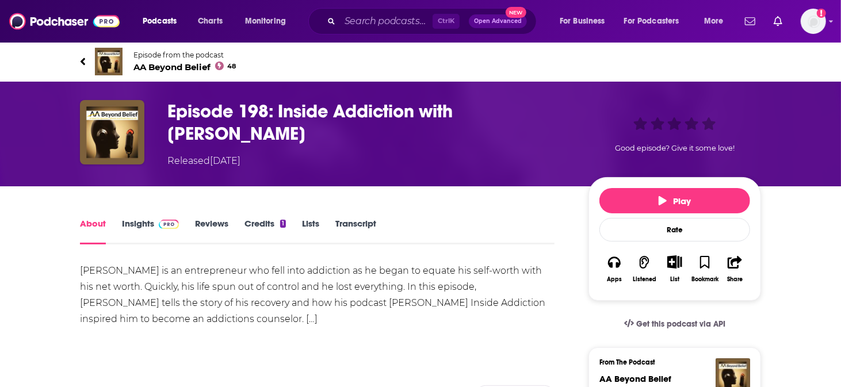
click at [123, 59] on img at bounding box center [109, 62] width 28 height 28
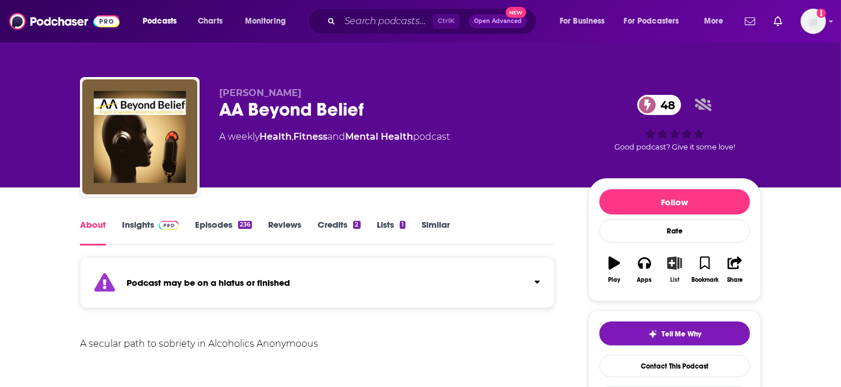
click at [660, 249] on button "List" at bounding box center [675, 269] width 30 height 41
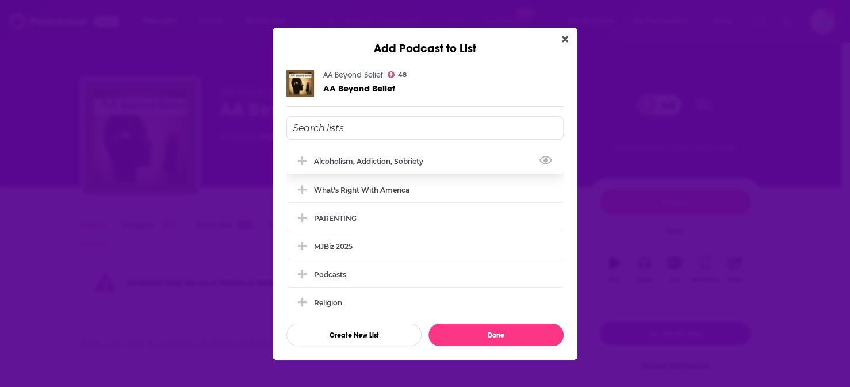
click at [358, 159] on div "Alcoholism, Addiction, Sobriety" at bounding box center [425, 160] width 277 height 25
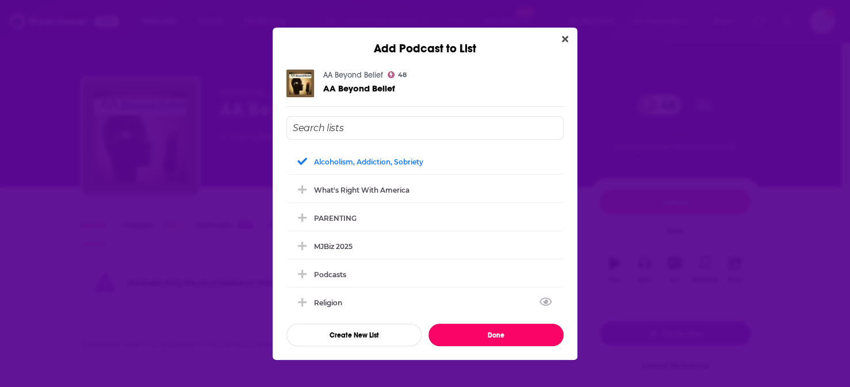
drag, startPoint x: 475, startPoint y: 319, endPoint x: 445, endPoint y: 205, distance: 117.9
click at [475, 324] on button "Done" at bounding box center [496, 335] width 135 height 22
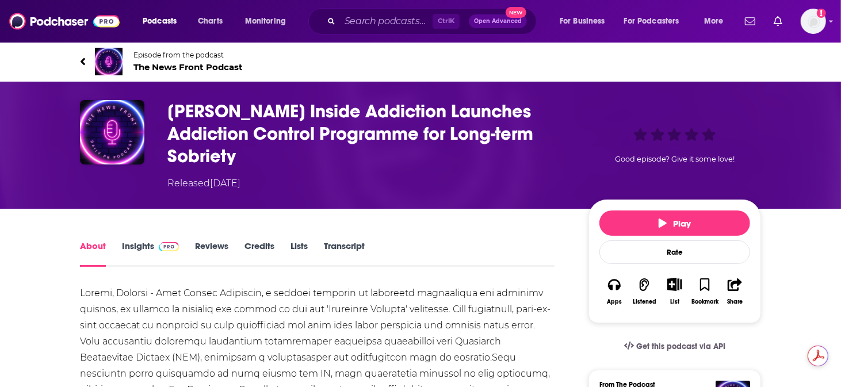
click at [123, 48] on img at bounding box center [109, 62] width 28 height 28
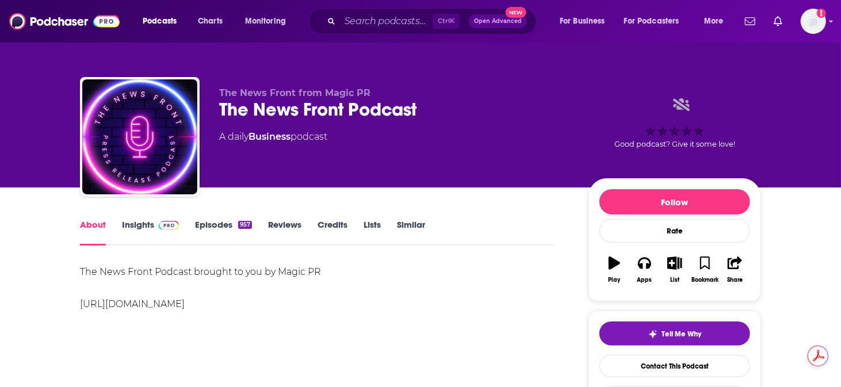
click at [179, 219] on link "Insights" at bounding box center [150, 232] width 57 height 26
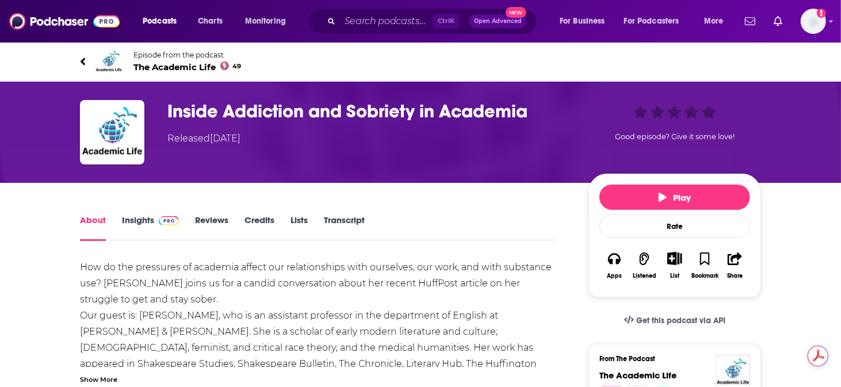
click at [123, 51] on img at bounding box center [109, 62] width 28 height 28
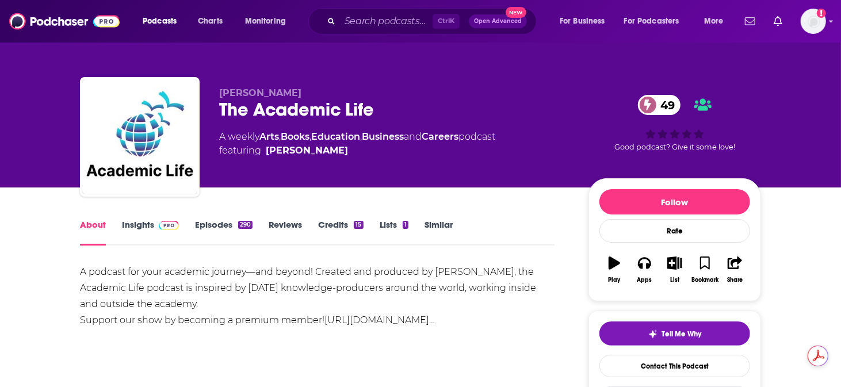
click at [178, 219] on link "Insights" at bounding box center [150, 232] width 57 height 26
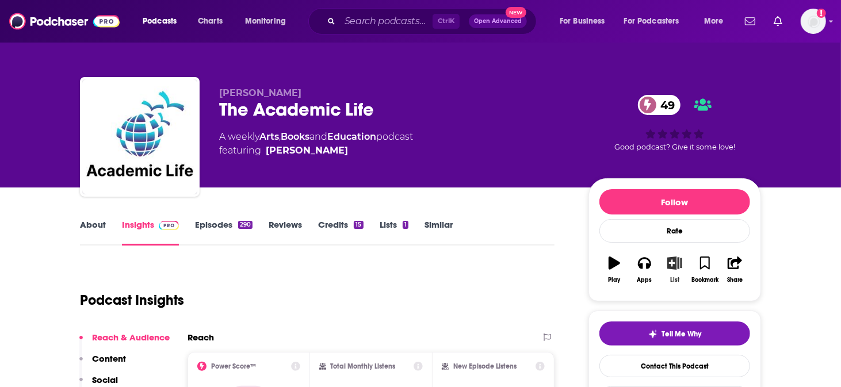
click at [660, 249] on button "List" at bounding box center [675, 269] width 30 height 41
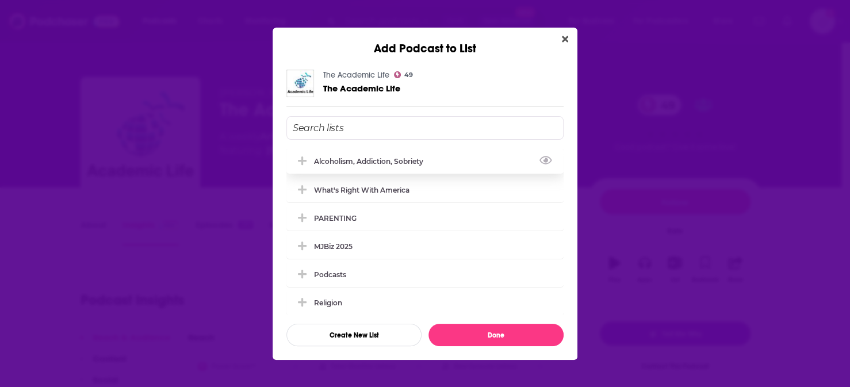
click at [364, 173] on div "Alcoholism, Addiction, Sobriety" at bounding box center [425, 160] width 277 height 25
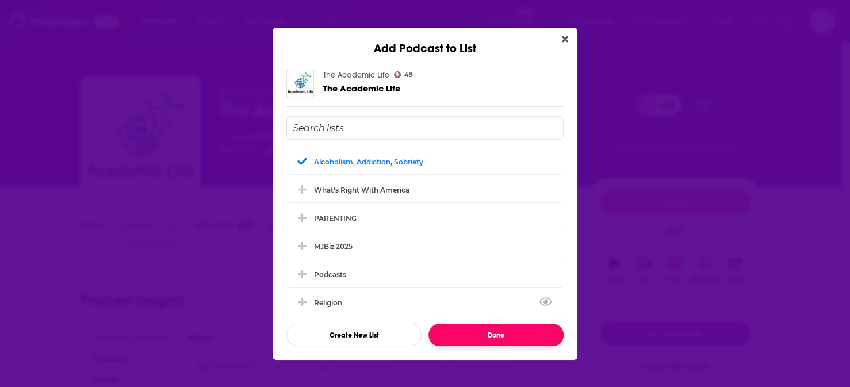
click at [485, 324] on button "Done" at bounding box center [496, 335] width 135 height 22
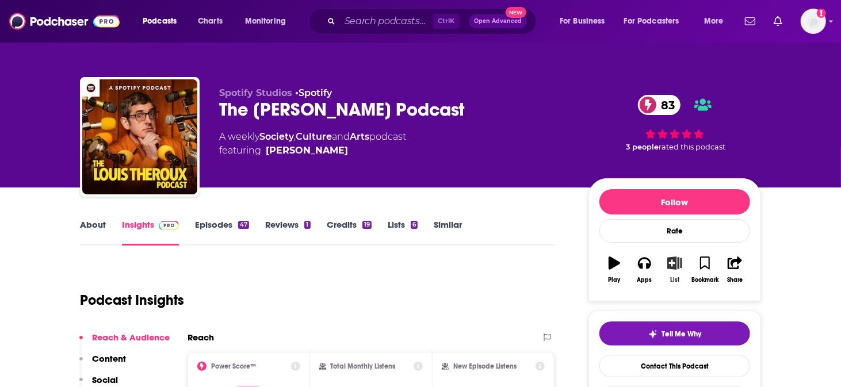
click at [668, 257] on icon "button" at bounding box center [675, 263] width 14 height 13
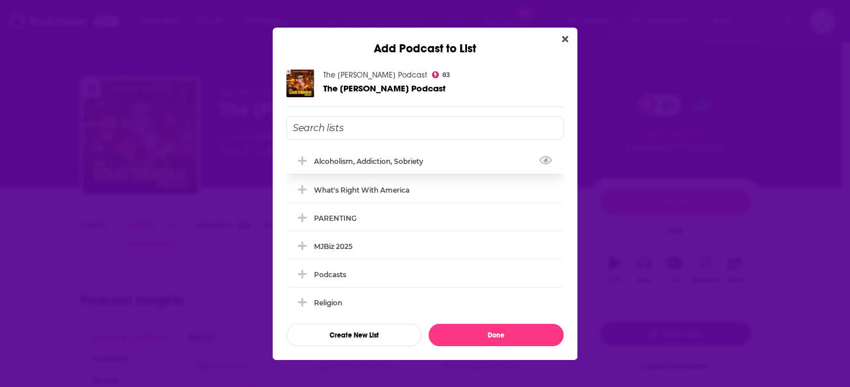
drag, startPoint x: 354, startPoint y: 170, endPoint x: 501, endPoint y: 273, distance: 178.8
click at [355, 166] on div "Alcoholism, Addiction, Sobriety" at bounding box center [372, 162] width 116 height 9
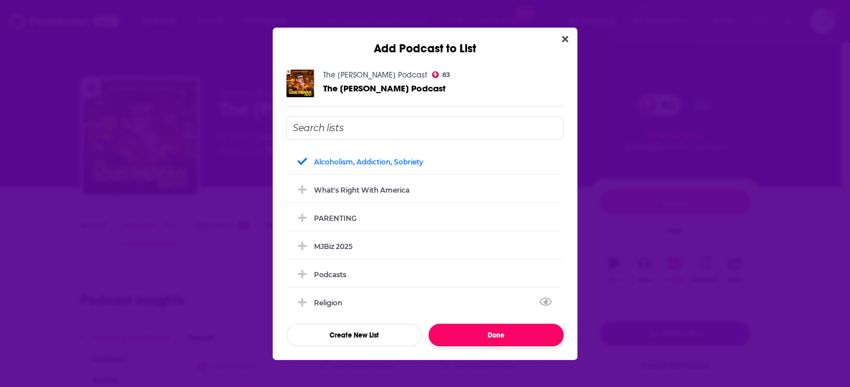
click at [510, 324] on button "Done" at bounding box center [496, 335] width 135 height 22
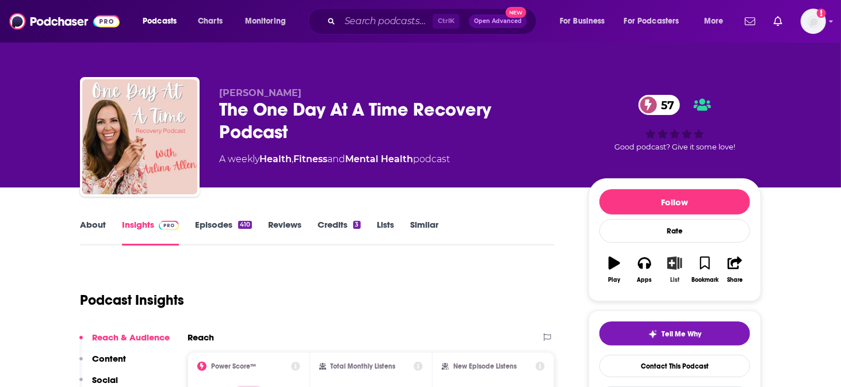
click at [660, 254] on button "List" at bounding box center [675, 269] width 30 height 41
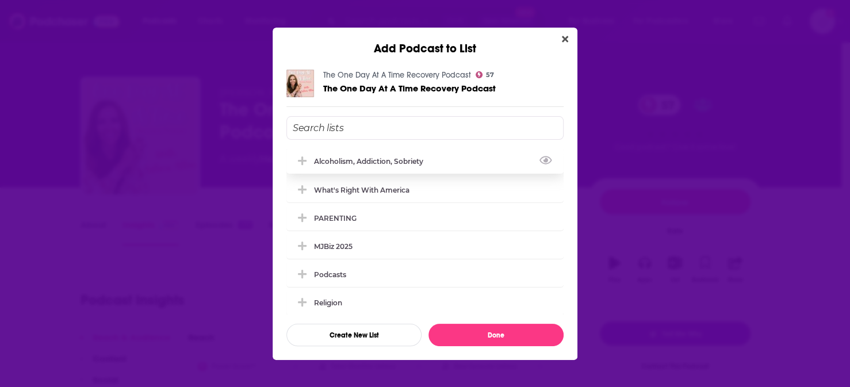
click at [379, 171] on div "Alcoholism, Addiction, Sobriety" at bounding box center [425, 160] width 277 height 25
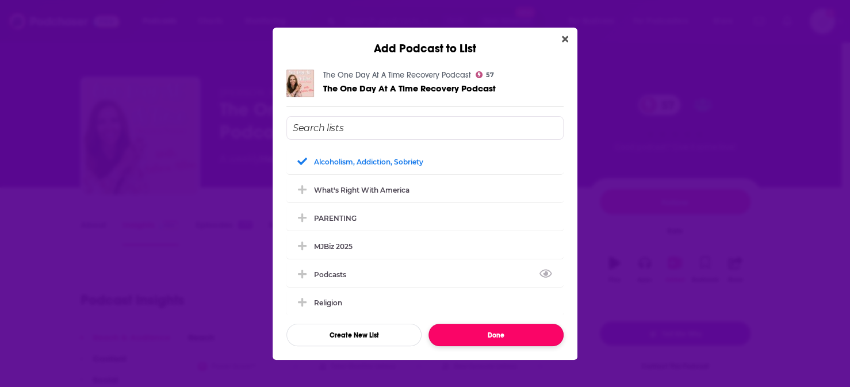
click at [489, 324] on button "Done" at bounding box center [496, 335] width 135 height 22
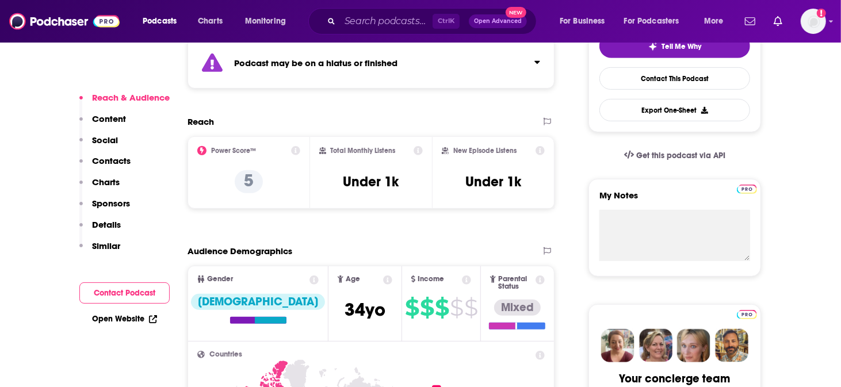
scroll to position [96, 0]
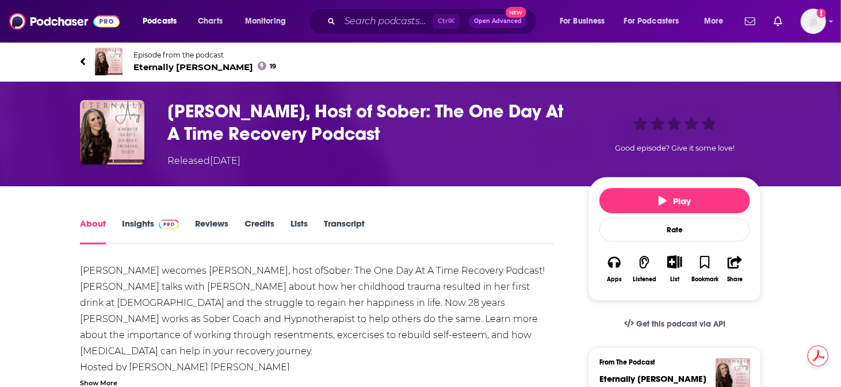
click at [123, 54] on img at bounding box center [109, 62] width 28 height 28
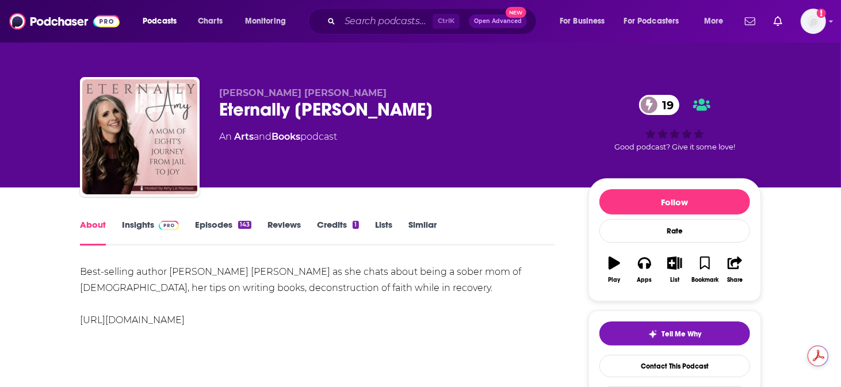
click at [164, 219] on link "Insights" at bounding box center [150, 232] width 57 height 26
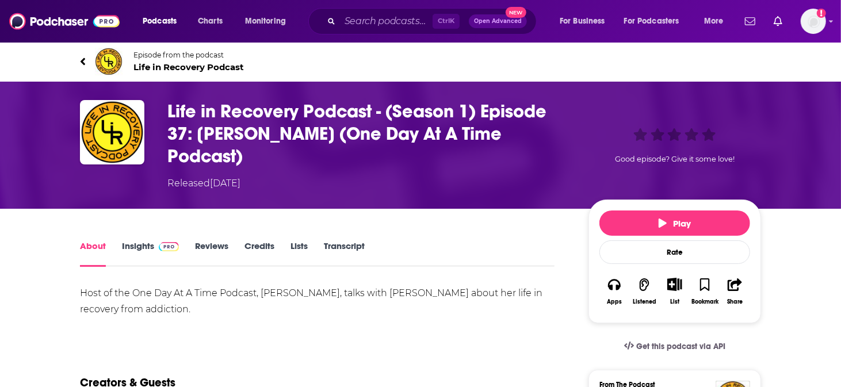
click at [123, 55] on img at bounding box center [109, 62] width 28 height 28
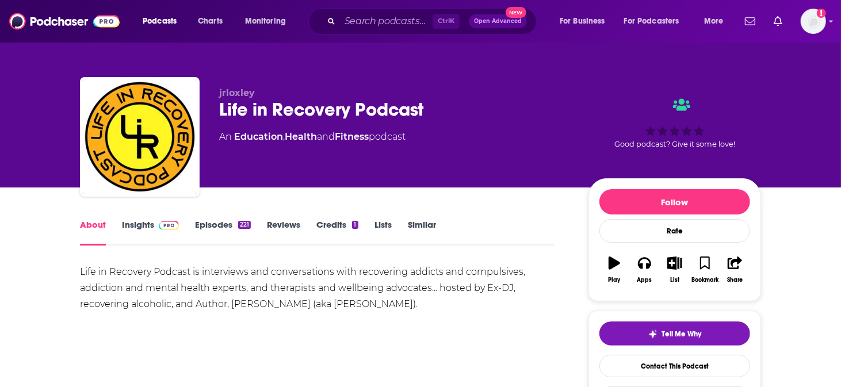
click at [179, 221] on img at bounding box center [169, 225] width 20 height 9
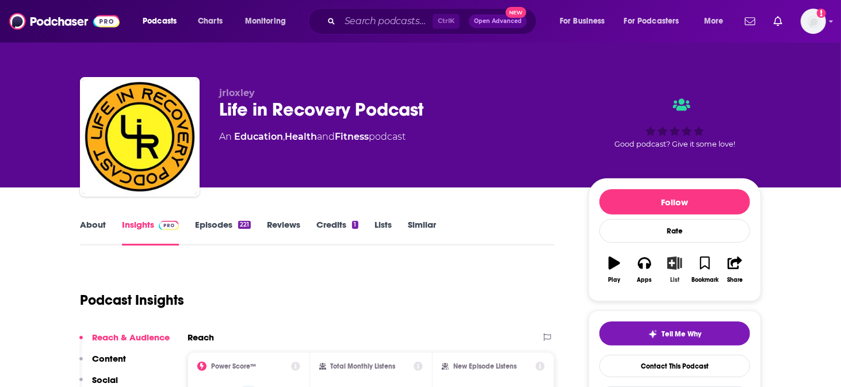
click at [668, 257] on icon "button" at bounding box center [675, 263] width 14 height 13
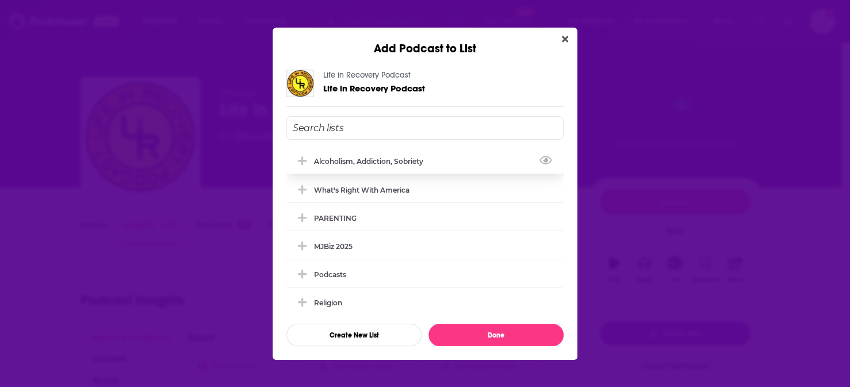
click at [430, 166] on div "Alcoholism, Addiction, Sobriety" at bounding box center [372, 161] width 116 height 9
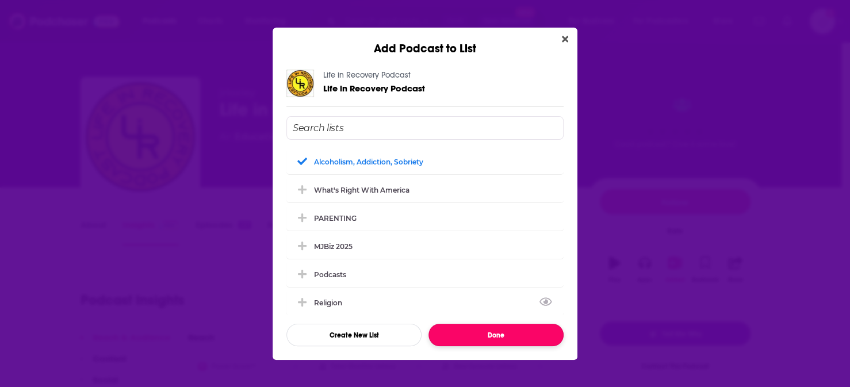
click at [495, 324] on button "Done" at bounding box center [496, 335] width 135 height 22
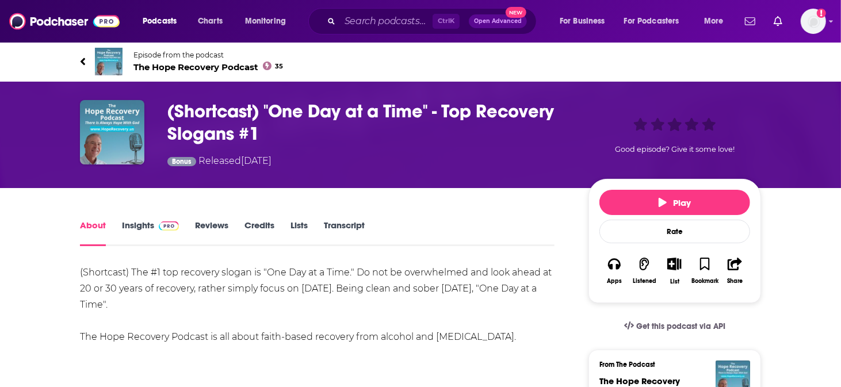
click at [123, 48] on img at bounding box center [109, 62] width 28 height 28
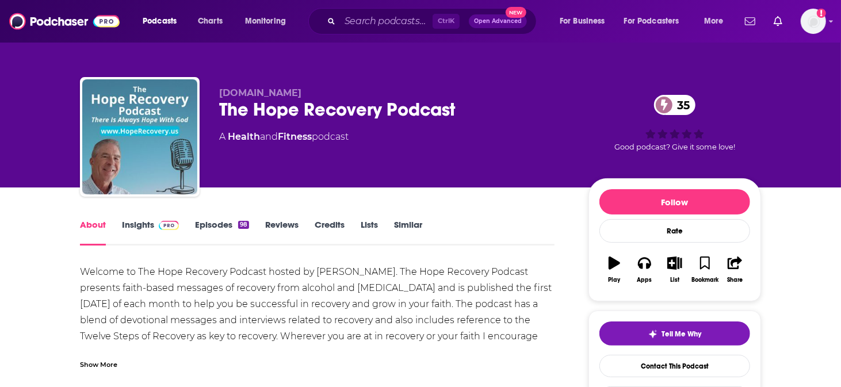
click at [169, 219] on link "Insights" at bounding box center [150, 232] width 57 height 26
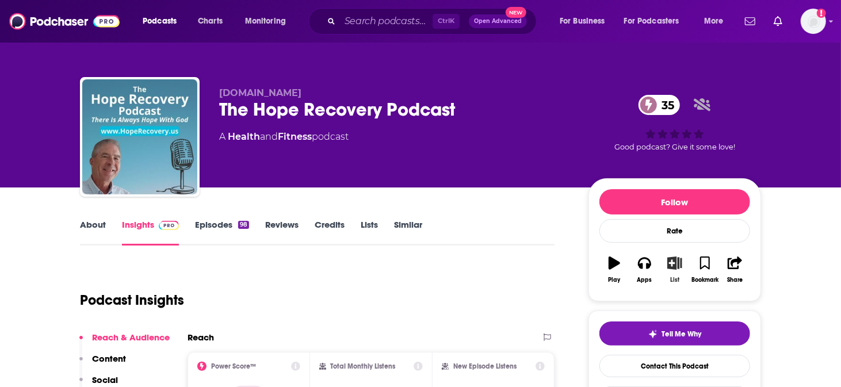
click at [660, 254] on button "List" at bounding box center [675, 269] width 30 height 41
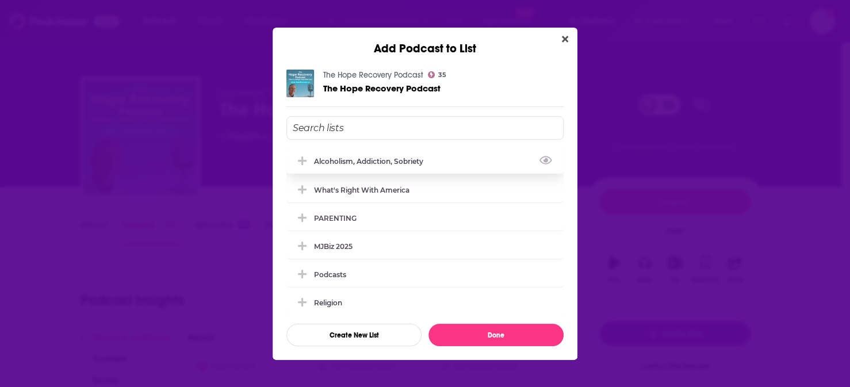
drag, startPoint x: 329, startPoint y: 163, endPoint x: 361, endPoint y: 177, distance: 34.5
click at [314, 163] on button "Add Podcast To List" at bounding box center [303, 162] width 21 height 12
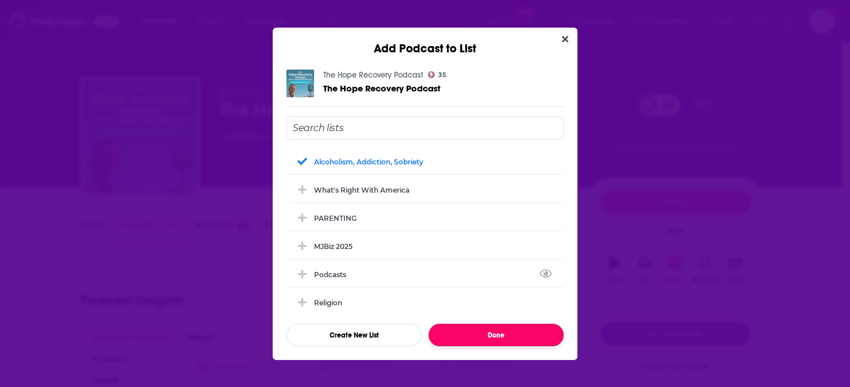
click at [483, 324] on button "Done" at bounding box center [496, 335] width 135 height 22
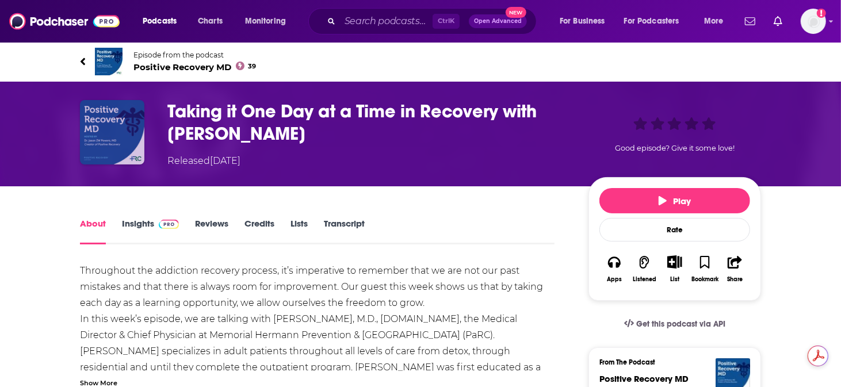
click at [144, 111] on img "Taking it One Day at a Time in Recovery with Dr. Mike Leath" at bounding box center [112, 132] width 64 height 64
click at [144, 115] on img "Taking it One Day at a Time in Recovery with Dr. Mike Leath" at bounding box center [112, 132] width 64 height 64
click at [123, 48] on img at bounding box center [109, 62] width 28 height 28
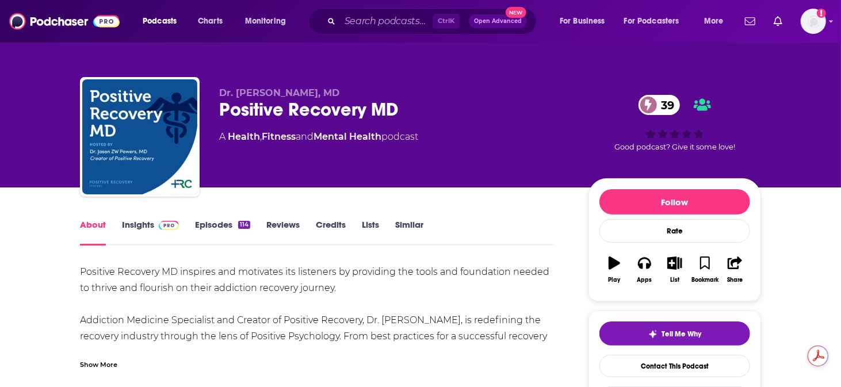
click at [174, 219] on link "Insights" at bounding box center [150, 232] width 57 height 26
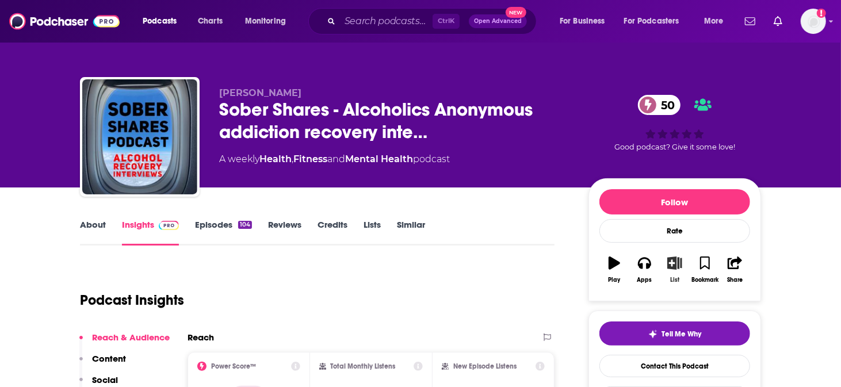
click at [668, 257] on icon "button" at bounding box center [675, 263] width 14 height 13
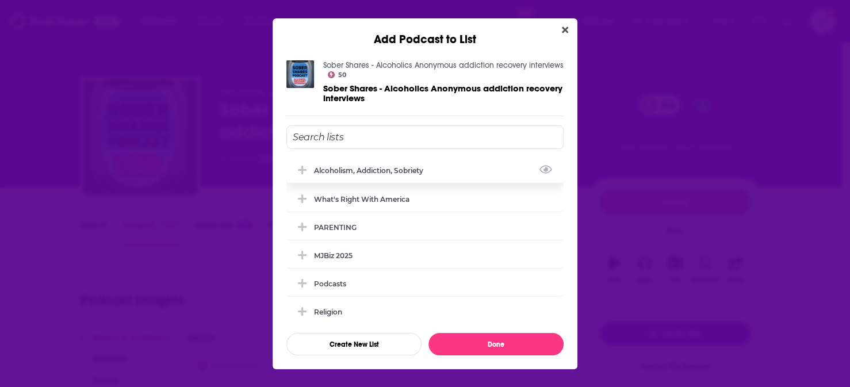
click at [388, 174] on div "Alcoholism, Addiction, Sobriety" at bounding box center [372, 170] width 116 height 9
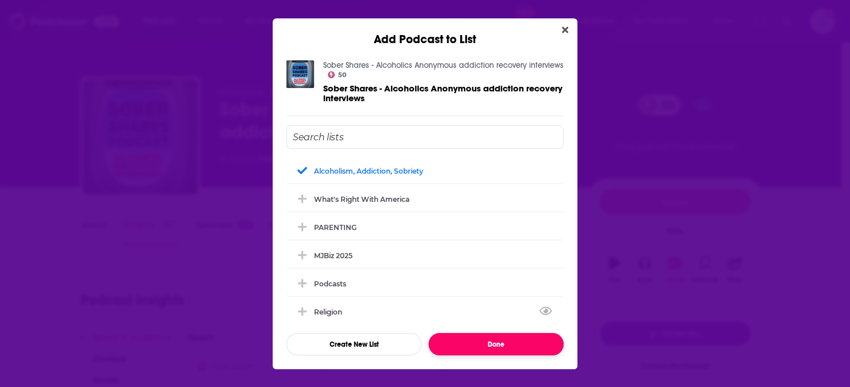
click at [479, 333] on button "Done" at bounding box center [496, 344] width 135 height 22
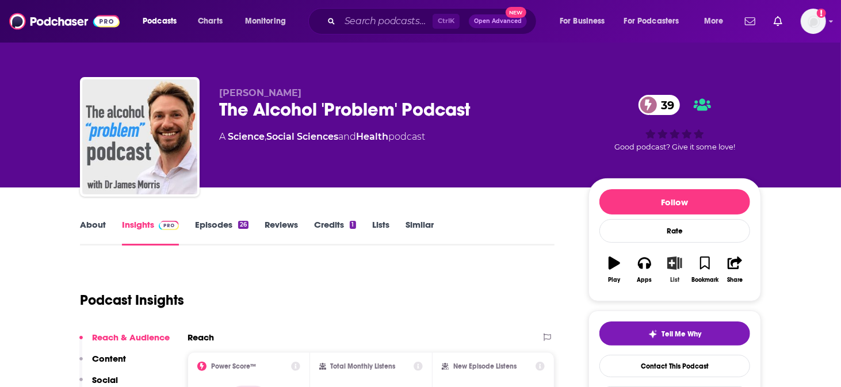
click at [668, 257] on icon "button" at bounding box center [675, 263] width 14 height 13
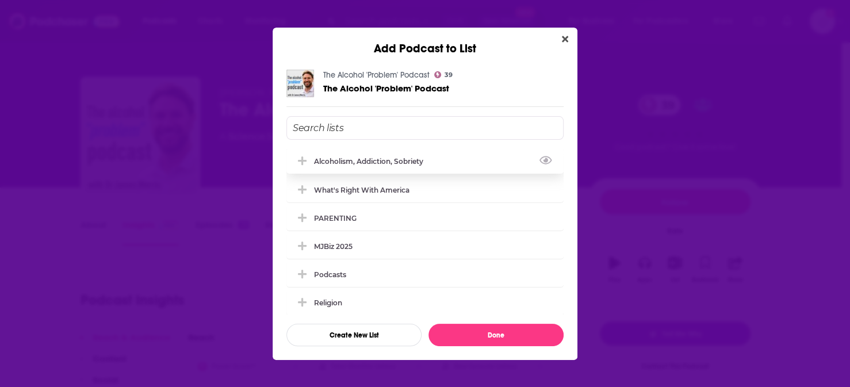
click at [404, 164] on div "Alcoholism, Addiction, Sobriety" at bounding box center [372, 161] width 116 height 9
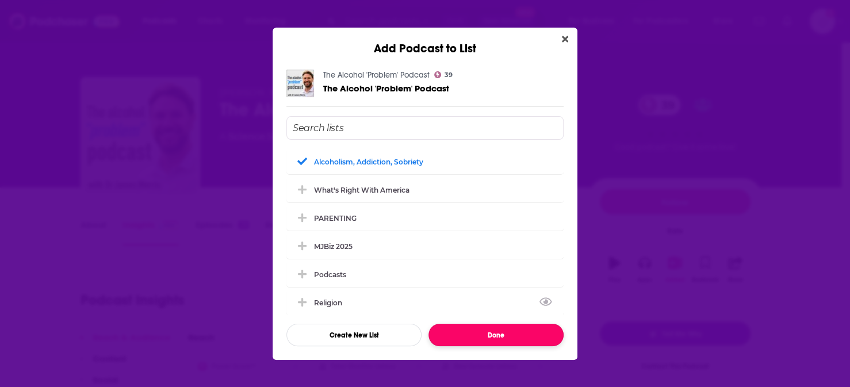
click at [482, 324] on button "Done" at bounding box center [496, 335] width 135 height 22
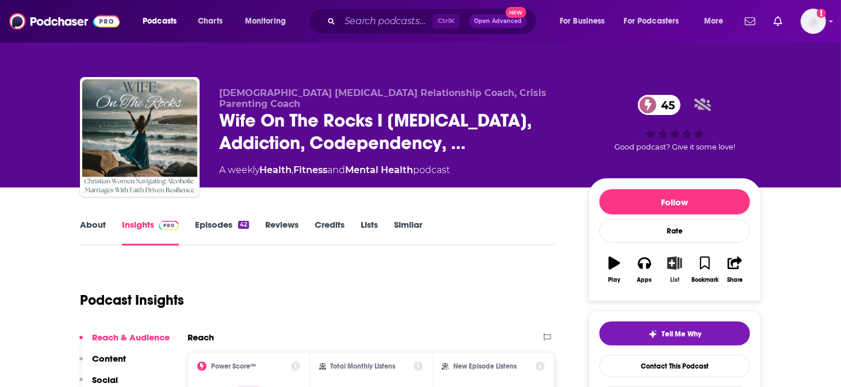
click at [668, 257] on icon "button" at bounding box center [675, 263] width 14 height 13
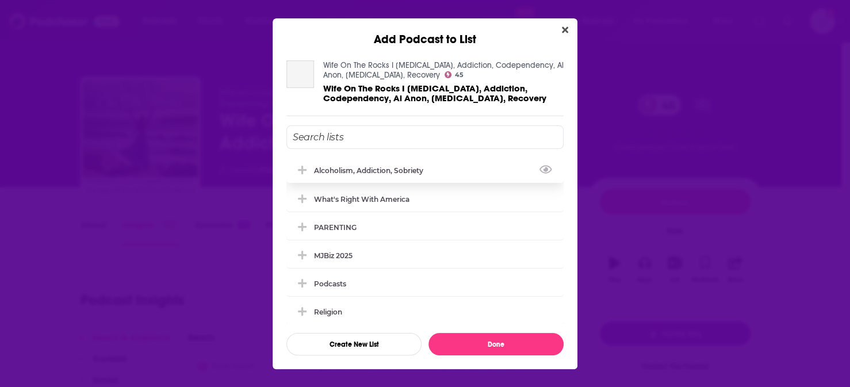
click at [363, 171] on div "Alcoholism, Addiction, Sobriety" at bounding box center [372, 170] width 116 height 9
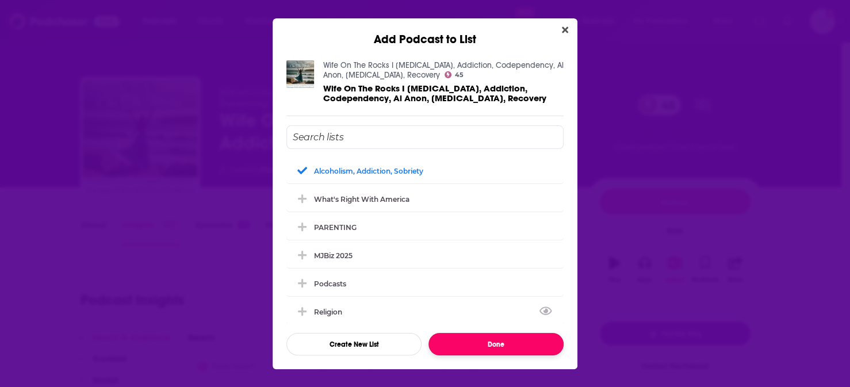
click at [506, 333] on button "Done" at bounding box center [496, 344] width 135 height 22
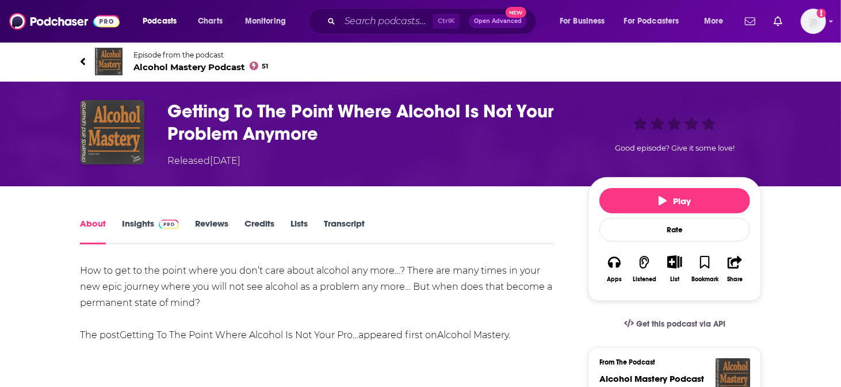
click at [123, 48] on img at bounding box center [109, 62] width 28 height 28
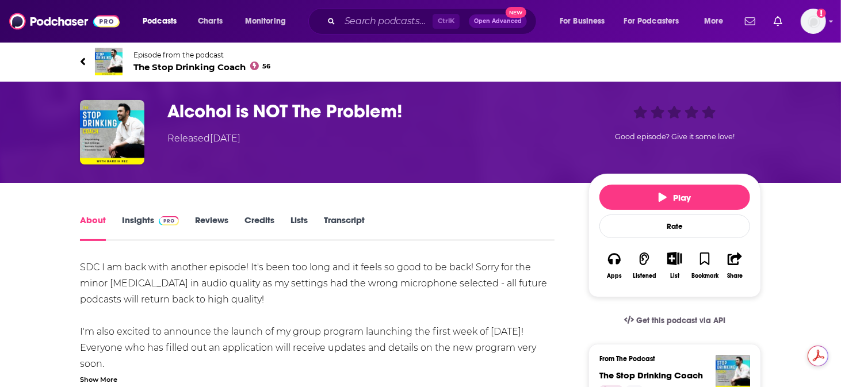
click at [123, 62] on img at bounding box center [109, 62] width 28 height 28
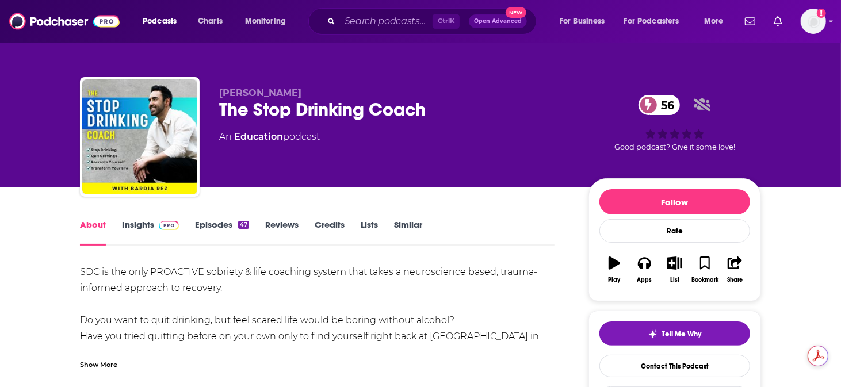
click at [179, 219] on link "Insights" at bounding box center [150, 232] width 57 height 26
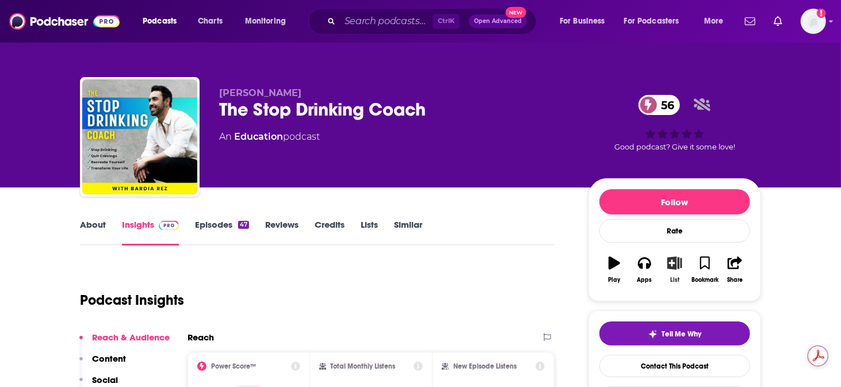
click at [660, 249] on button "List" at bounding box center [675, 269] width 30 height 41
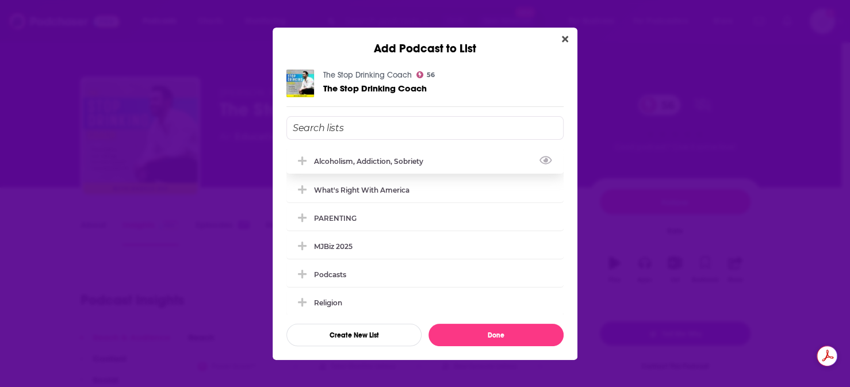
click at [381, 172] on div "Alcoholism, Addiction, Sobriety" at bounding box center [425, 160] width 277 height 25
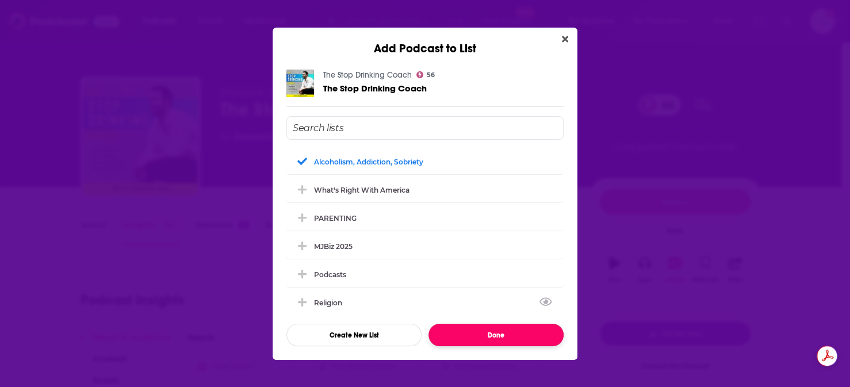
click at [470, 324] on button "Done" at bounding box center [496, 335] width 135 height 22
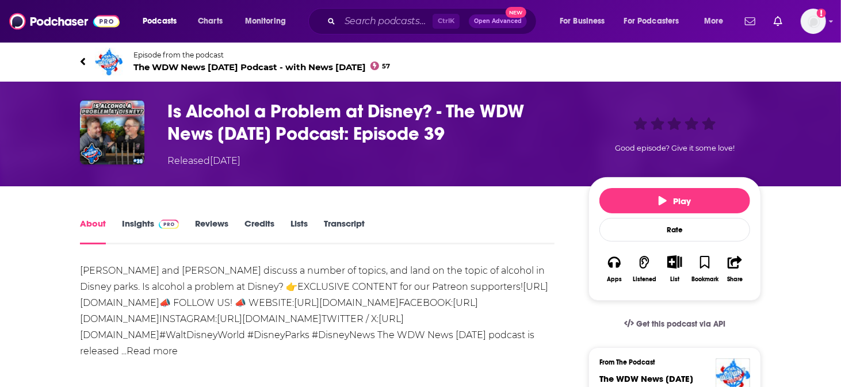
click at [123, 50] on img at bounding box center [109, 62] width 28 height 28
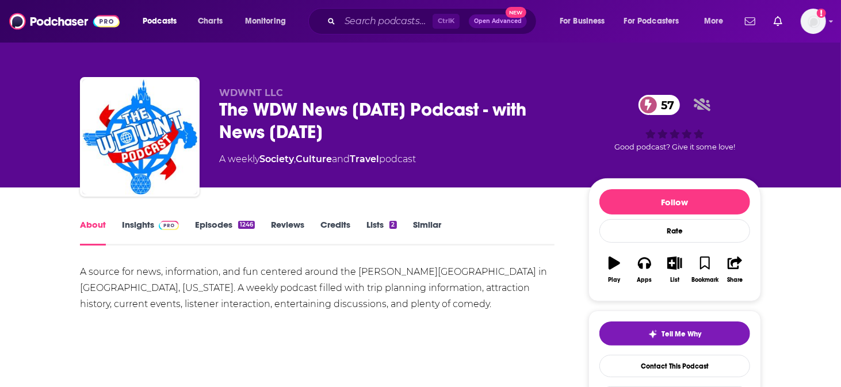
click at [179, 219] on link "Insights" at bounding box center [150, 232] width 57 height 26
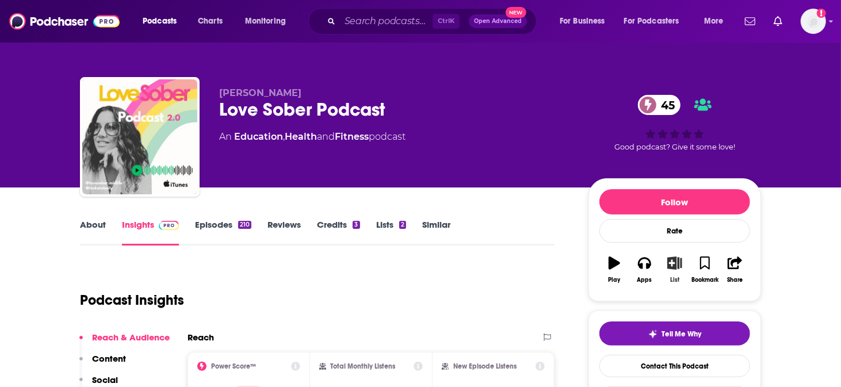
click at [660, 252] on button "List" at bounding box center [675, 269] width 30 height 41
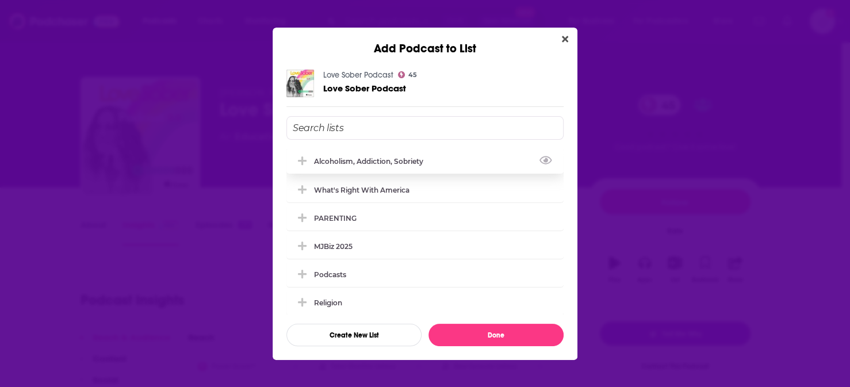
click at [385, 165] on div "Alcoholism, Addiction, Sobriety" at bounding box center [372, 161] width 116 height 9
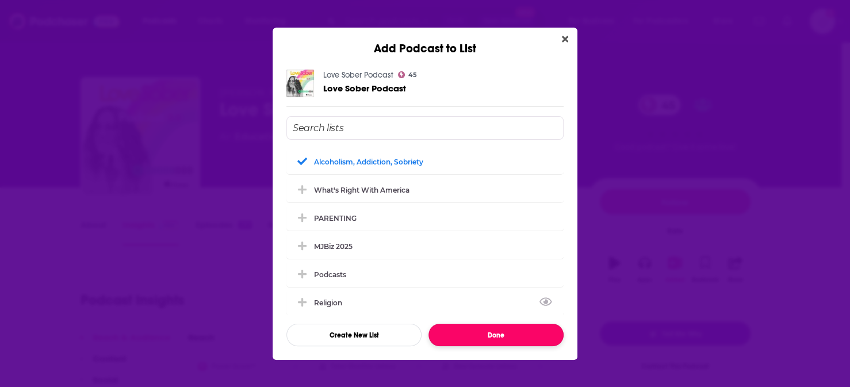
click at [481, 324] on button "Done" at bounding box center [496, 335] width 135 height 22
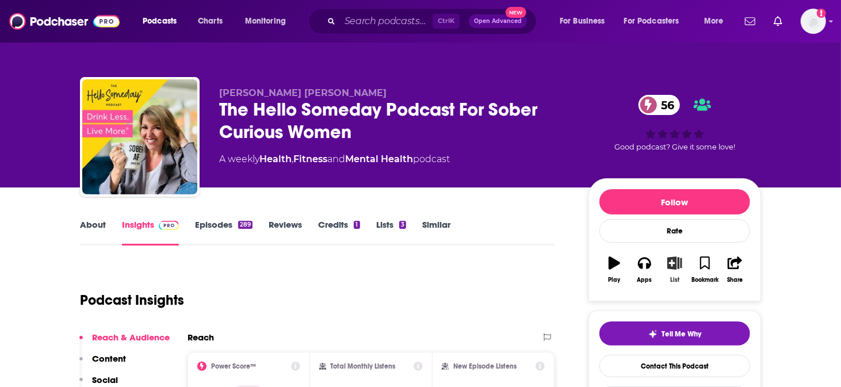
click at [668, 257] on icon "button" at bounding box center [675, 263] width 14 height 13
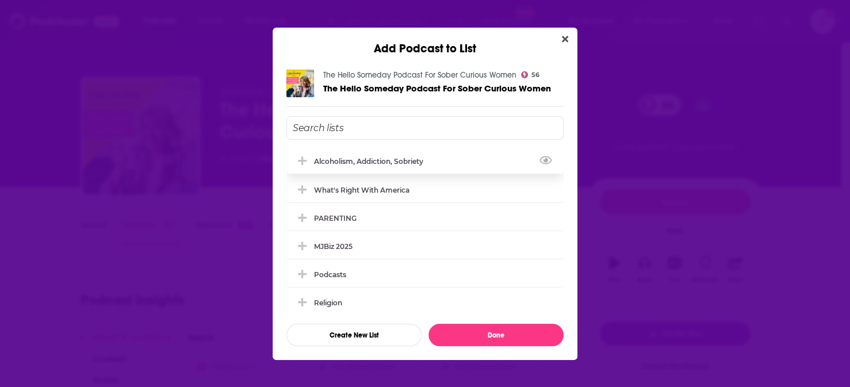
click at [381, 163] on div "Alcoholism, Addiction, Sobriety" at bounding box center [372, 161] width 116 height 9
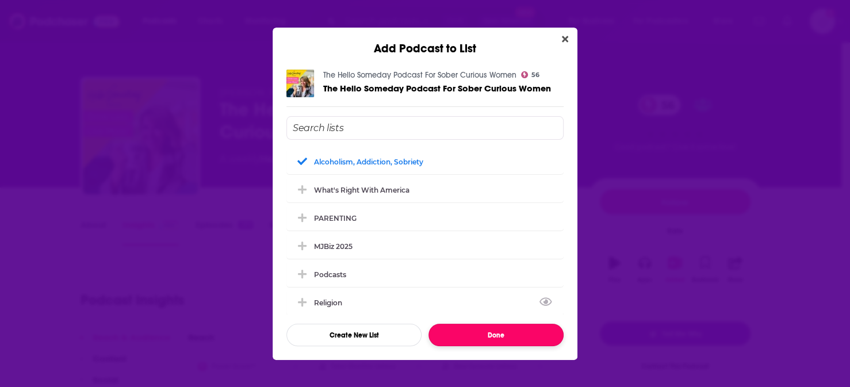
click at [475, 325] on button "Done" at bounding box center [496, 335] width 135 height 22
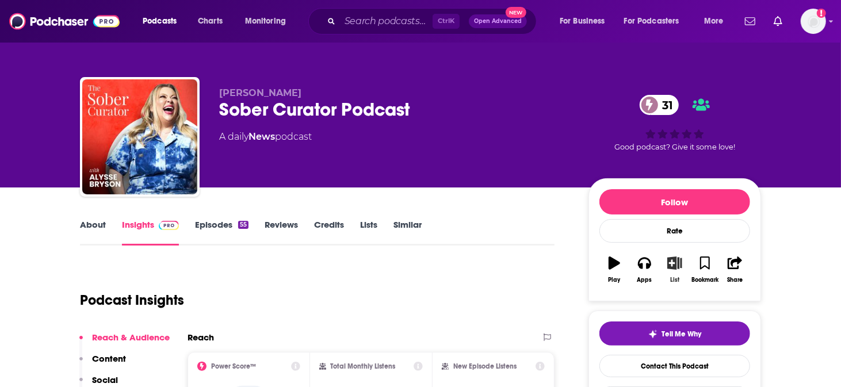
click at [668, 257] on icon "button" at bounding box center [675, 263] width 14 height 13
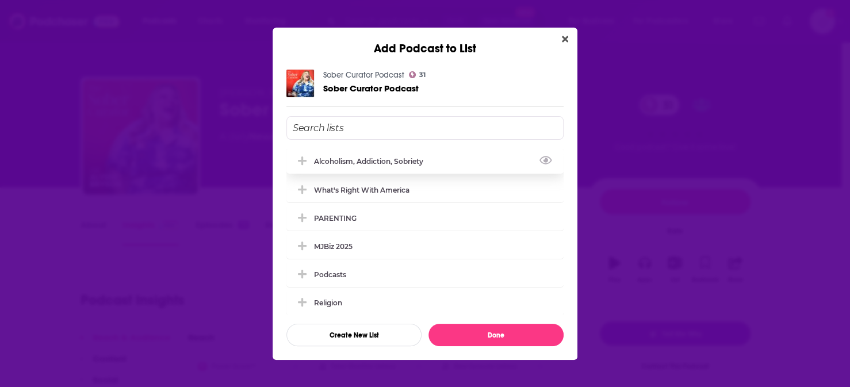
click at [388, 166] on div "Alcoholism, Addiction, Sobriety" at bounding box center [372, 161] width 116 height 9
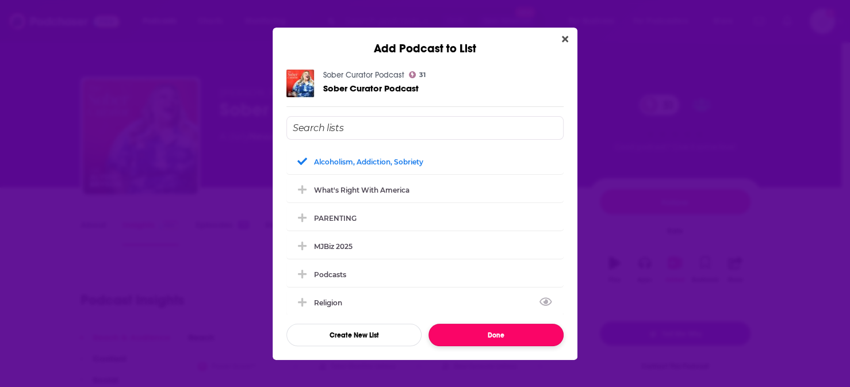
click at [495, 324] on button "Done" at bounding box center [496, 335] width 135 height 22
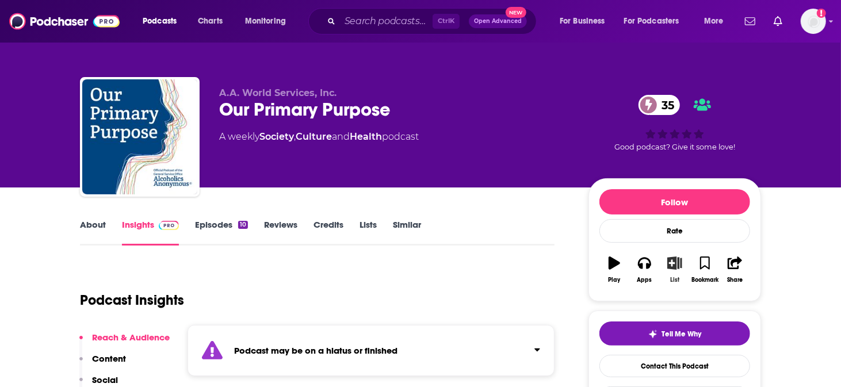
click at [668, 257] on icon "button" at bounding box center [675, 263] width 14 height 13
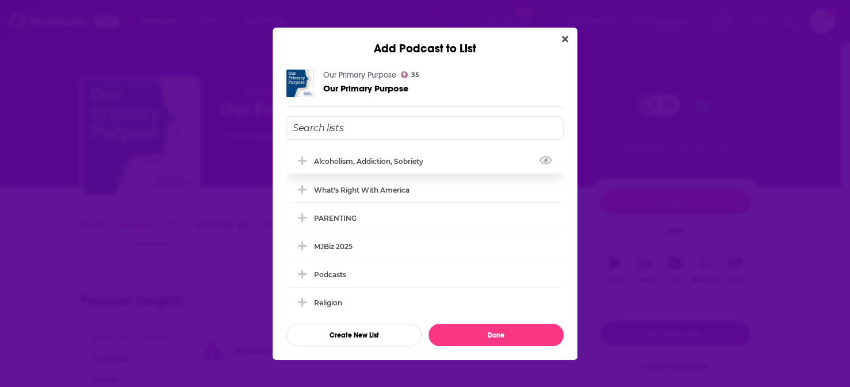
click at [402, 165] on div "Alcoholism, Addiction, Sobriety" at bounding box center [372, 161] width 116 height 9
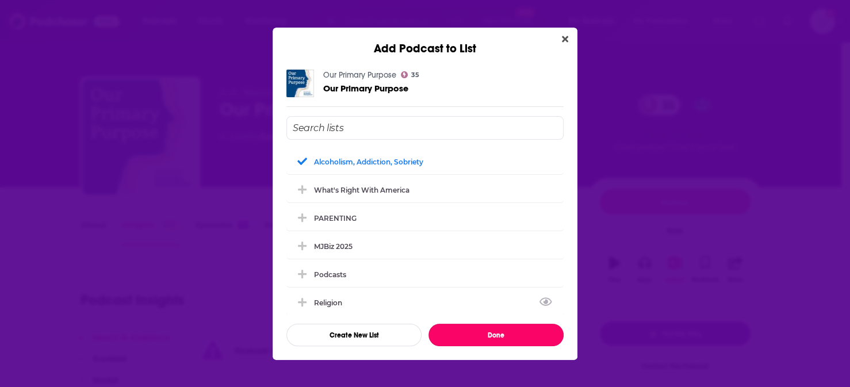
drag, startPoint x: 490, startPoint y: 320, endPoint x: 498, endPoint y: 314, distance: 10.6
click at [489, 324] on button "Done" at bounding box center [496, 335] width 135 height 22
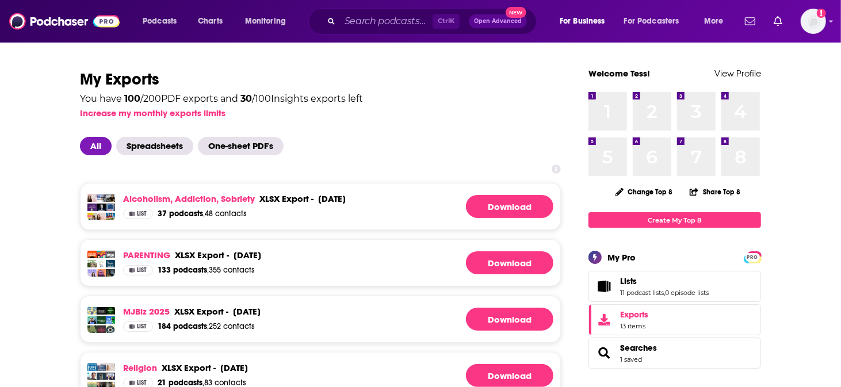
drag, startPoint x: 466, startPoint y: 185, endPoint x: 442, endPoint y: 201, distance: 28.2
click at [466, 195] on link "Download" at bounding box center [509, 206] width 87 height 23
